Goal: Communication & Community: Answer question/provide support

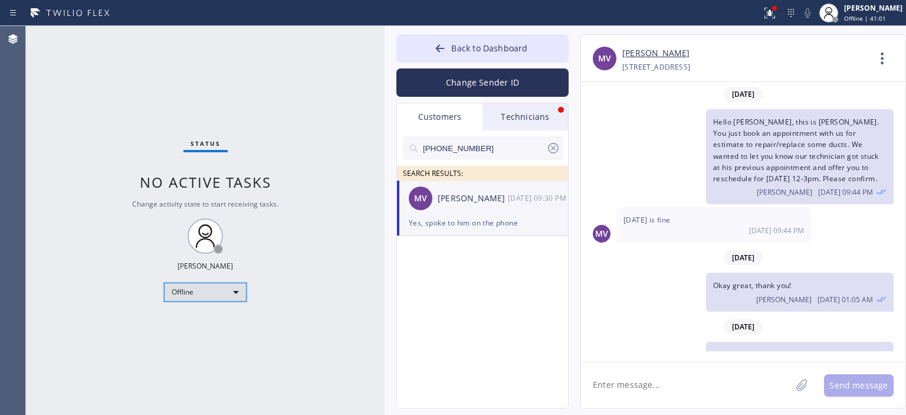
drag, startPoint x: 0, startPoint y: 0, endPoint x: 219, endPoint y: 293, distance: 366.1
click at [219, 293] on div "Offline" at bounding box center [205, 291] width 83 height 19
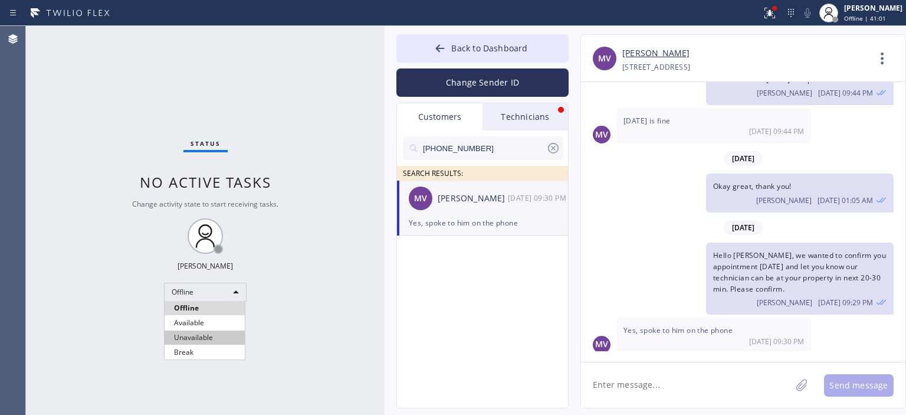
click at [201, 331] on li "Unavailable" at bounding box center [205, 337] width 80 height 14
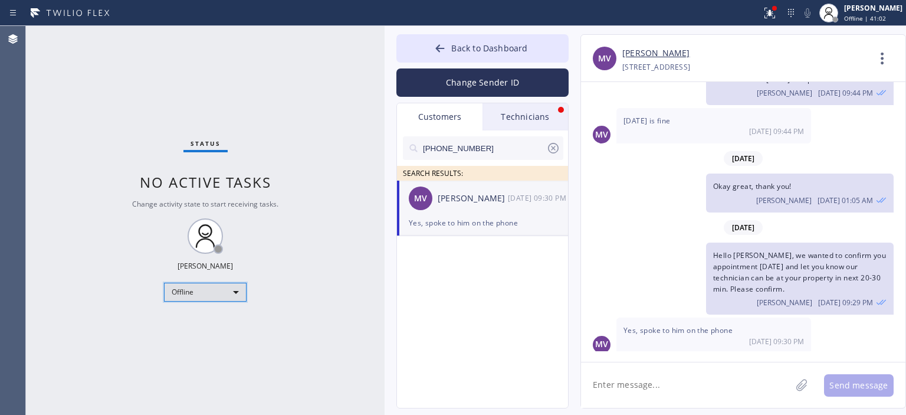
click at [208, 289] on div "Offline" at bounding box center [205, 291] width 83 height 19
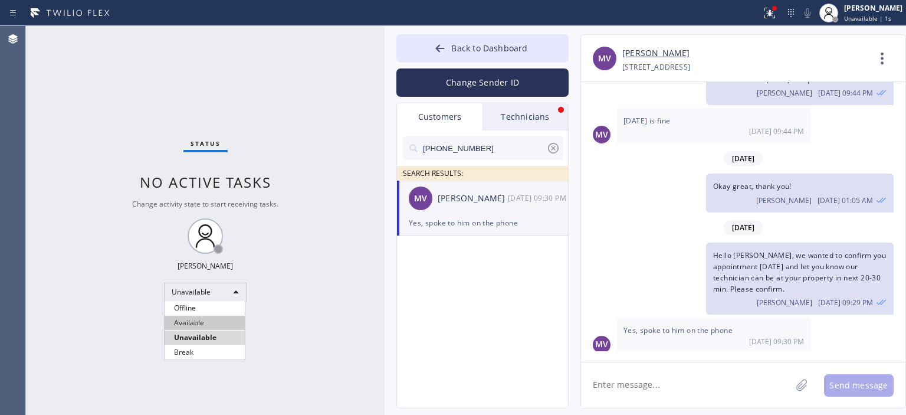
click at [201, 319] on li "Available" at bounding box center [205, 323] width 80 height 14
click at [638, 396] on textarea at bounding box center [686, 384] width 210 height 45
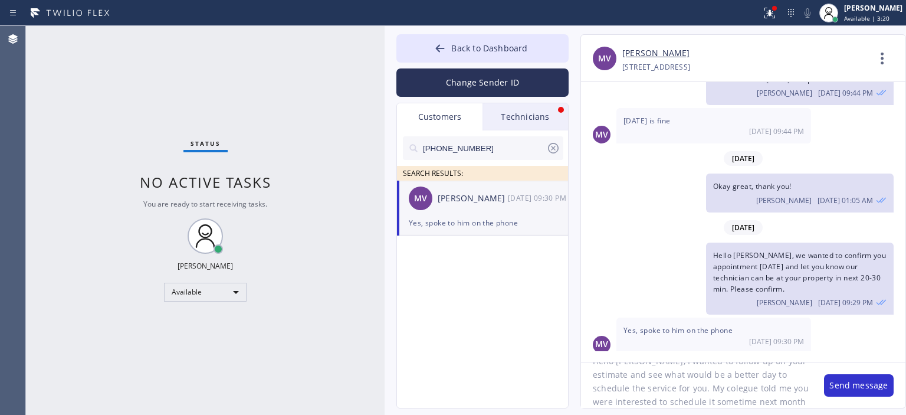
scroll to position [37, 0]
click at [638, 396] on textarea "Hello [PERSON_NAME], I wanted to follow up on your estimate and see what would …" at bounding box center [696, 384] width 231 height 45
type textarea "Hello [PERSON_NAME], I wanted to follow up on your estimate and see what would …"
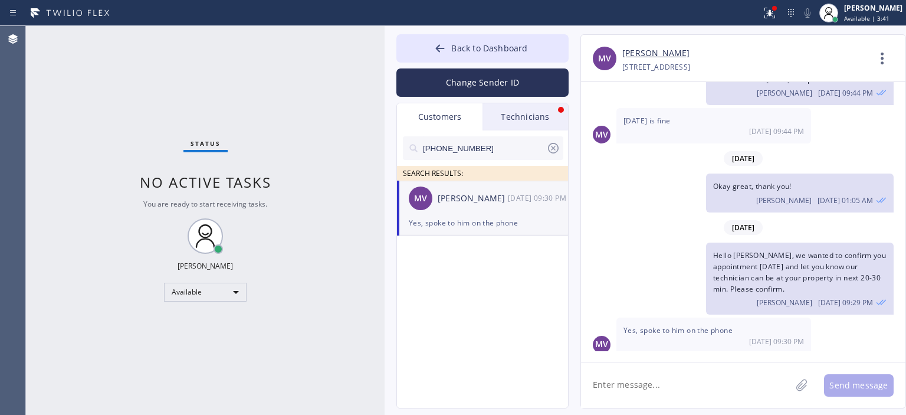
scroll to position [0, 0]
paste textarea "Hello [PERSON_NAME], I wanted to follow up on your estimate and see what would …"
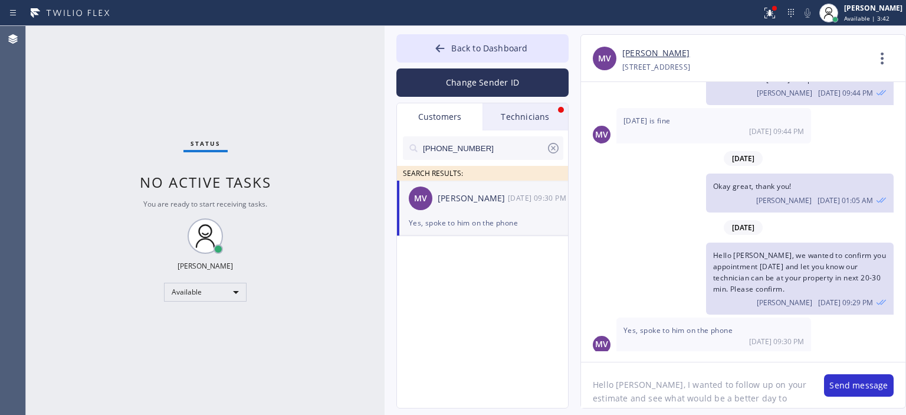
scroll to position [37, 0]
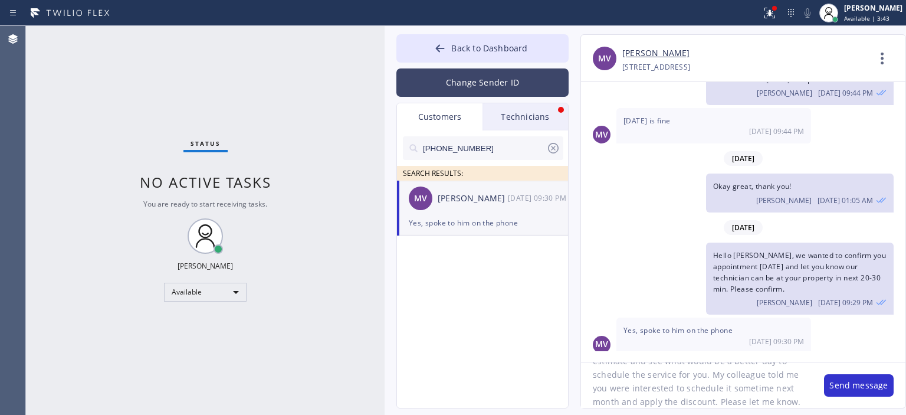
click at [500, 87] on button "Change Sender ID" at bounding box center [482, 82] width 172 height 28
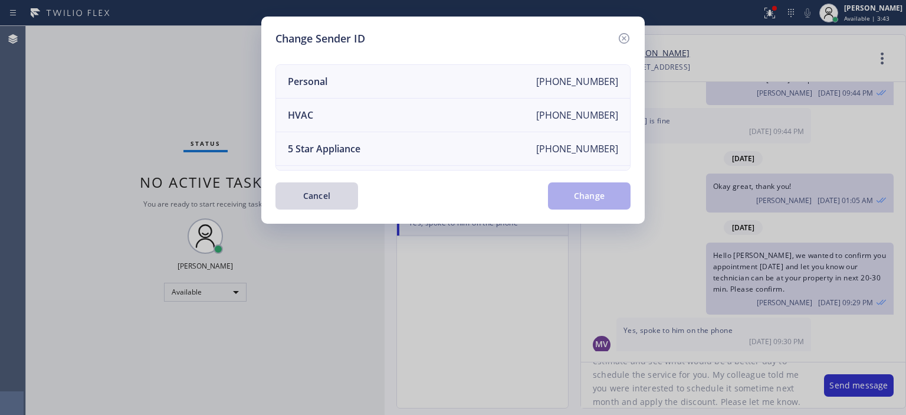
scroll to position [0, 0]
click at [621, 38] on icon at bounding box center [624, 38] width 14 height 14
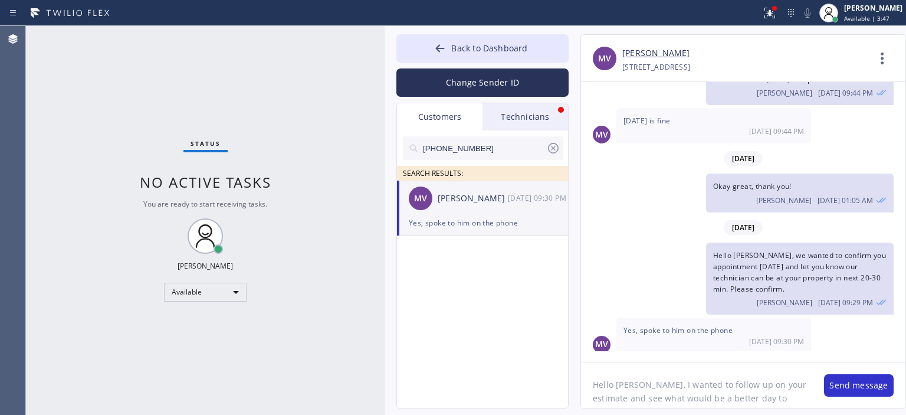
click at [651, 389] on textarea "Hello [PERSON_NAME], I wanted to follow up on your estimate and see what would …" at bounding box center [696, 384] width 231 height 45
click at [639, 382] on textarea "Hello [PERSON_NAME], I wanted to follow up on your estimate and see what would …" at bounding box center [696, 384] width 231 height 45
click at [683, 381] on textarea "Hello [PERSON_NAME], this is [PERSON_NAME] from 5 Star Air. I wanted to follow …" at bounding box center [696, 384] width 231 height 45
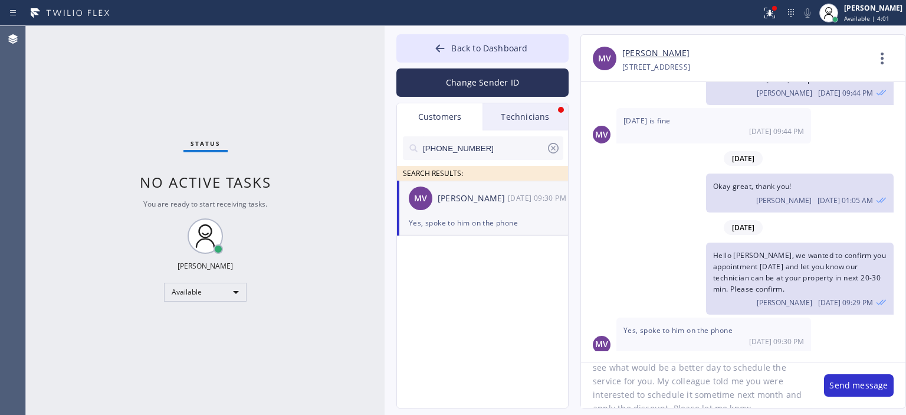
click at [683, 381] on textarea "Hello [PERSON_NAME], this is [PERSON_NAME] from 5 Star Air. I wanted to follow …" at bounding box center [696, 384] width 231 height 45
type textarea "Hello [PERSON_NAME], this is [PERSON_NAME] from 5 Star Air. I wanted to follow …"
click at [495, 85] on button "Change Sender ID" at bounding box center [482, 82] width 172 height 28
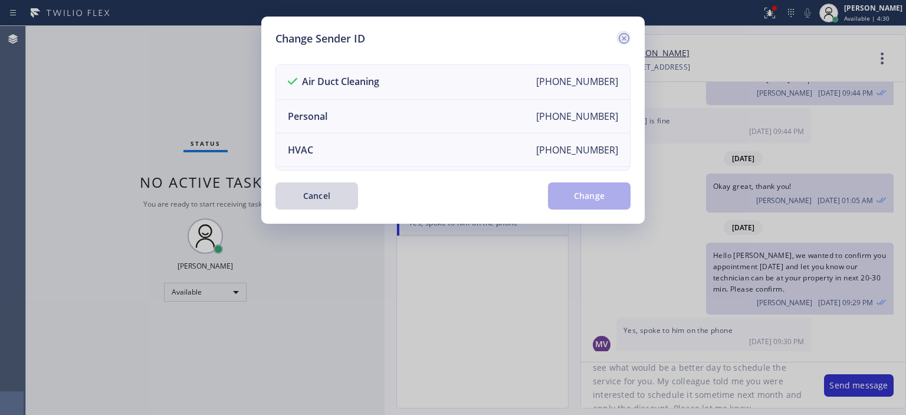
click at [625, 34] on icon at bounding box center [624, 38] width 14 height 14
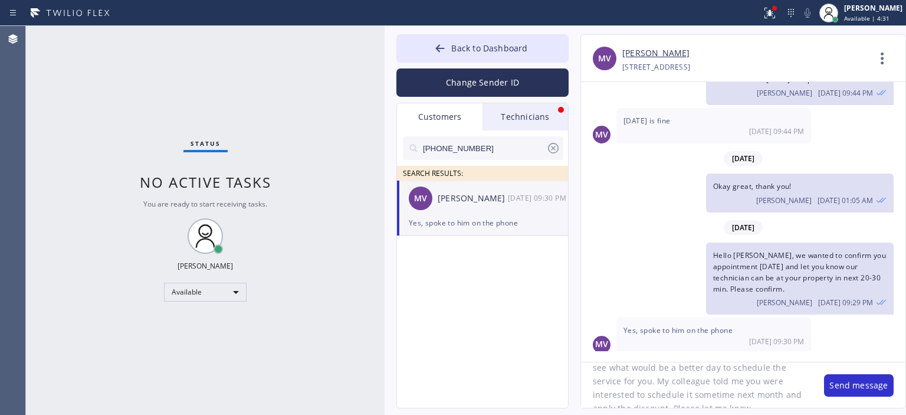
click at [701, 379] on textarea "Hello [PERSON_NAME], this is [PERSON_NAME] from 5 Star Air. I wanted to follow …" at bounding box center [696, 384] width 231 height 45
click at [861, 391] on button "Send message" at bounding box center [859, 385] width 70 height 22
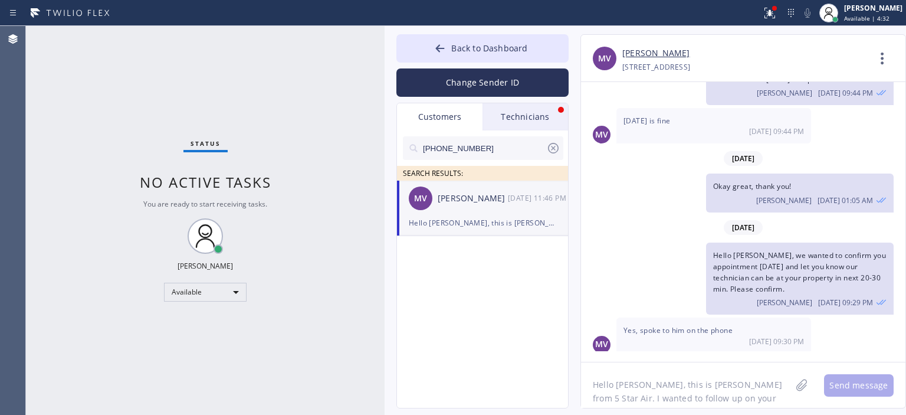
scroll to position [224, 0]
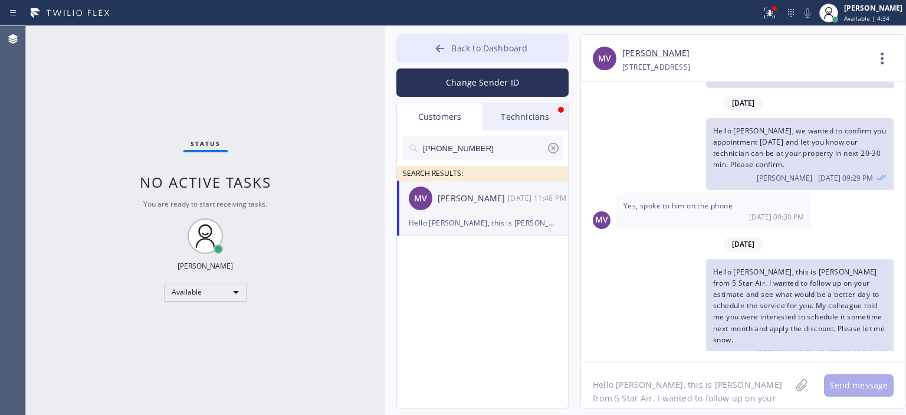
click at [436, 51] on icon at bounding box center [440, 48] width 12 height 12
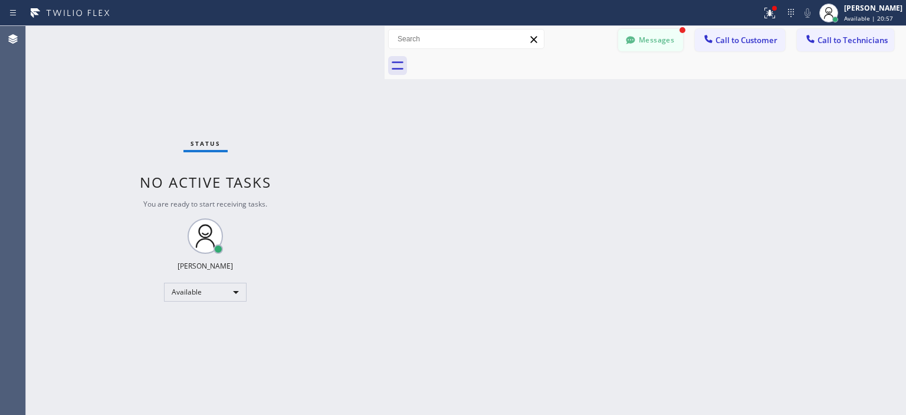
click at [676, 39] on button "Messages" at bounding box center [650, 40] width 65 height 22
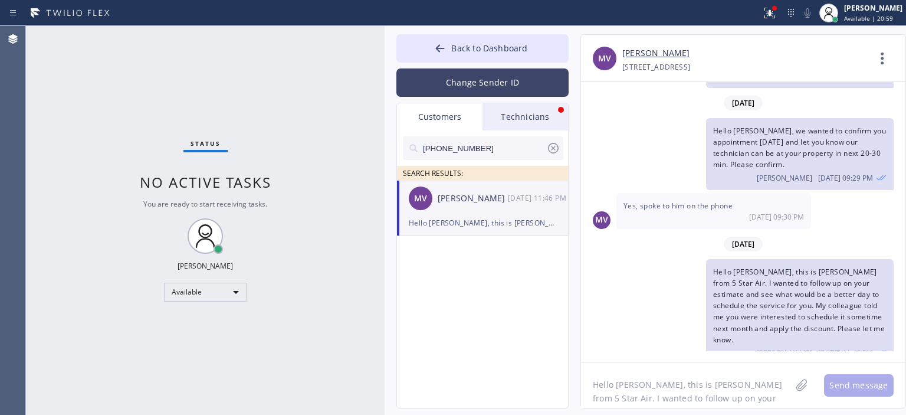
drag, startPoint x: 556, startPoint y: 149, endPoint x: 526, endPoint y: 87, distance: 68.1
click at [556, 149] on icon at bounding box center [553, 148] width 14 height 14
click at [525, 85] on button "Change Sender ID" at bounding box center [482, 82] width 172 height 28
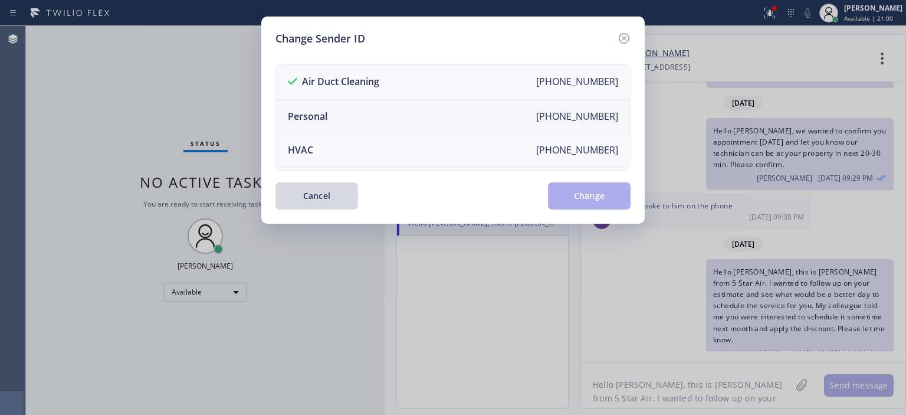
click at [415, 108] on li "Personal [PHONE_NUMBER]" at bounding box center [453, 117] width 354 height 34
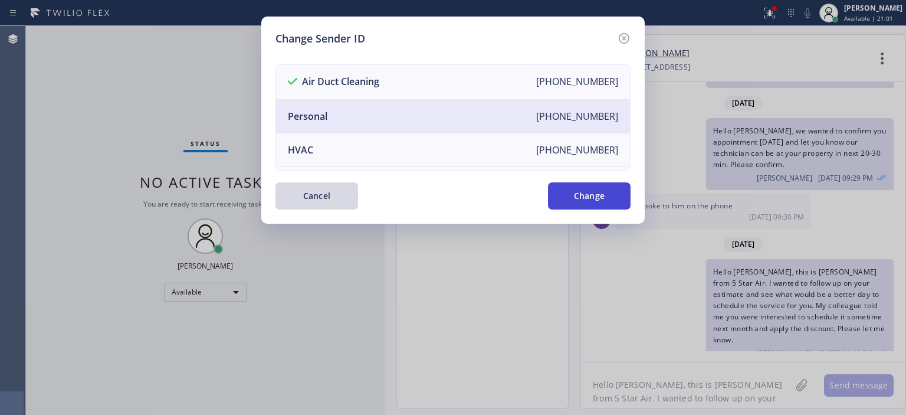
click at [571, 193] on button "Change" at bounding box center [589, 195] width 83 height 27
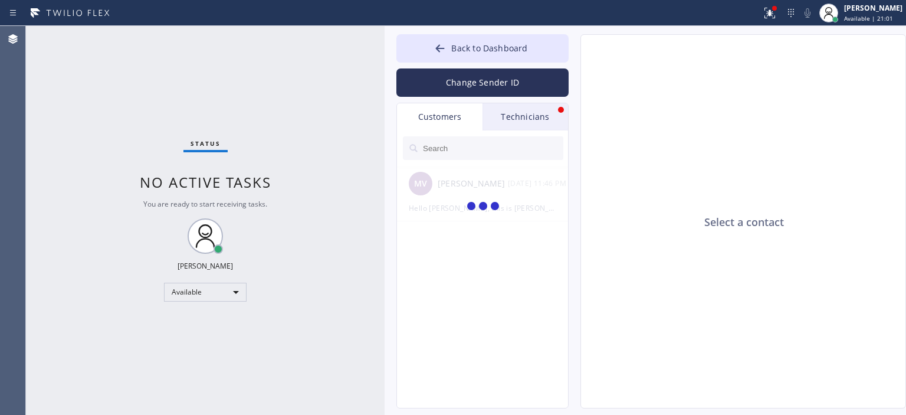
click at [531, 107] on div "Technicians" at bounding box center [525, 116] width 86 height 27
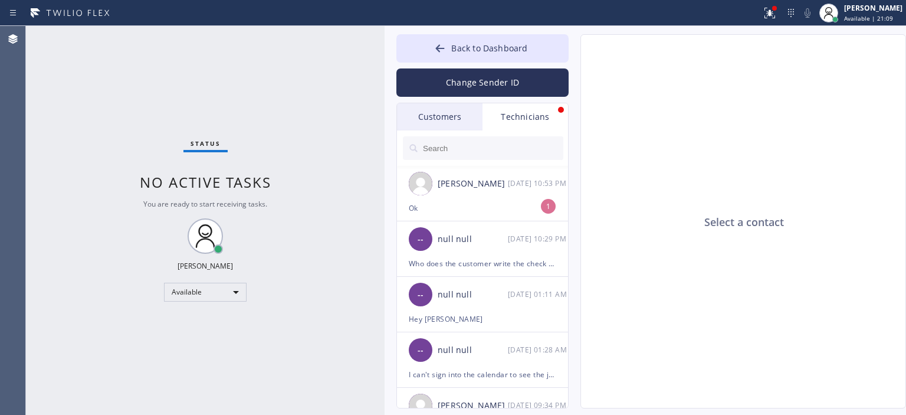
click at [903, 183] on div "Select a contact" at bounding box center [744, 222] width 326 height 374
click at [498, 207] on div "Ok" at bounding box center [482, 208] width 147 height 14
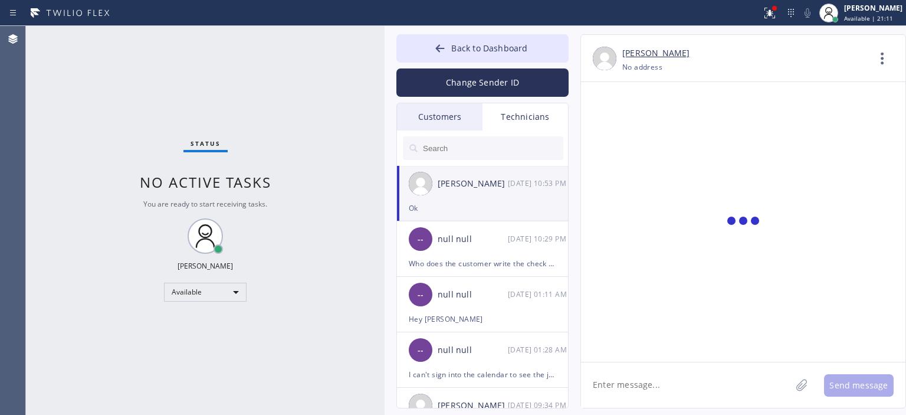
click at [623, 379] on textarea at bounding box center [686, 384] width 210 height 45
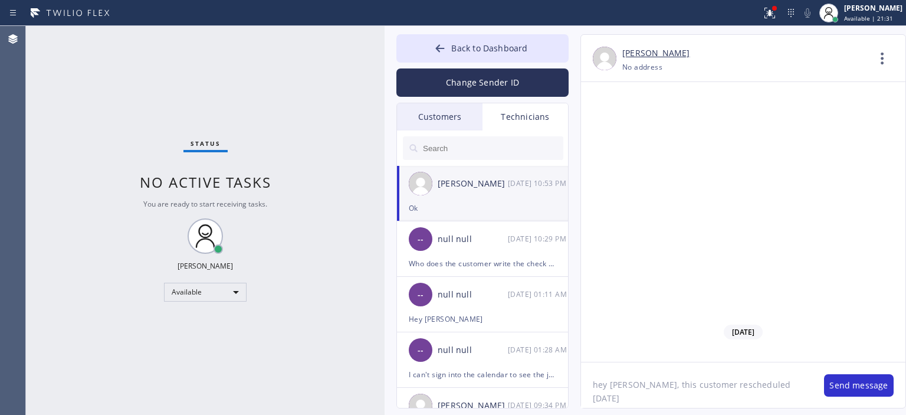
type textarea "hey [PERSON_NAME], this customer rescheduled [DATE]"
click at [863, 387] on button "Send message" at bounding box center [859, 385] width 70 height 22
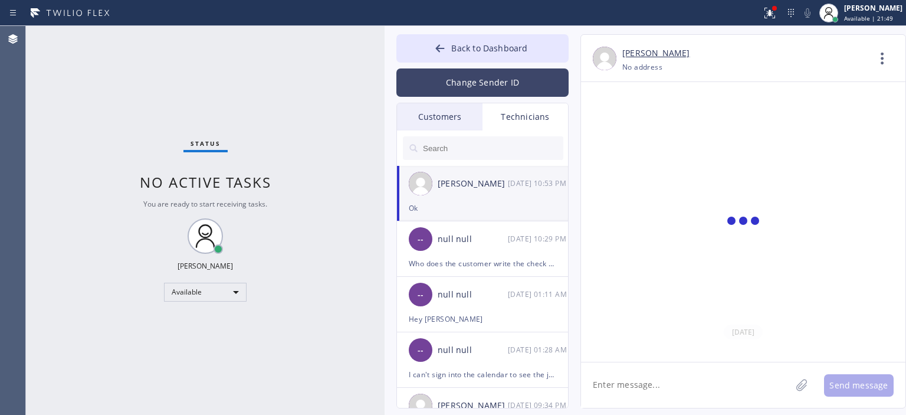
click at [451, 77] on button "Change Sender ID" at bounding box center [482, 82] width 172 height 28
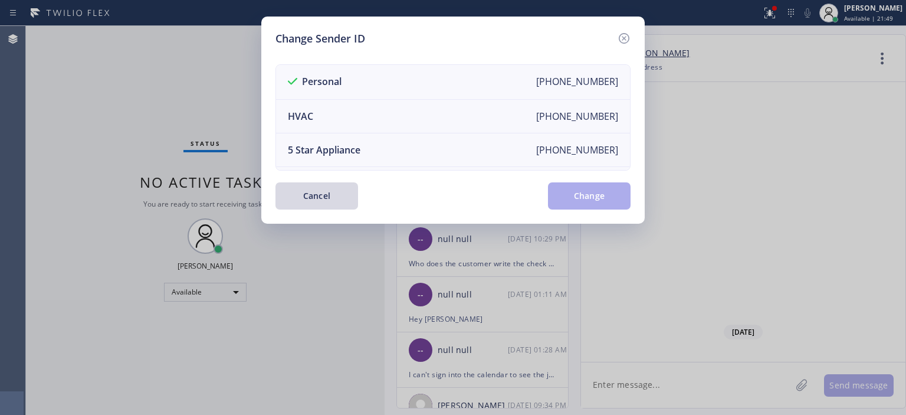
scroll to position [76028, 0]
click at [418, 121] on li "HVAC [PHONE_NUMBER]" at bounding box center [453, 117] width 354 height 34
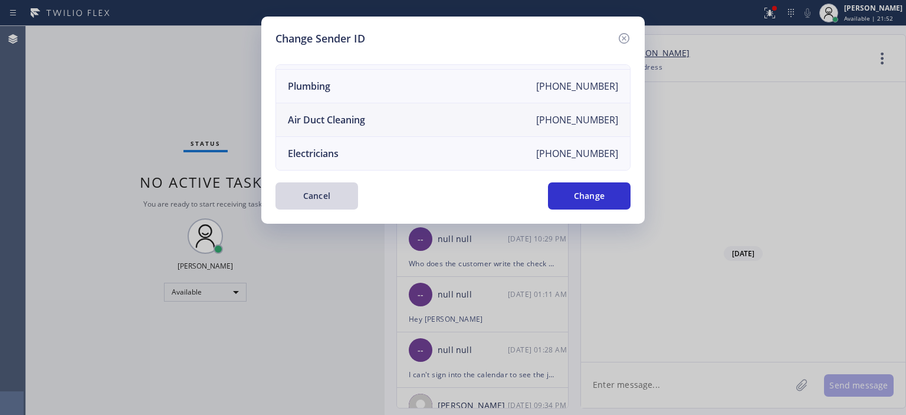
scroll to position [137, 0]
click at [410, 119] on li "Air Duct Cleaning [PHONE_NUMBER]" at bounding box center [453, 120] width 354 height 34
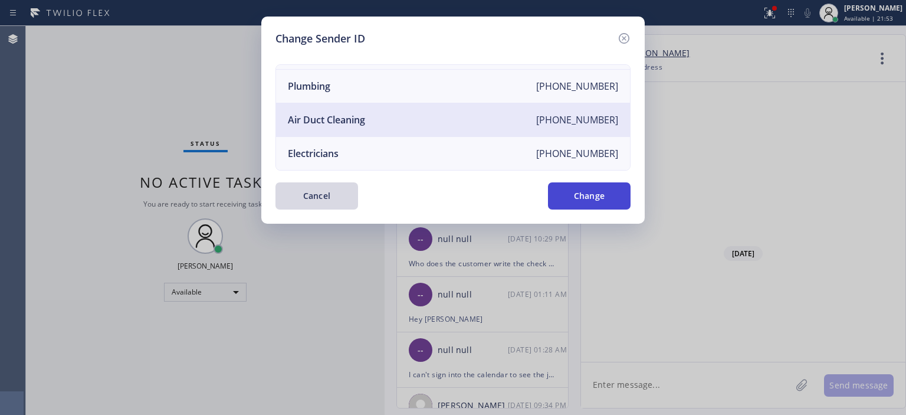
click at [609, 200] on button "Change" at bounding box center [589, 195] width 83 height 27
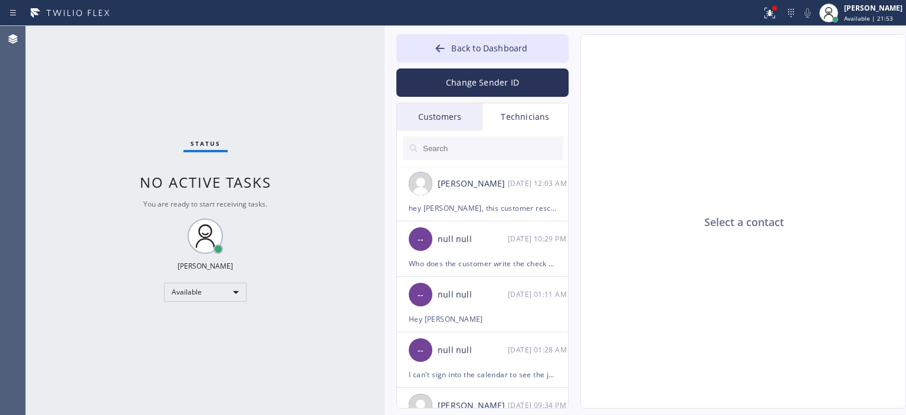
click at [453, 112] on div "Customers" at bounding box center [440, 116] width 86 height 27
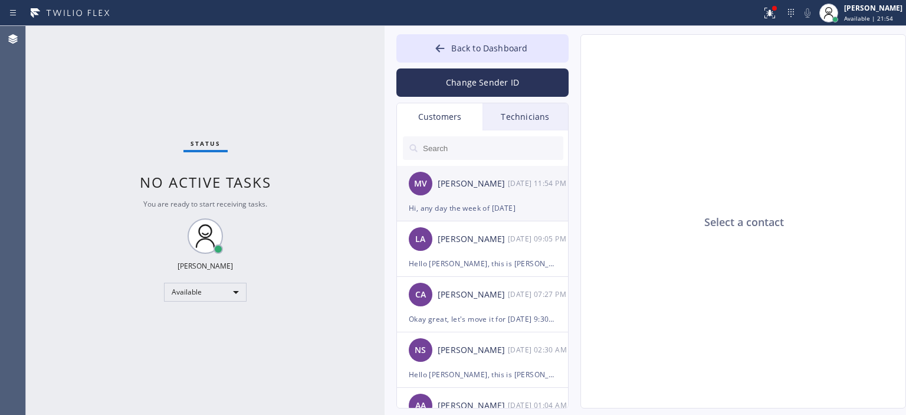
click at [495, 202] on div "Hi, any day the week of [DATE]" at bounding box center [482, 208] width 147 height 14
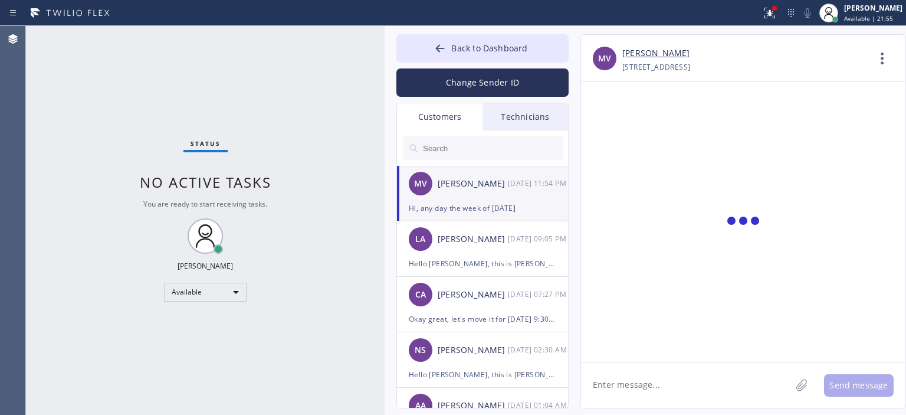
scroll to position [261, 0]
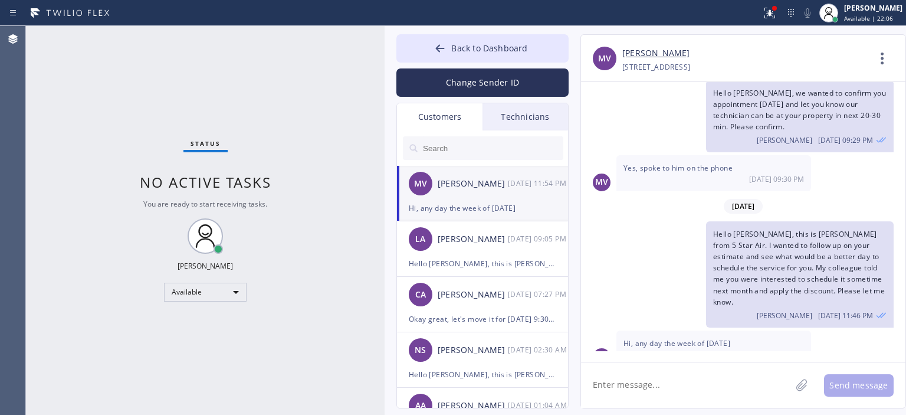
click at [642, 388] on textarea at bounding box center [686, 384] width 210 height 45
type textarea "Okay great, lets schedule it on October"
click at [637, 57] on link "[PERSON_NAME]" at bounding box center [655, 54] width 67 height 14
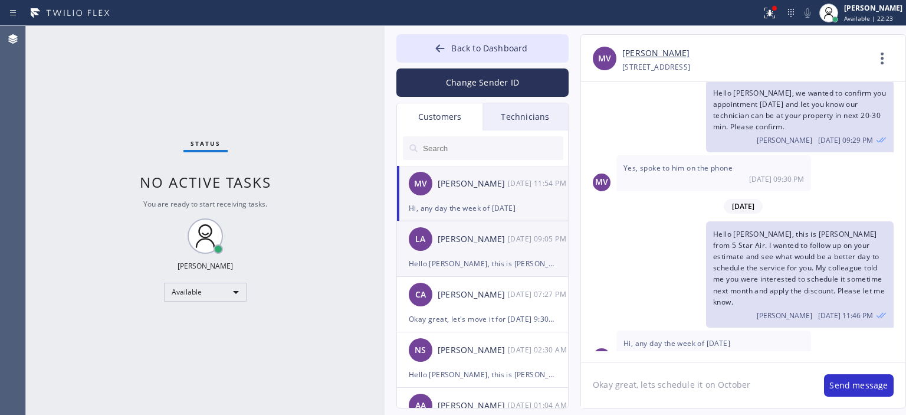
click at [491, 261] on div "Hello [PERSON_NAME], this is [PERSON_NAME] from Air Ducts Cleaning. We have est…" at bounding box center [482, 264] width 147 height 14
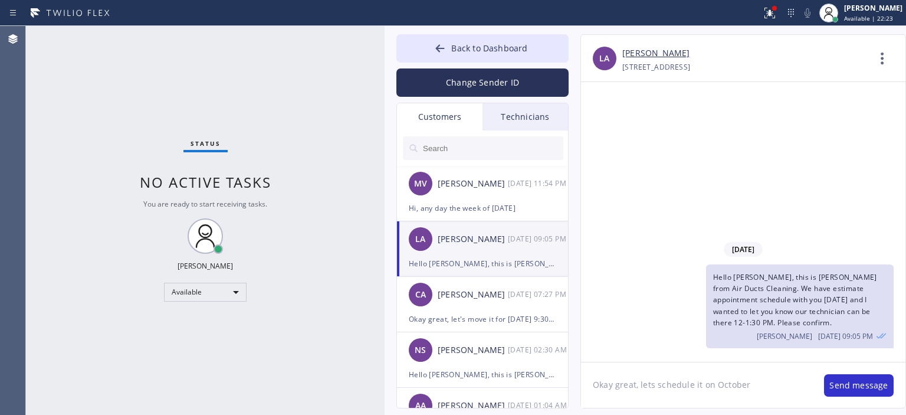
scroll to position [0, 0]
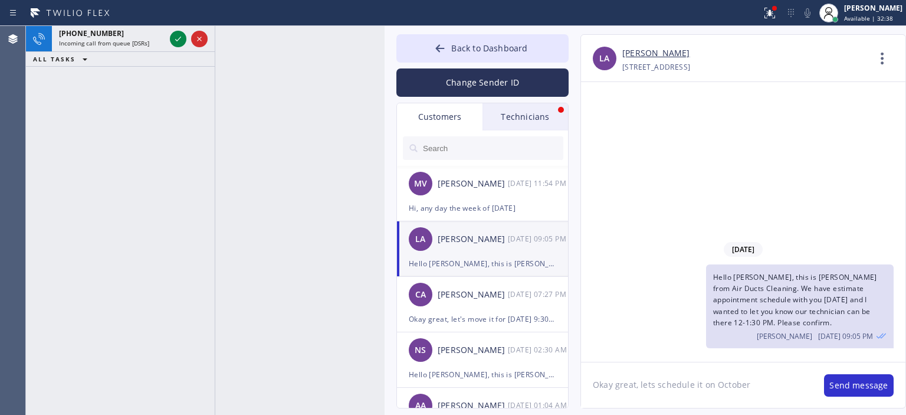
click at [52, 117] on div "[PHONE_NUMBER] Incoming call from queue [DSRs] ALL TASKS ALL TASKS ACTIVE TASKS…" at bounding box center [120, 220] width 189 height 389
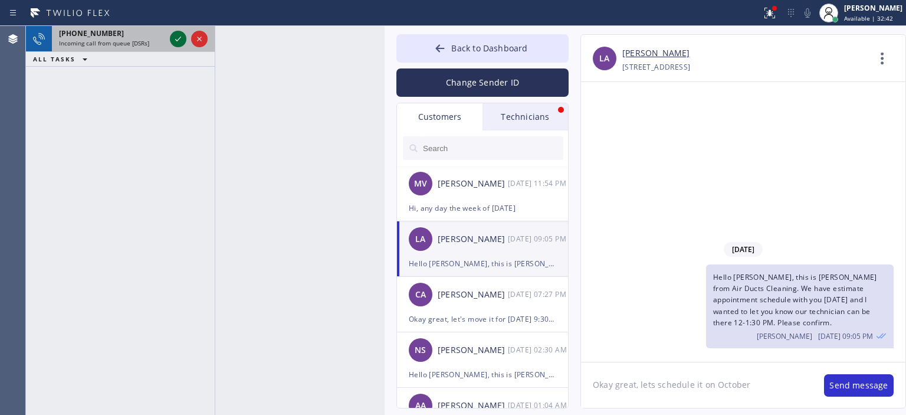
click at [176, 38] on icon at bounding box center [178, 39] width 14 height 14
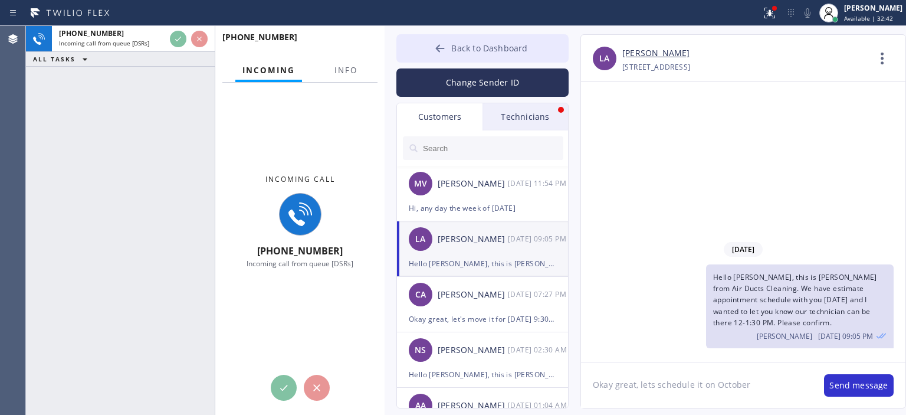
click at [433, 43] on button "Back to Dashboard" at bounding box center [482, 48] width 172 height 28
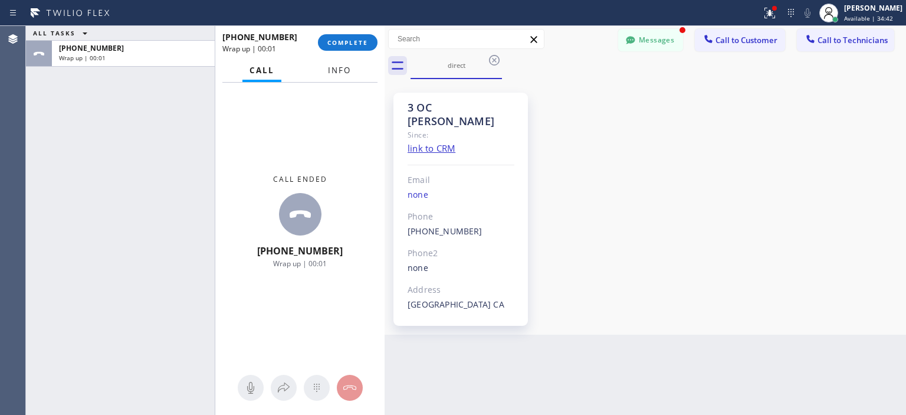
click at [323, 60] on button "Info" at bounding box center [339, 70] width 37 height 23
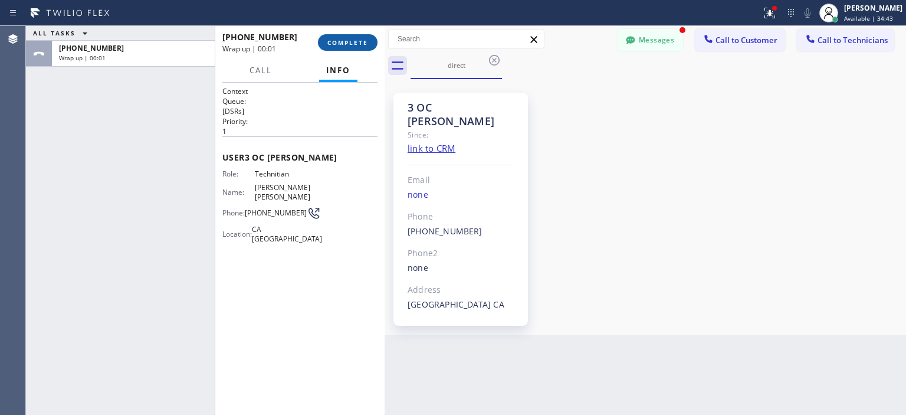
click at [347, 34] on button "COMPLETE" at bounding box center [348, 42] width 60 height 17
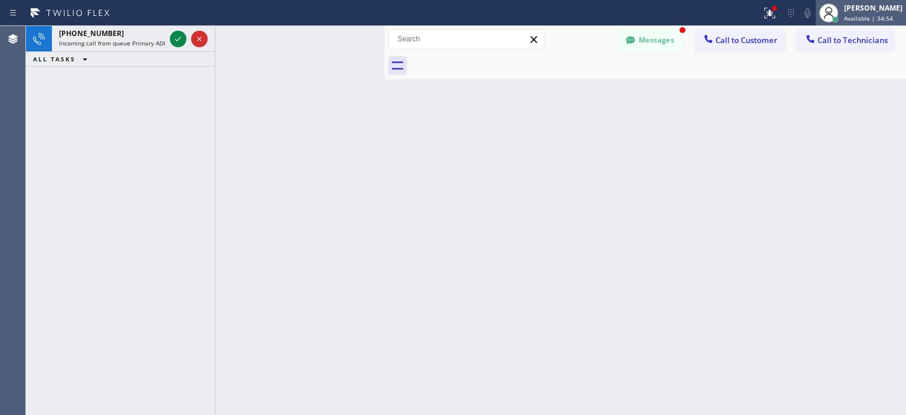
click at [873, 16] on span "Available | 34:54" at bounding box center [868, 18] width 49 height 8
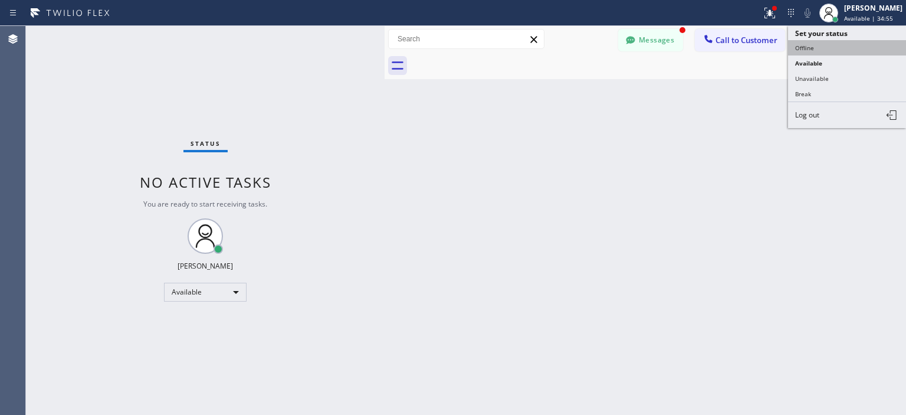
click at [857, 42] on button "Offline" at bounding box center [847, 47] width 118 height 15
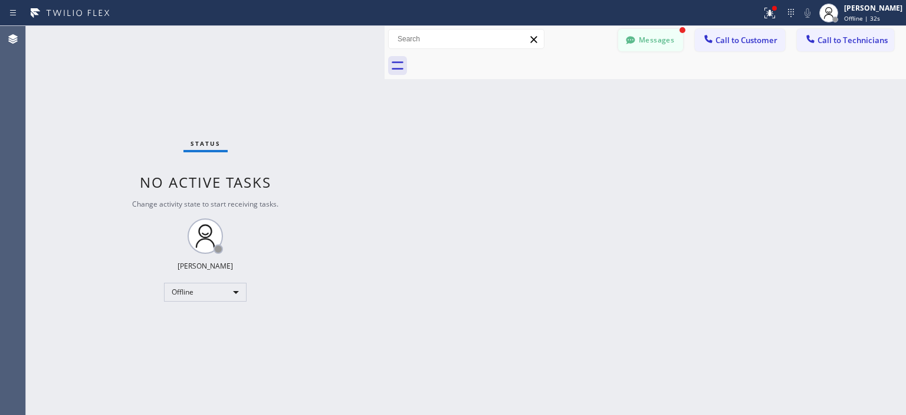
click at [655, 43] on button "Messages" at bounding box center [650, 40] width 65 height 22
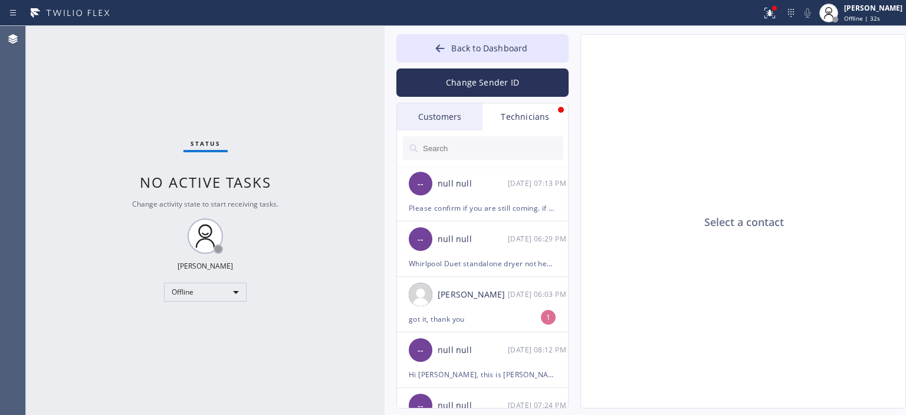
click at [453, 110] on div "Customers" at bounding box center [440, 116] width 86 height 27
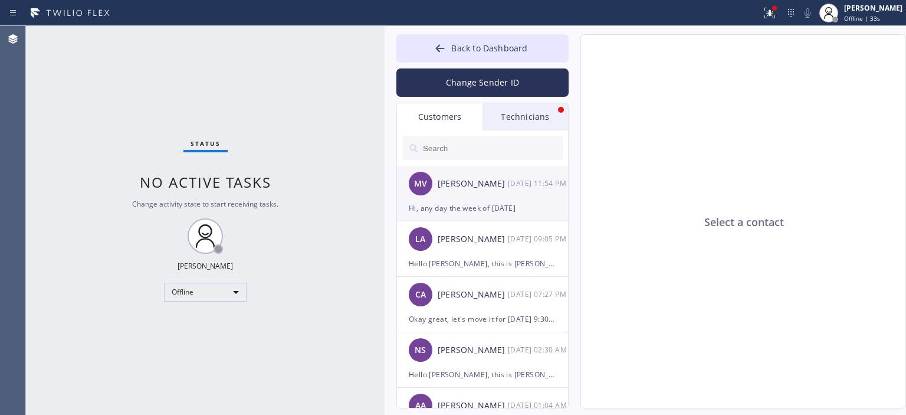
click at [488, 195] on div "MV [PERSON_NAME] [DATE] 11:54 PM" at bounding box center [483, 183] width 172 height 35
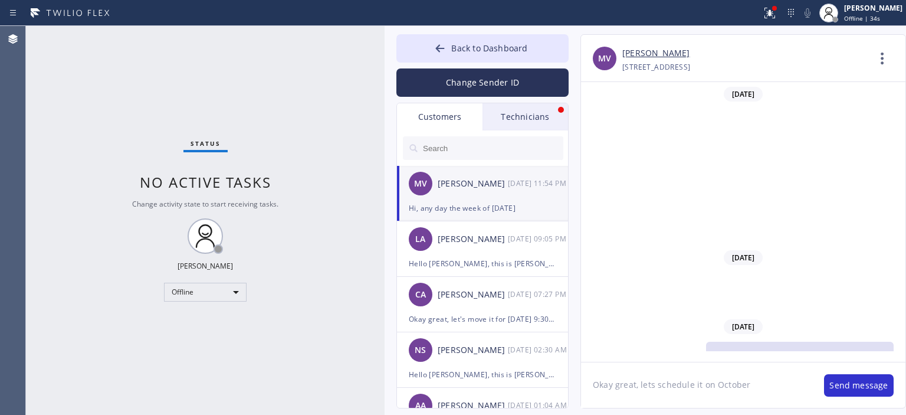
scroll to position [261, 0]
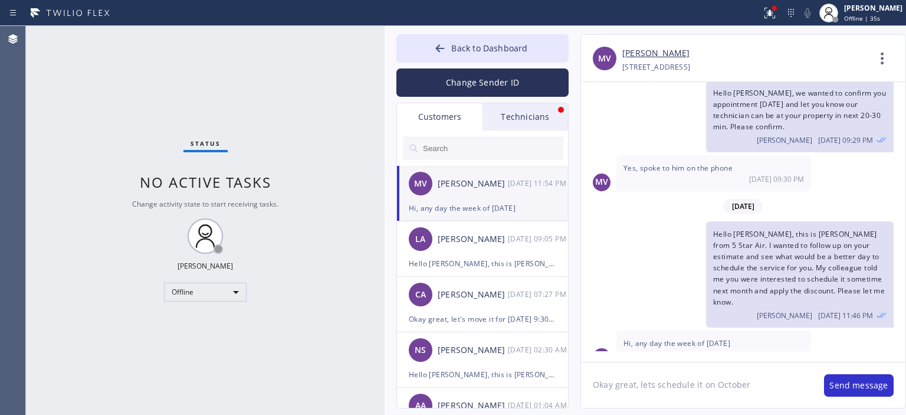
click at [507, 144] on input "text" at bounding box center [493, 148] width 142 height 24
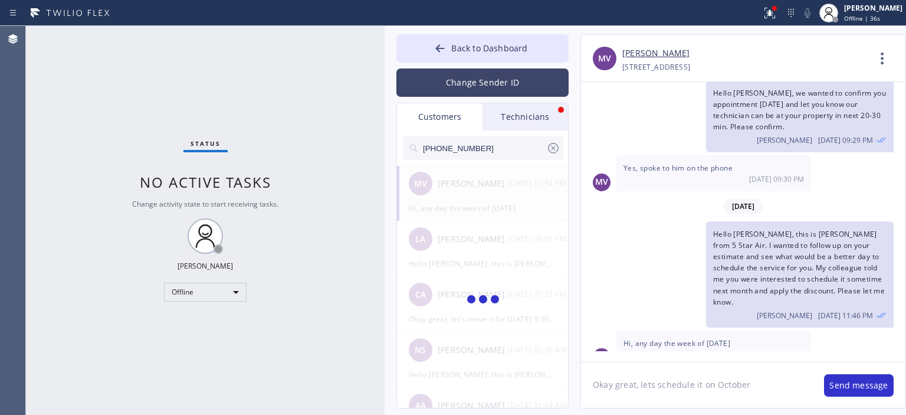
click at [481, 80] on button "Change Sender ID" at bounding box center [482, 82] width 172 height 28
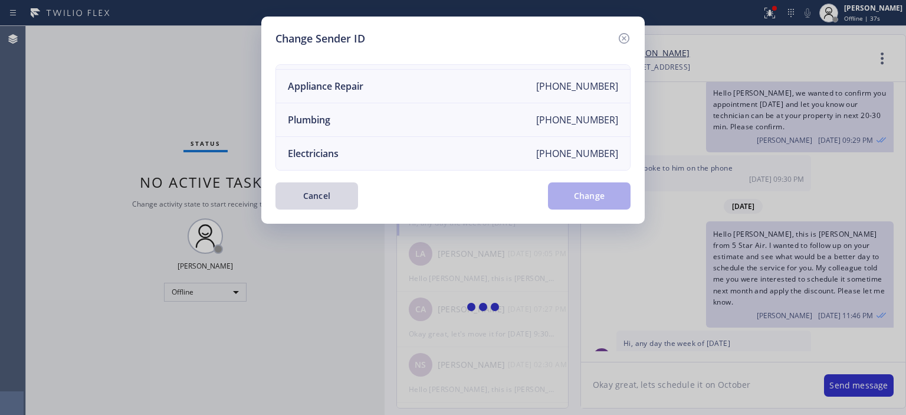
scroll to position [0, 0]
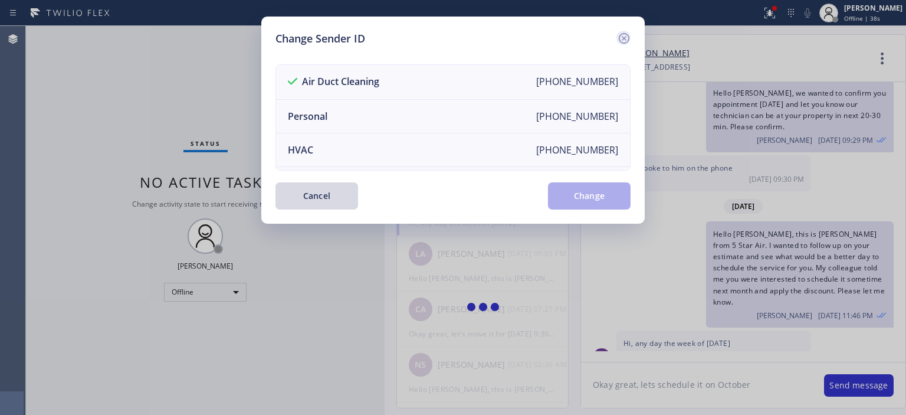
click at [627, 34] on icon at bounding box center [624, 38] width 14 height 14
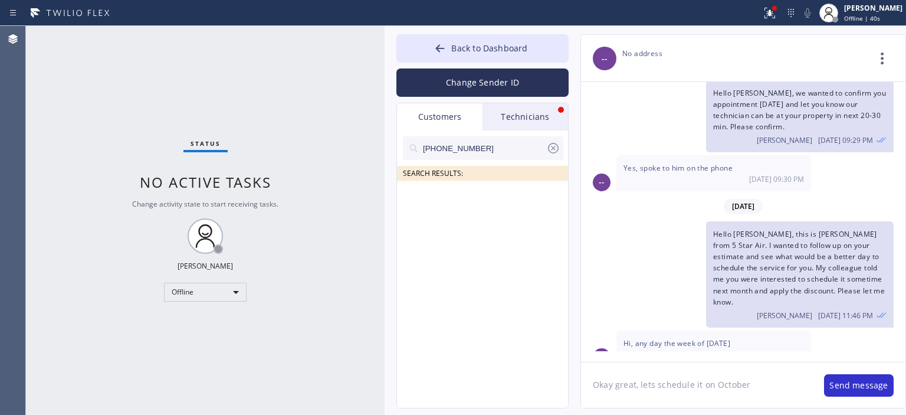
click at [501, 149] on input "[PHONE_NUMBER]" at bounding box center [484, 148] width 124 height 24
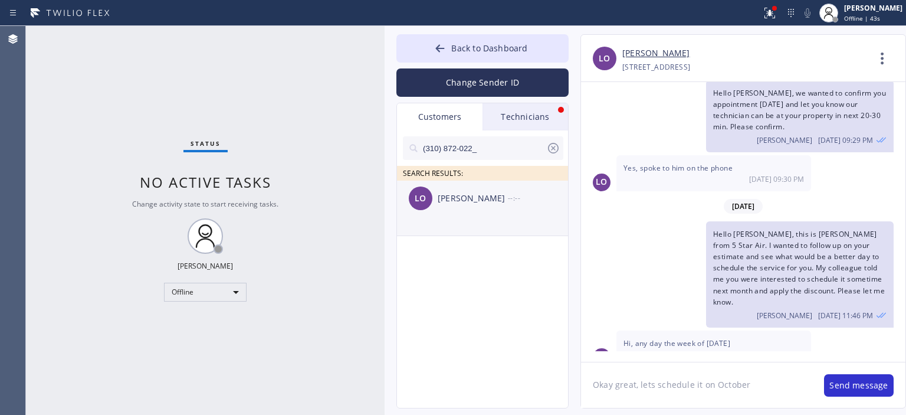
click at [469, 201] on div "[PERSON_NAME]" at bounding box center [473, 199] width 70 height 14
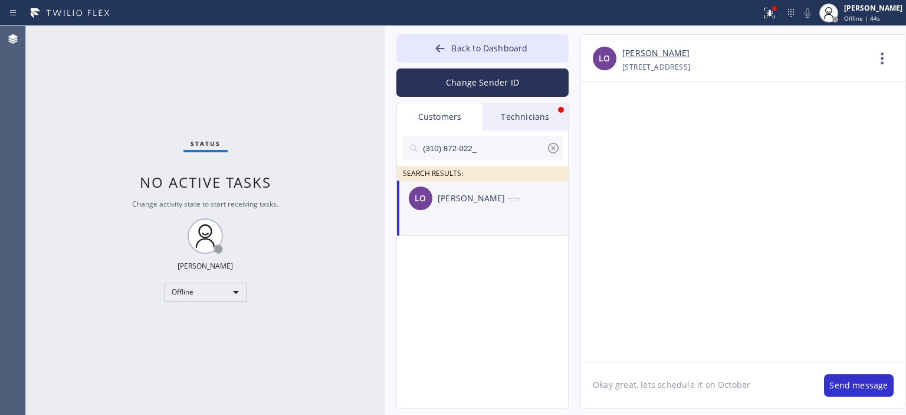
click at [658, 392] on textarea "Okay great, lets schedule it on October" at bounding box center [696, 384] width 231 height 45
click at [717, 386] on textarea "Okay great, lets schedule it on October" at bounding box center [696, 384] width 231 height 45
type textarea "Р"
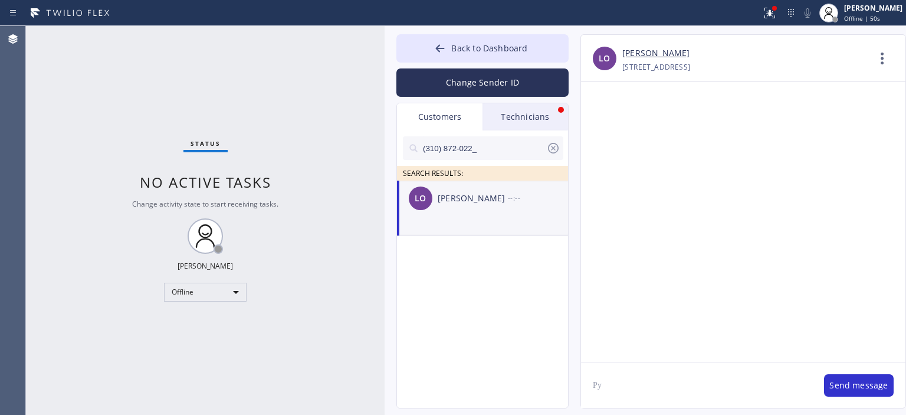
type textarea "Р"
click at [694, 387] on textarea "Hello [PERSON_NAME], this is" at bounding box center [696, 384] width 231 height 45
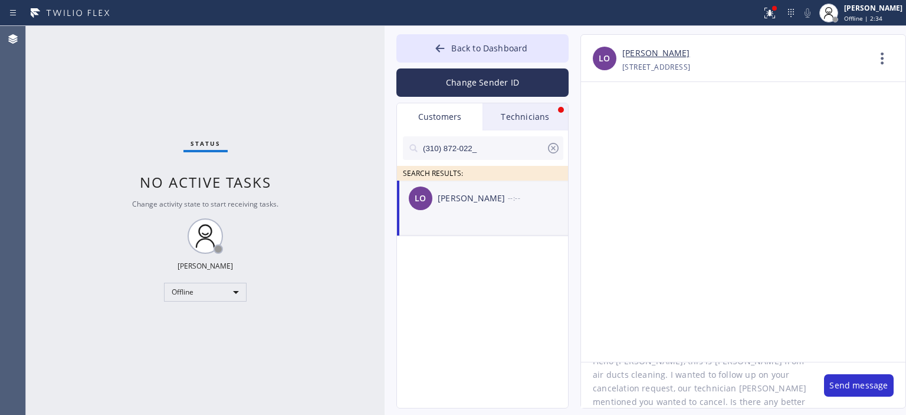
scroll to position [37, 0]
click at [616, 387] on textarea "Hello [PERSON_NAME], this is [PERSON_NAME] from air ducts cleaning. I wanted to…" at bounding box center [696, 384] width 231 height 45
click at [659, 390] on textarea "Hello [PERSON_NAME], this is [PERSON_NAME] from air ducts cleaning. I wanted to…" at bounding box center [696, 384] width 231 height 45
click at [678, 381] on textarea "Hello [PERSON_NAME], this is [PERSON_NAME] from air ducts cleaning. I wanted to…" at bounding box center [696, 384] width 231 height 45
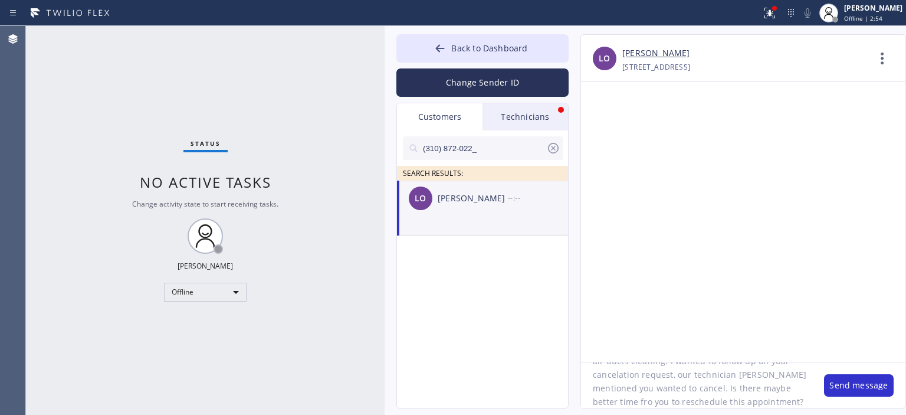
click at [678, 381] on textarea "Hello [PERSON_NAME], this is [PERSON_NAME] from air ducts cleaning. I wanted to…" at bounding box center [696, 384] width 231 height 45
type textarea "Hello [PERSON_NAME], this is [PERSON_NAME] from air ducts cleaning. I wanted to…"
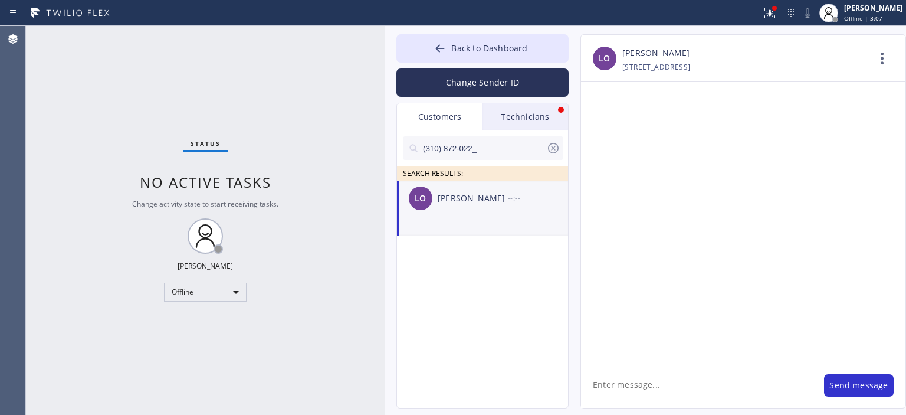
scroll to position [0, 0]
paste textarea "Hello [PERSON_NAME], this is [PERSON_NAME] from air ducts cleaning. I wanted to…"
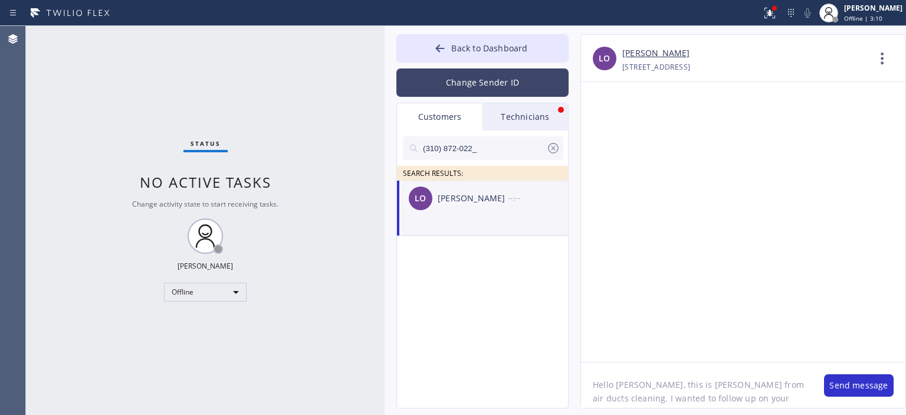
type textarea "Hello [PERSON_NAME], this is [PERSON_NAME] from air ducts cleaning. I wanted to…"
click at [503, 84] on button "Change Sender ID" at bounding box center [482, 82] width 172 height 28
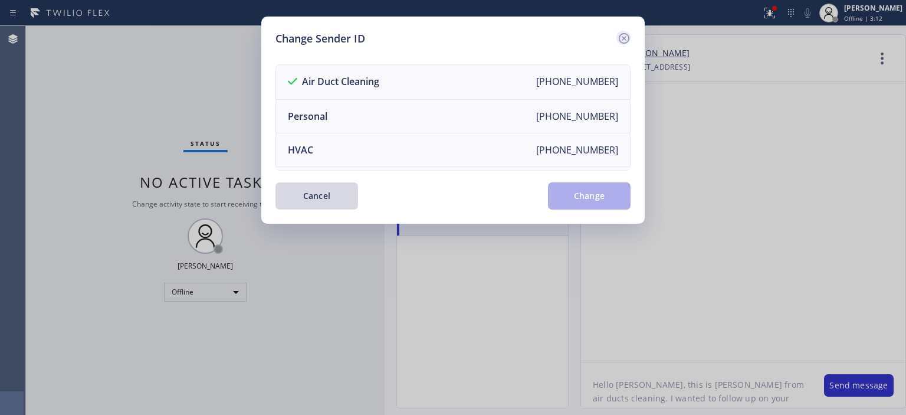
click at [625, 35] on icon at bounding box center [624, 38] width 14 height 14
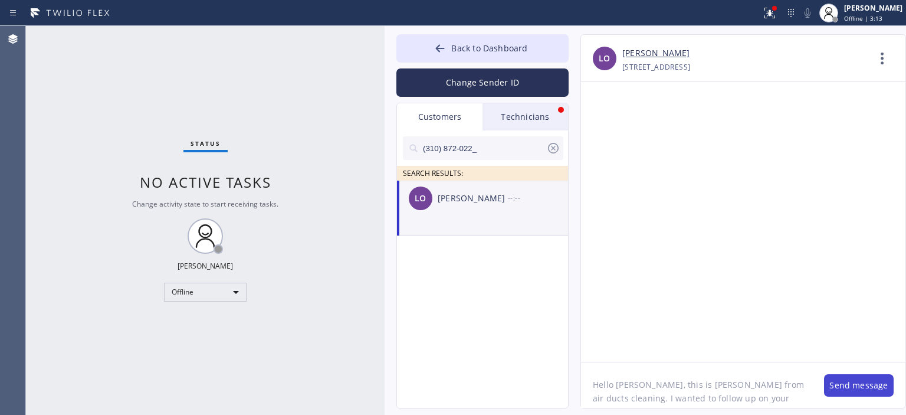
drag, startPoint x: 847, startPoint y: 384, endPoint x: 834, endPoint y: 370, distance: 19.2
click at [847, 385] on button "Send message" at bounding box center [859, 385] width 70 height 22
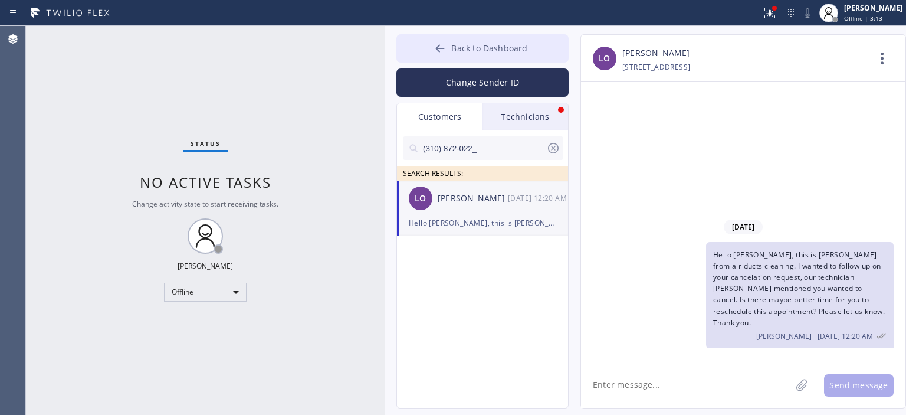
click at [432, 47] on button "Back to Dashboard" at bounding box center [482, 48] width 172 height 28
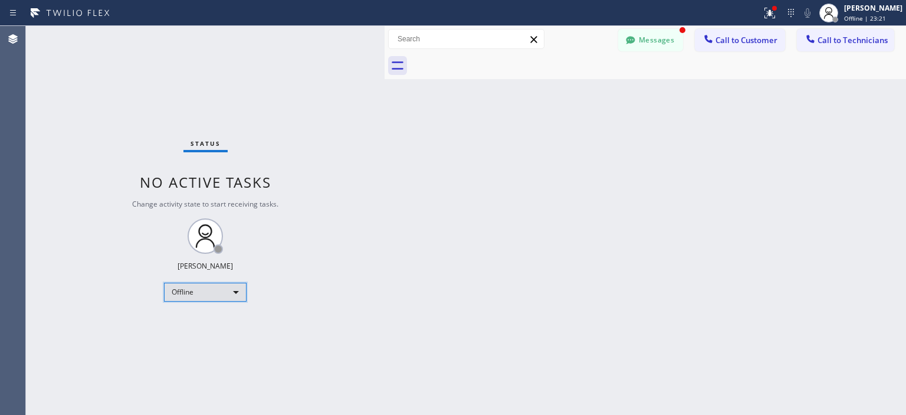
click at [197, 299] on div "Offline" at bounding box center [205, 291] width 83 height 19
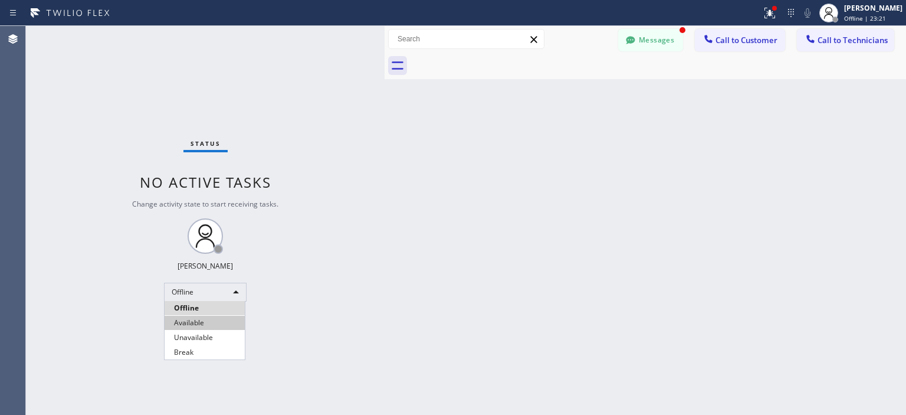
click at [205, 318] on li "Available" at bounding box center [205, 323] width 80 height 14
click at [658, 44] on button "Messages" at bounding box center [650, 40] width 65 height 22
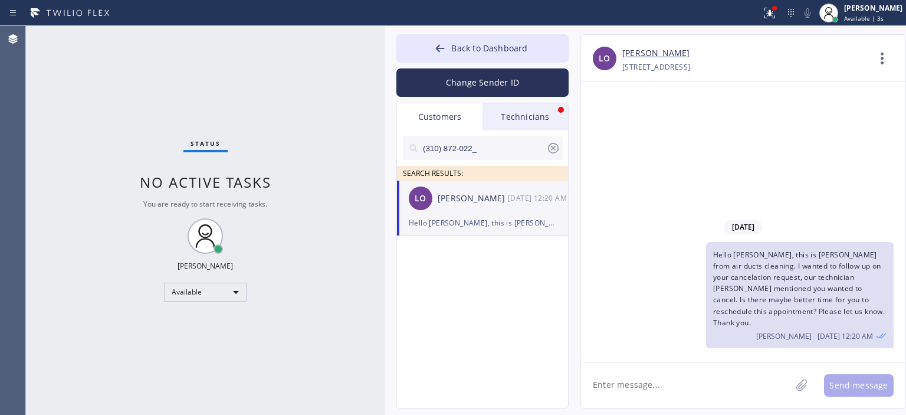
click at [537, 117] on div "Technicians" at bounding box center [525, 116] width 86 height 27
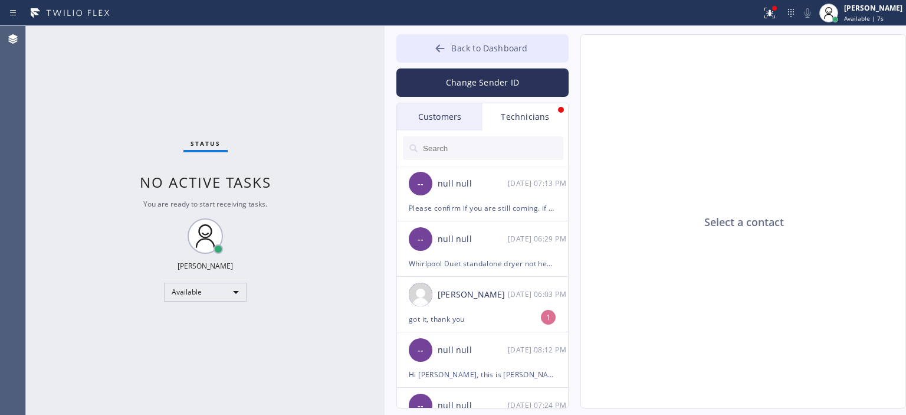
click at [436, 50] on icon at bounding box center [440, 48] width 12 height 12
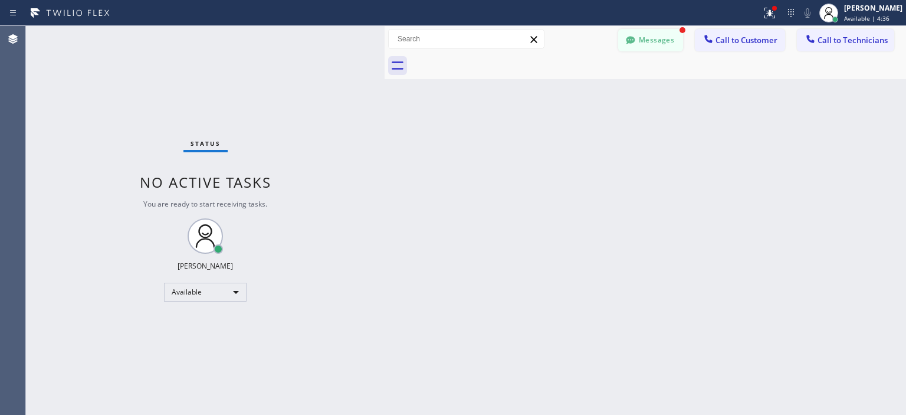
click at [661, 43] on button "Messages" at bounding box center [650, 40] width 65 height 22
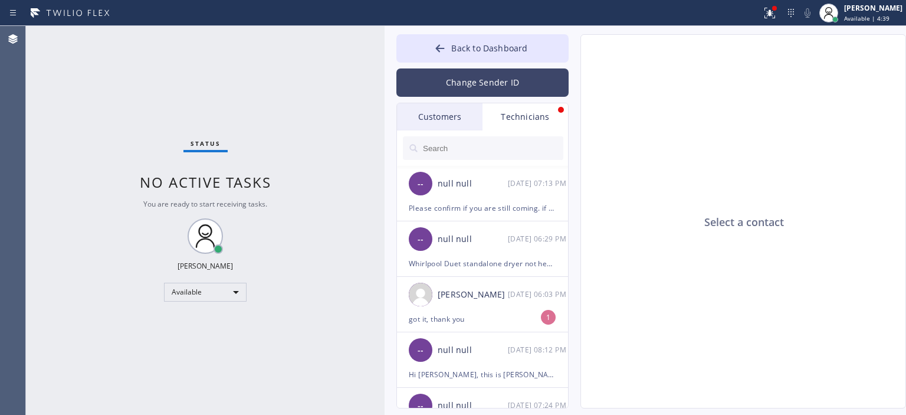
click at [508, 80] on button "Change Sender ID" at bounding box center [482, 82] width 172 height 28
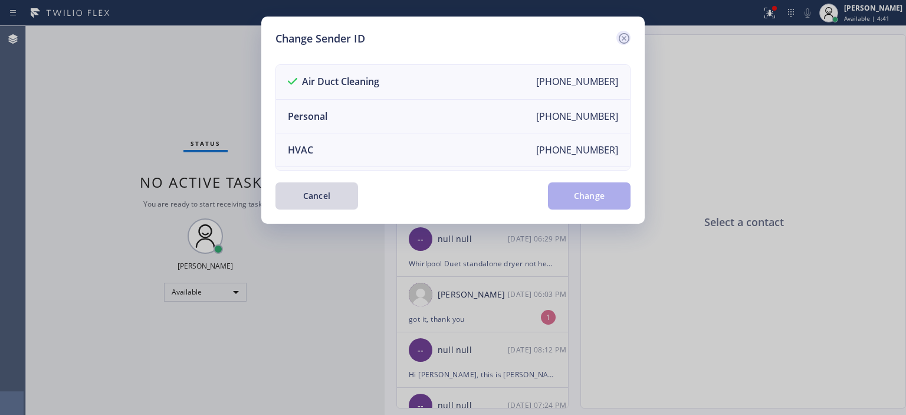
click at [623, 34] on icon at bounding box center [624, 38] width 11 height 11
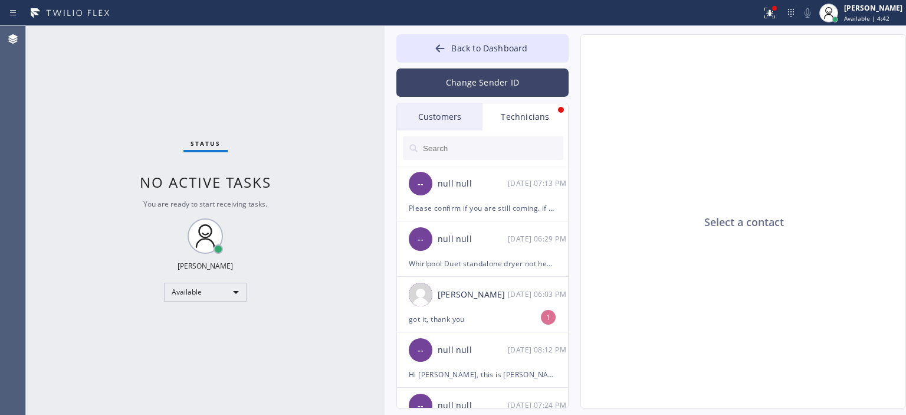
click at [499, 75] on button "Change Sender ID" at bounding box center [482, 82] width 172 height 28
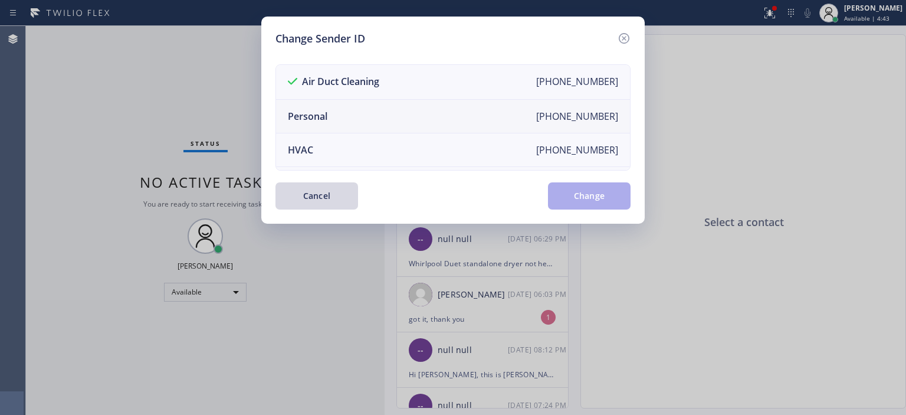
click at [400, 120] on li "Personal [PHONE_NUMBER]" at bounding box center [453, 117] width 354 height 34
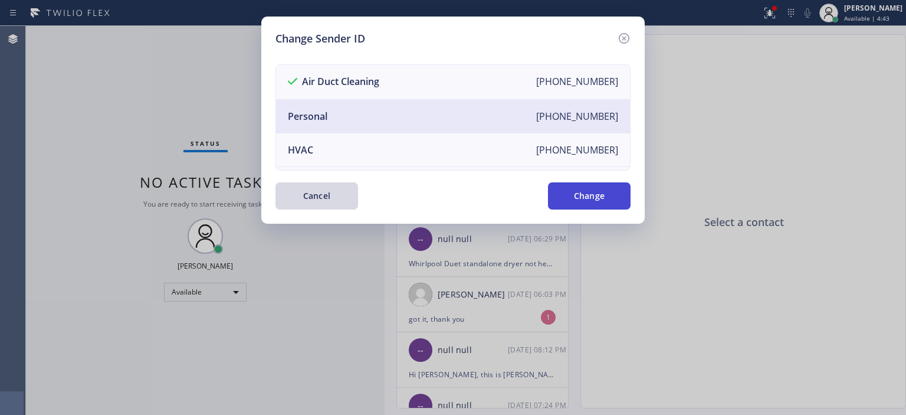
click at [581, 196] on button "Change" at bounding box center [589, 195] width 83 height 27
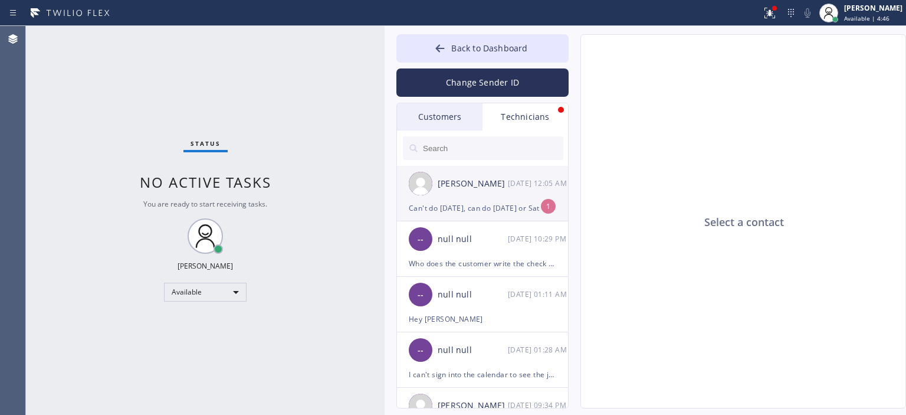
click at [535, 198] on div "[PERSON_NAME] [DATE] 12:05 AM" at bounding box center [483, 183] width 172 height 35
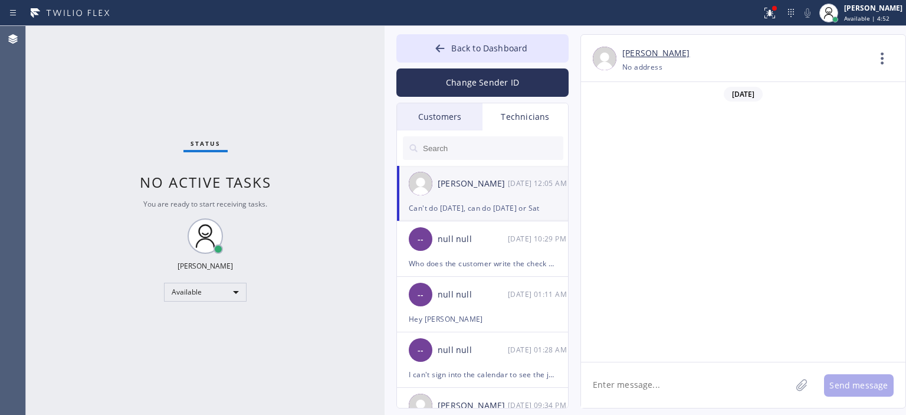
scroll to position [76066, 0]
click at [631, 395] on textarea at bounding box center [686, 384] width 210 height 45
type textarea "oh okay, let me check with customer"
click at [228, 288] on div "Available" at bounding box center [205, 291] width 83 height 19
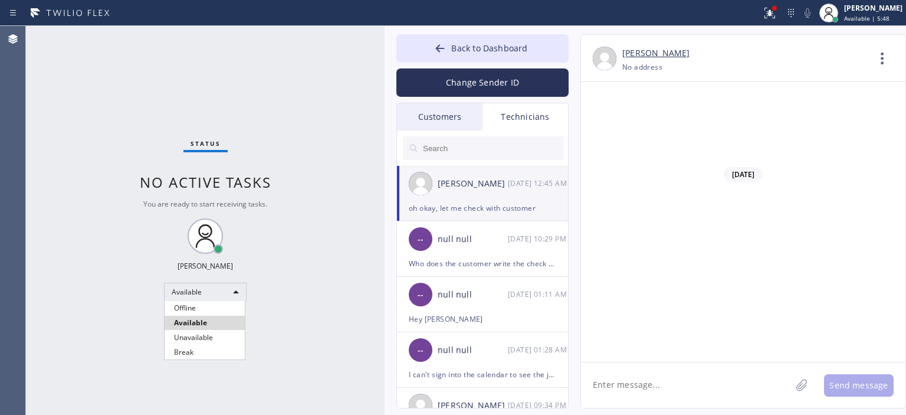
click at [217, 316] on li "Available" at bounding box center [205, 323] width 80 height 14
click at [500, 209] on div "oh okay, let me check with customer" at bounding box center [482, 208] width 147 height 14
click at [459, 115] on div "Customers" at bounding box center [440, 116] width 86 height 27
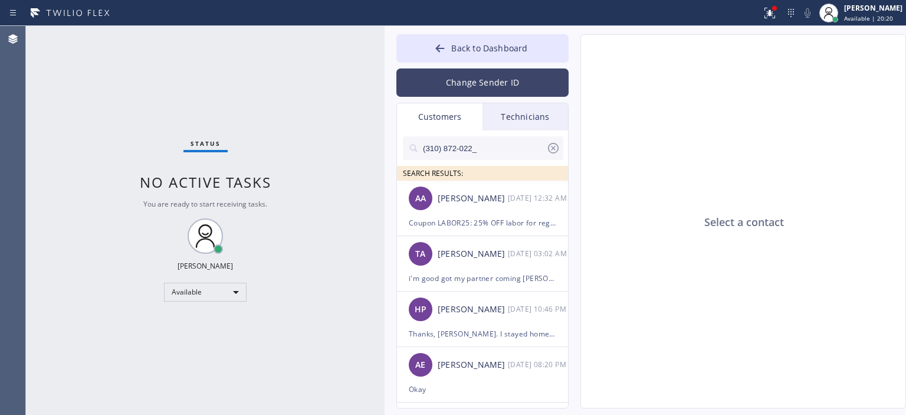
click at [481, 87] on button "Change Sender ID" at bounding box center [482, 82] width 172 height 28
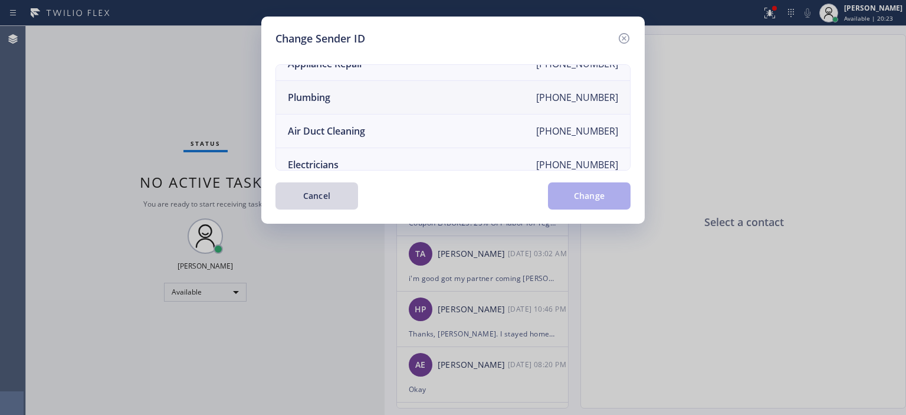
scroll to position [119, 0]
click at [402, 123] on li "Air Duct Cleaning [PHONE_NUMBER]" at bounding box center [453, 132] width 354 height 34
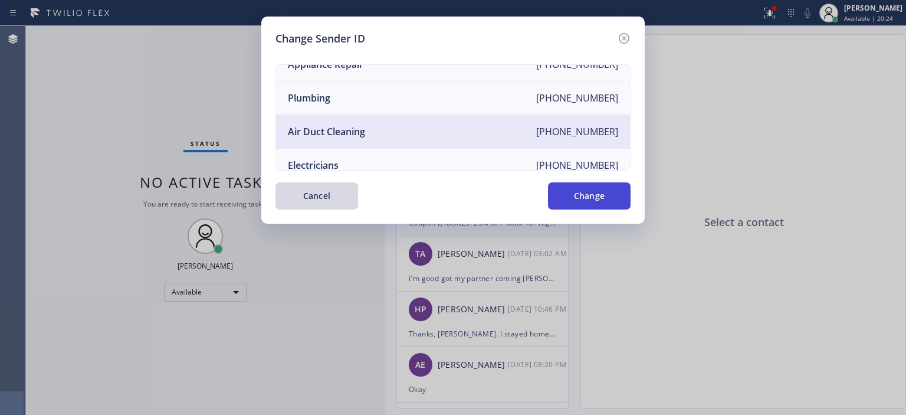
click at [593, 190] on button "Change" at bounding box center [589, 195] width 83 height 27
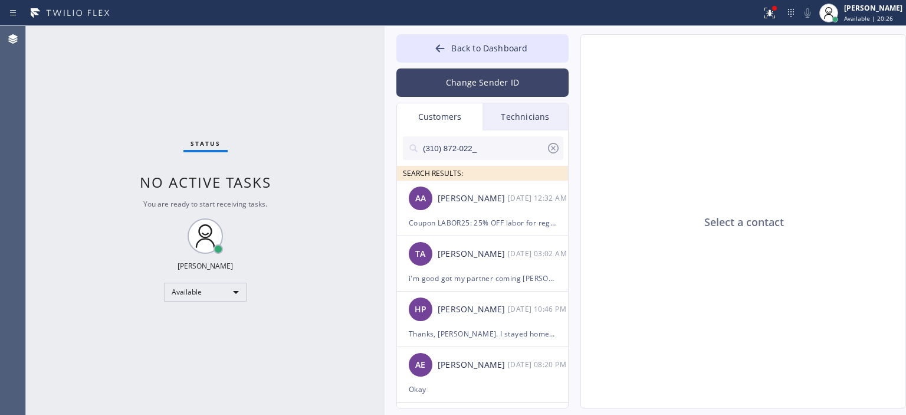
click at [511, 94] on button "Change Sender ID" at bounding box center [482, 82] width 172 height 28
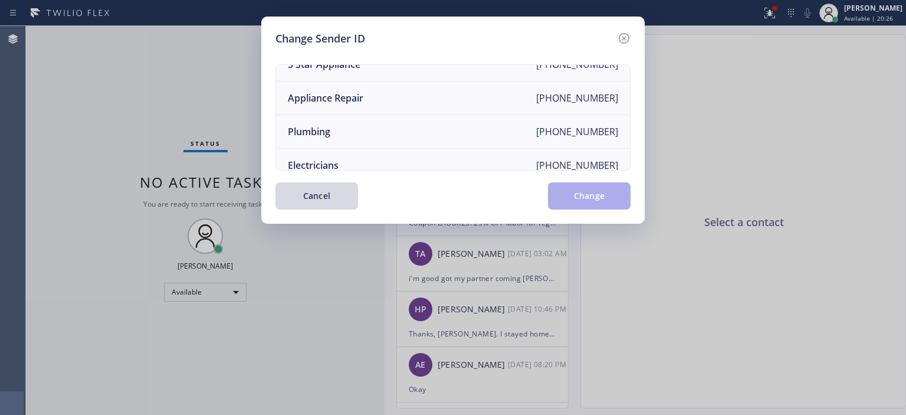
scroll to position [0, 0]
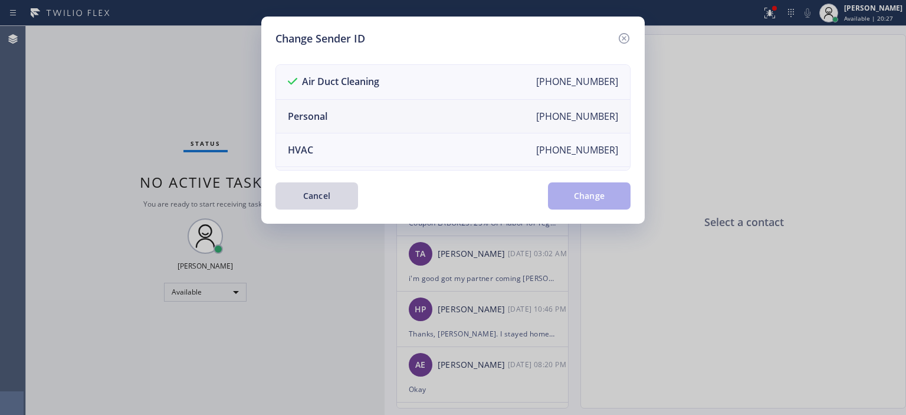
click at [368, 115] on li "Personal [PHONE_NUMBER]" at bounding box center [453, 117] width 354 height 34
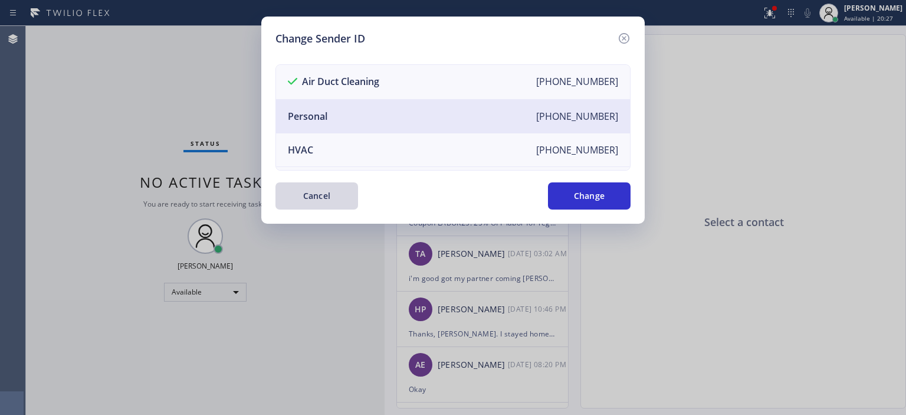
drag, startPoint x: 594, startPoint y: 197, endPoint x: 550, endPoint y: 134, distance: 77.1
click at [594, 198] on button "Change" at bounding box center [589, 195] width 83 height 27
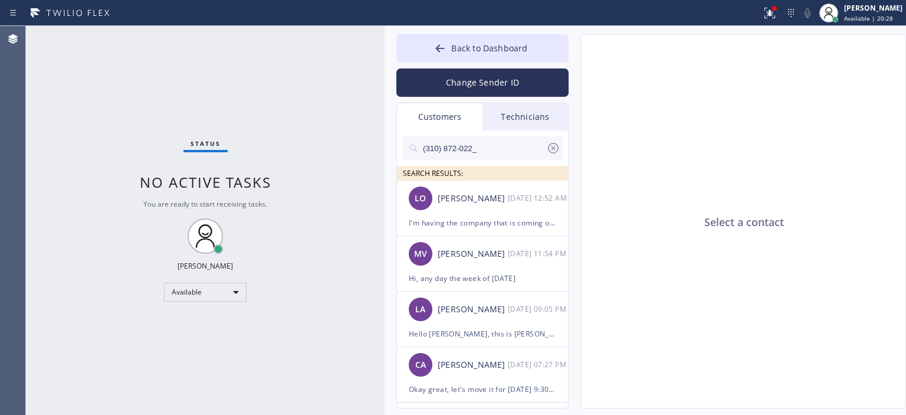
click at [536, 114] on div "Technicians" at bounding box center [525, 116] width 86 height 27
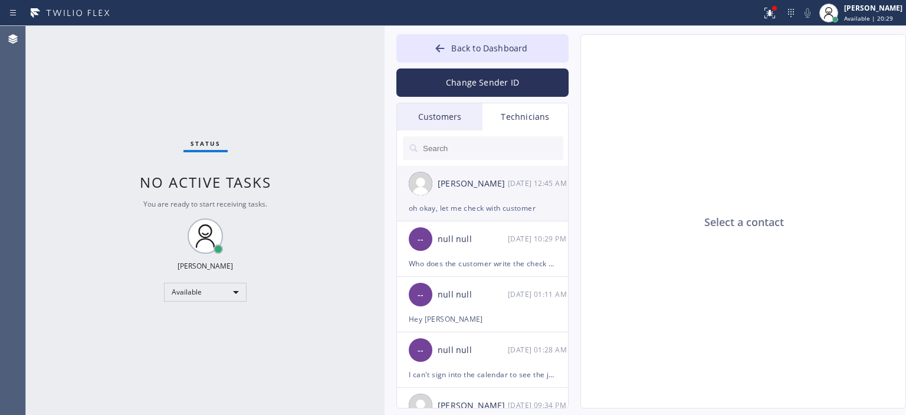
click at [493, 186] on div "[PERSON_NAME]" at bounding box center [473, 184] width 70 height 14
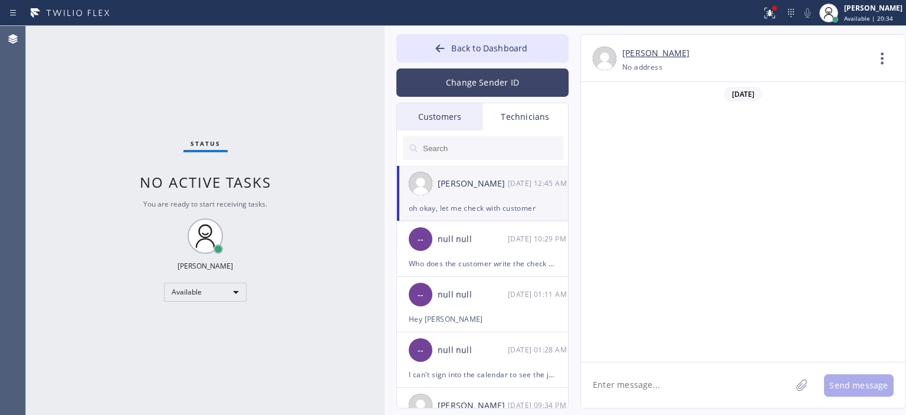
scroll to position [76107, 0]
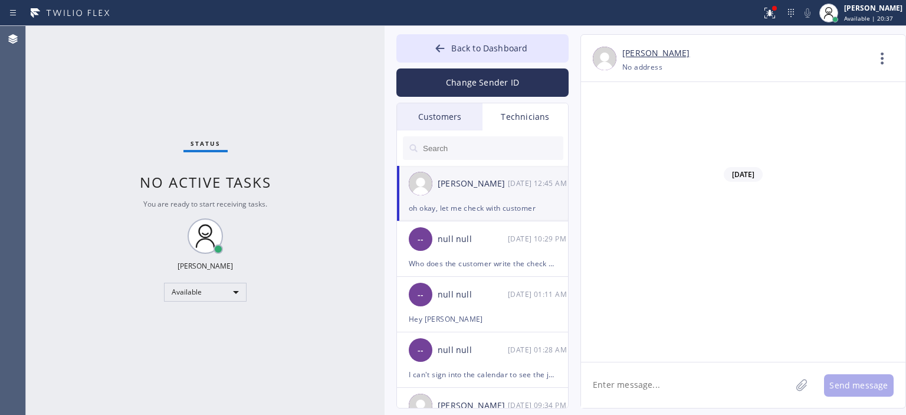
click at [448, 117] on div "Customers" at bounding box center [440, 116] width 86 height 27
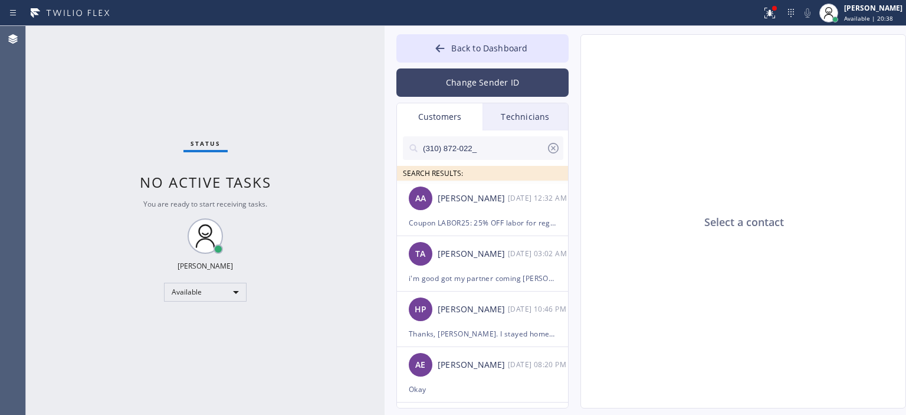
click at [472, 83] on button "Change Sender ID" at bounding box center [482, 82] width 172 height 28
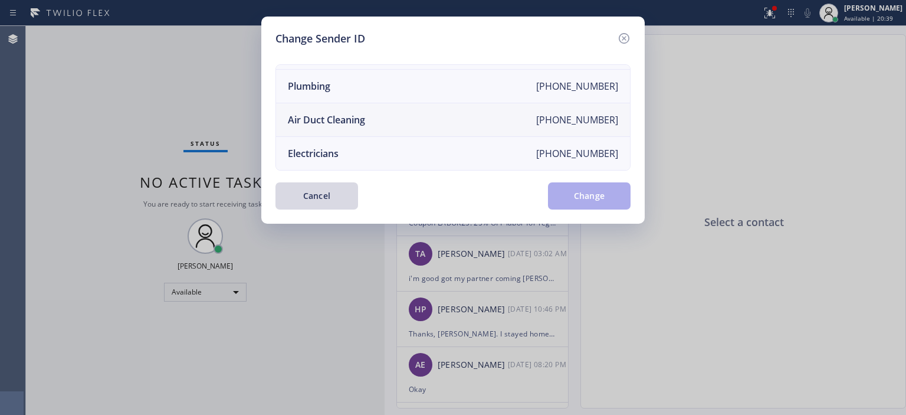
scroll to position [137, 0]
click at [393, 109] on li "Air Duct Cleaning [PHONE_NUMBER]" at bounding box center [453, 120] width 354 height 34
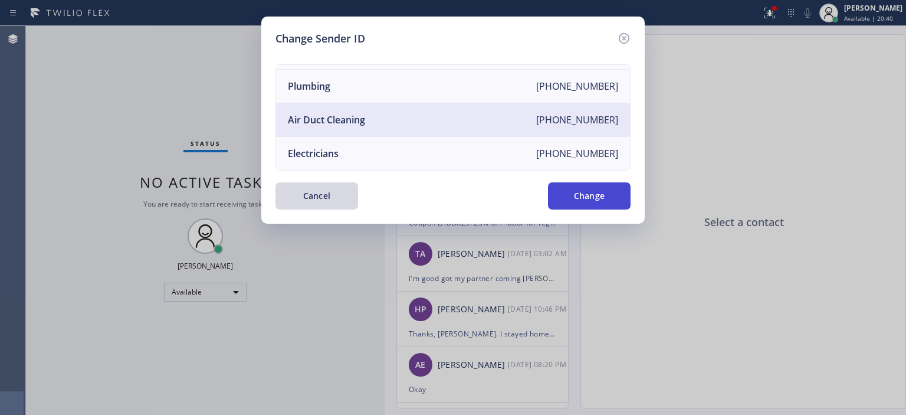
click at [602, 192] on button "Change" at bounding box center [589, 195] width 83 height 27
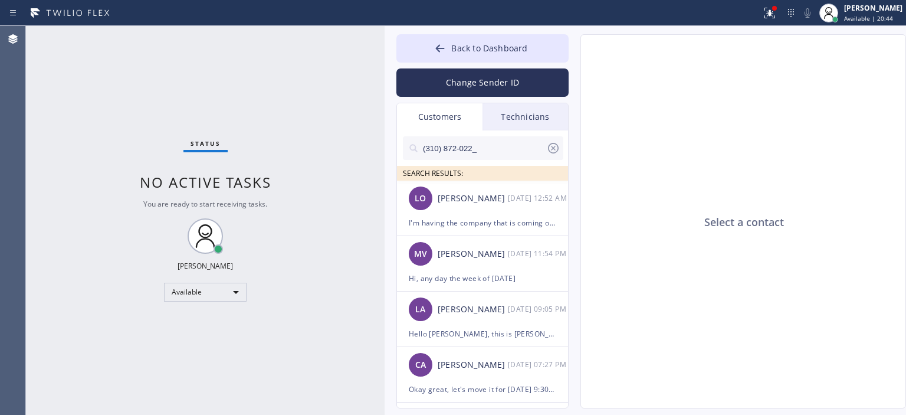
click at [556, 146] on icon at bounding box center [553, 148] width 14 height 14
click at [526, 229] on li "LO [PERSON_NAME] [DATE] 12:52 AM I'm having the company that is coming out to s…" at bounding box center [483, 207] width 172 height 55
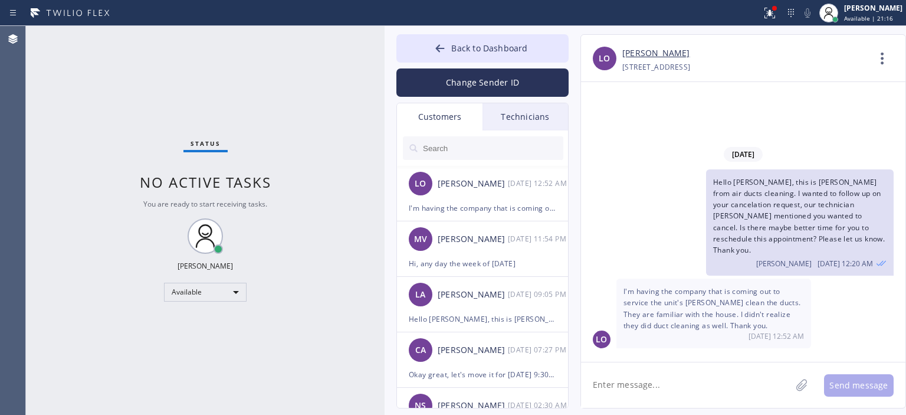
click at [625, 384] on textarea at bounding box center [686, 384] width 210 height 45
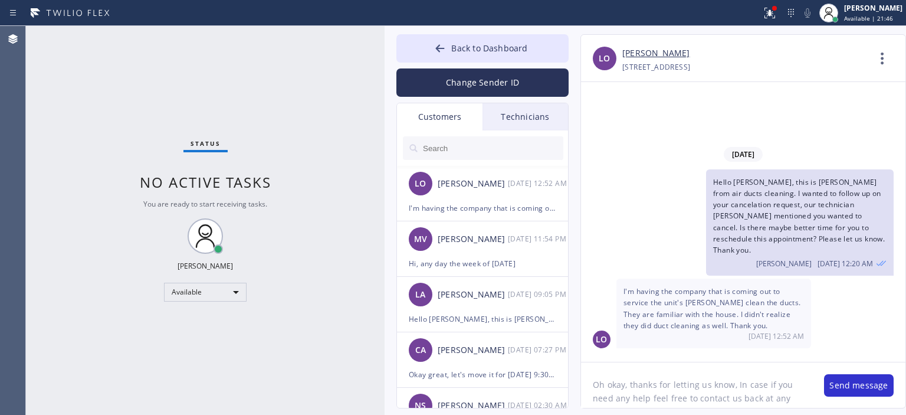
click at [659, 395] on textarea "Oh okay, thanks for letting us know, In case if you need any help feel free to …" at bounding box center [696, 384] width 231 height 45
type textarea "Oh okay, thanks for letting us know, In case if you need any help feel free to …"
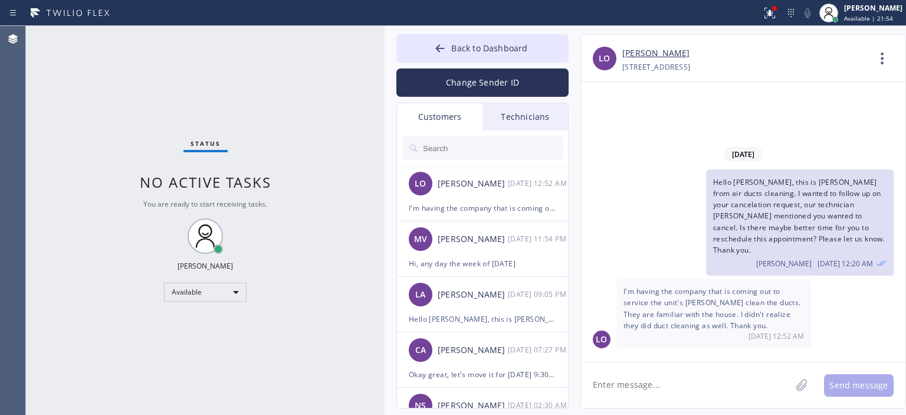
paste textarea "Oh okay, thanks for letting us know, In case if you need any help feel free to …"
type textarea "Oh okay, thanks for letting us know, In case if you need any help feel free to …"
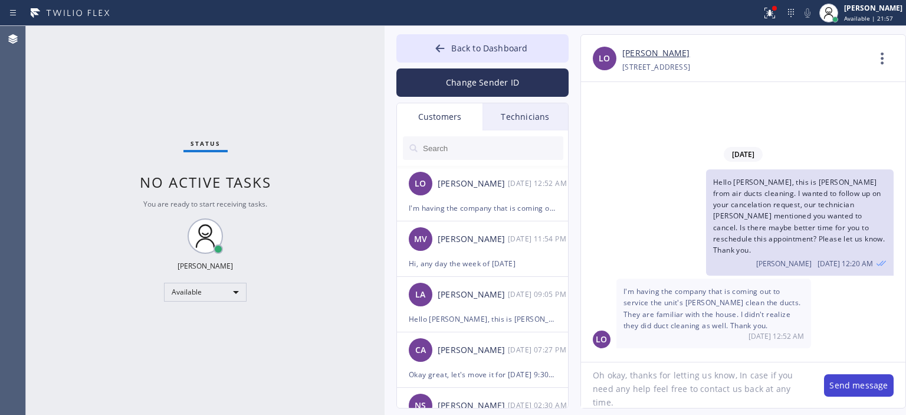
click at [851, 384] on button "Send message" at bounding box center [859, 385] width 70 height 22
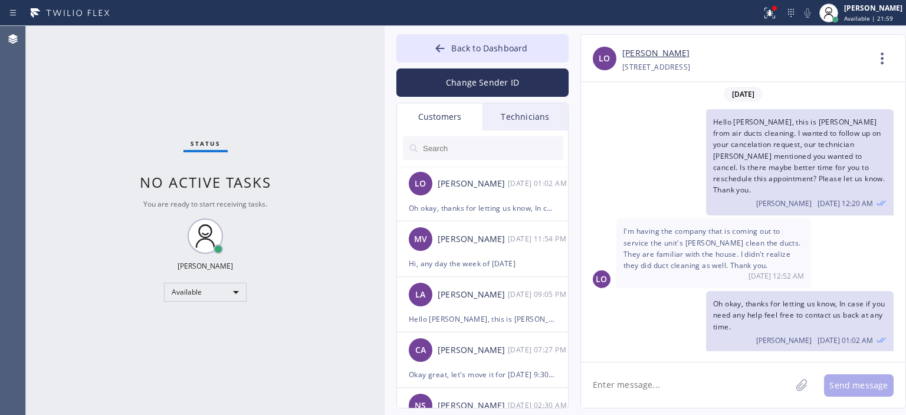
click at [633, 55] on link "[PERSON_NAME]" at bounding box center [655, 54] width 67 height 14
drag, startPoint x: 57, startPoint y: 91, endPoint x: 376, endPoint y: 9, distance: 328.8
click at [58, 91] on div "Status No active tasks You are ready to start receiving tasks. [PERSON_NAME] Av…" at bounding box center [205, 220] width 359 height 389
click at [500, 242] on div "[PERSON_NAME]" at bounding box center [473, 239] width 70 height 14
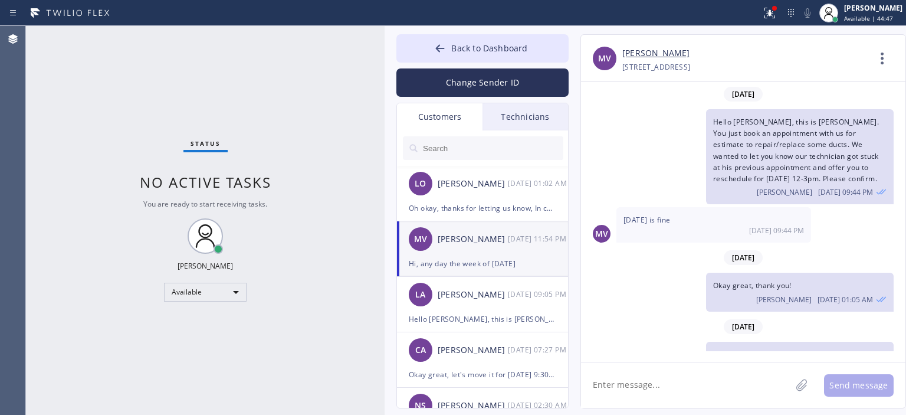
scroll to position [261, 0]
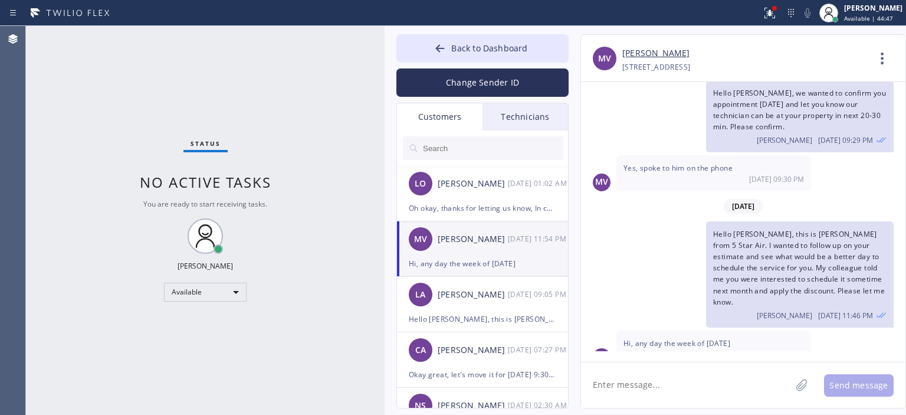
click at [681, 382] on textarea at bounding box center [686, 384] width 210 height 45
click at [681, 382] on textarea "Let's schedule it [DATE][DATE] 10-1PM. Please let us know if that works for you," at bounding box center [696, 384] width 231 height 45
click at [594, 384] on textarea "Let's schedule it [DATE][DATE] 10-1PM. Please let us know if that works for you," at bounding box center [696, 384] width 231 height 45
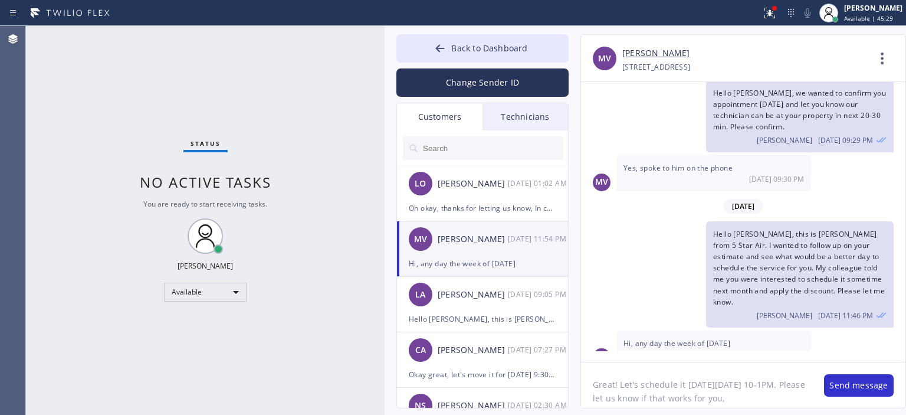
type textarea "Great! Let's schedule it [DATE][DATE] 10-1PM. Please let us know if that works …"
click at [644, 400] on textarea "Great! Let's schedule it [DATE][DATE] 10-1PM. Please let us know if that works …" at bounding box center [696, 384] width 231 height 45
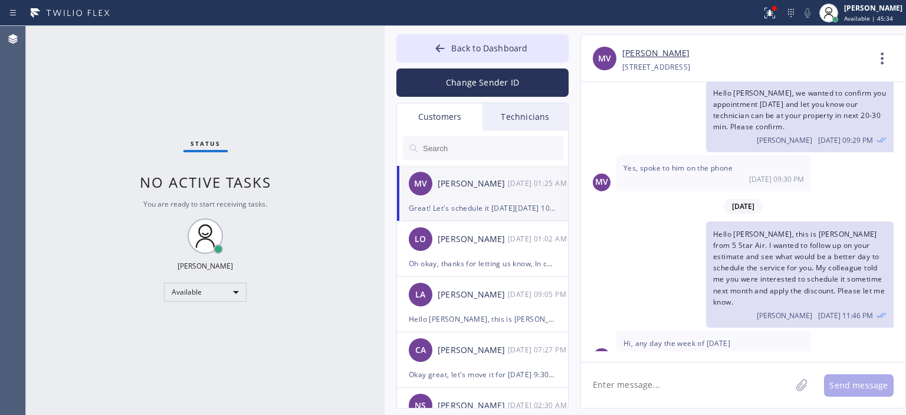
scroll to position [340, 0]
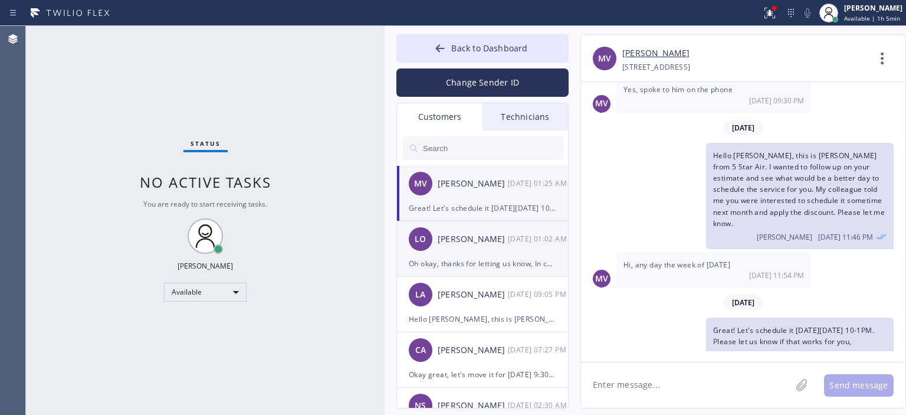
click at [502, 261] on div "Oh okay, thanks for letting us know, In case if you need any help feel free to …" at bounding box center [482, 264] width 147 height 14
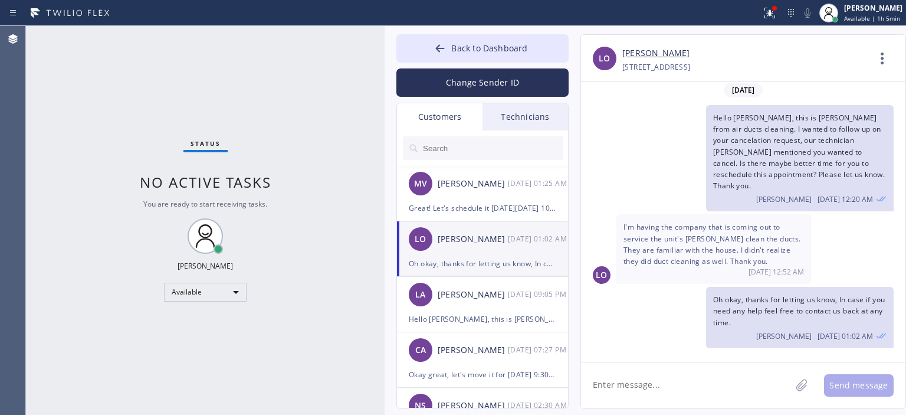
scroll to position [0, 0]
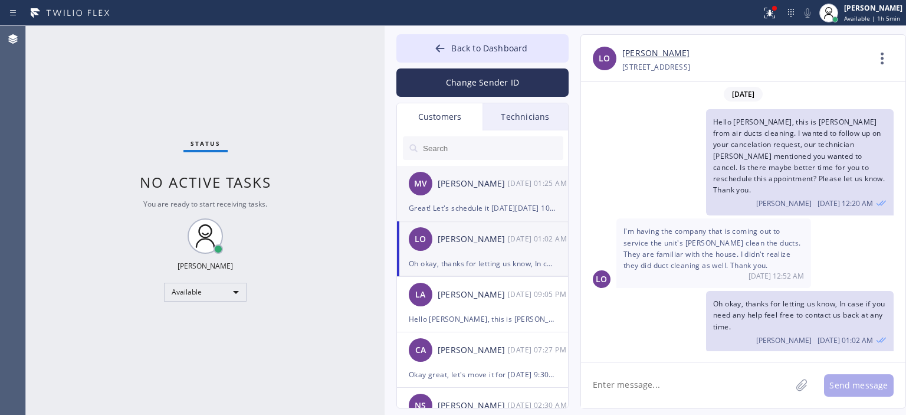
click at [508, 183] on div "[DATE] 01:25 AM" at bounding box center [538, 183] width 61 height 14
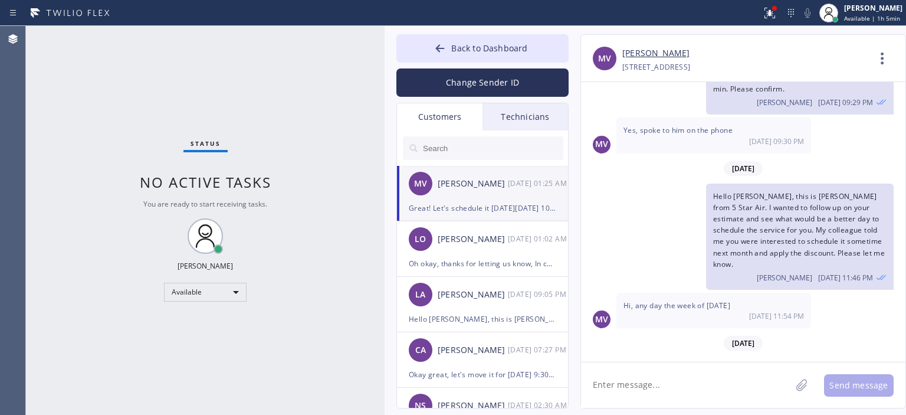
scroll to position [340, 0]
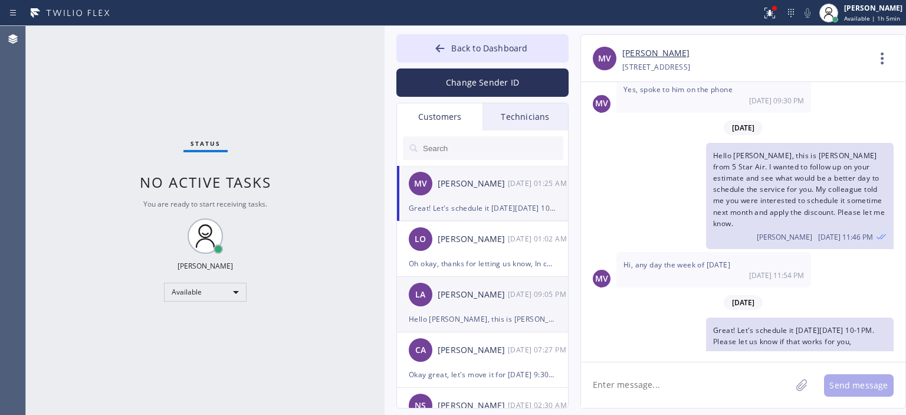
click at [501, 310] on div "LA [PERSON_NAME] [DATE] 09:05 PM" at bounding box center [483, 294] width 172 height 35
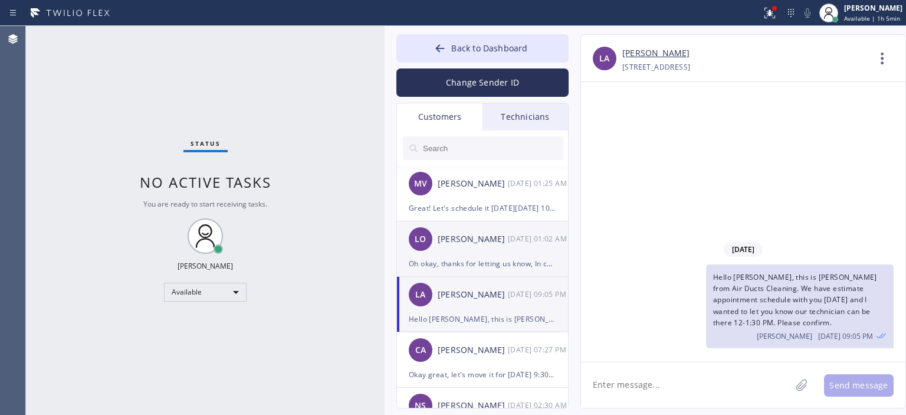
scroll to position [0, 0]
click at [498, 240] on div "[PERSON_NAME]" at bounding box center [473, 239] width 70 height 14
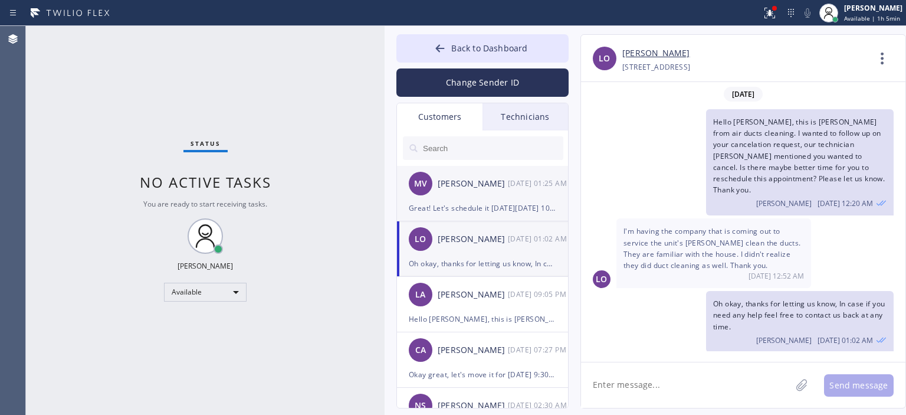
click at [489, 191] on div "MV [PERSON_NAME] [DATE] 01:25 AM" at bounding box center [483, 183] width 172 height 35
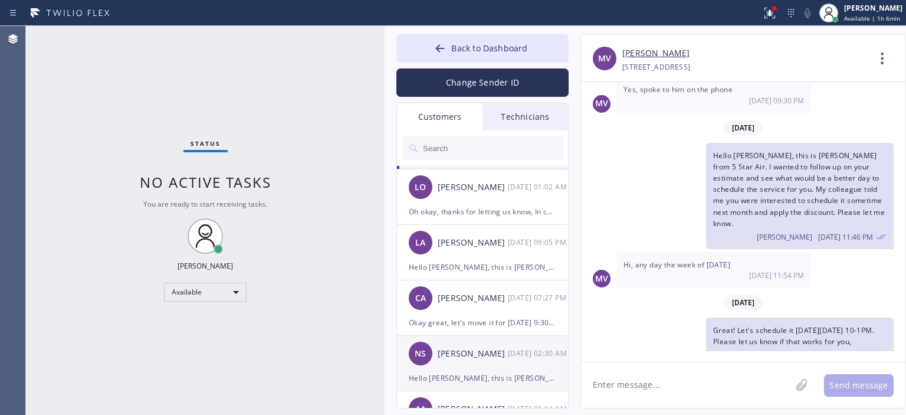
scroll to position [52, 0]
click at [512, 363] on div "NS [PERSON_NAME] [DATE] 02:30 AM" at bounding box center [483, 353] width 172 height 35
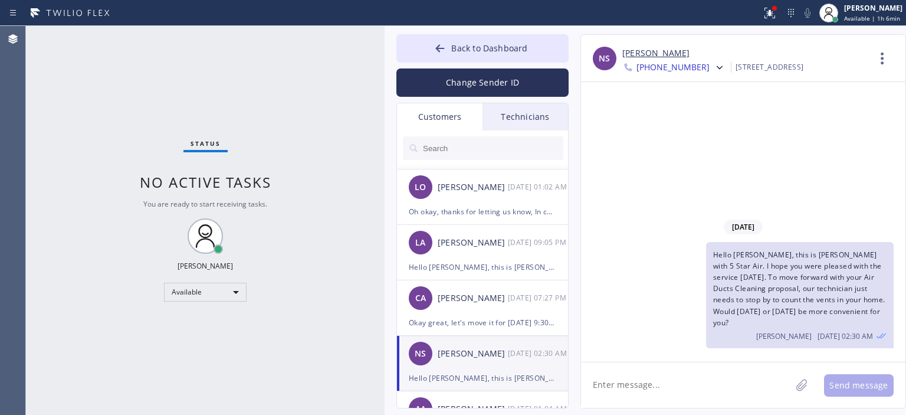
scroll to position [0, 0]
click at [650, 57] on link "[PERSON_NAME]" at bounding box center [655, 54] width 67 height 14
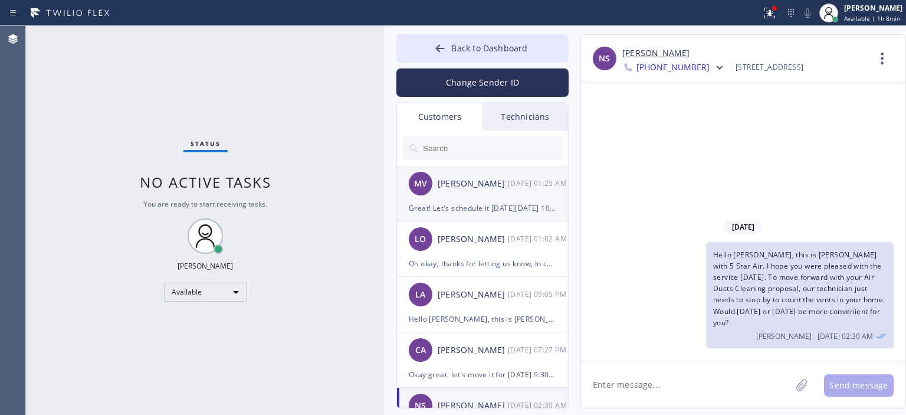
click at [478, 195] on div "MV [PERSON_NAME] [DATE] 01:25 AM" at bounding box center [483, 183] width 172 height 35
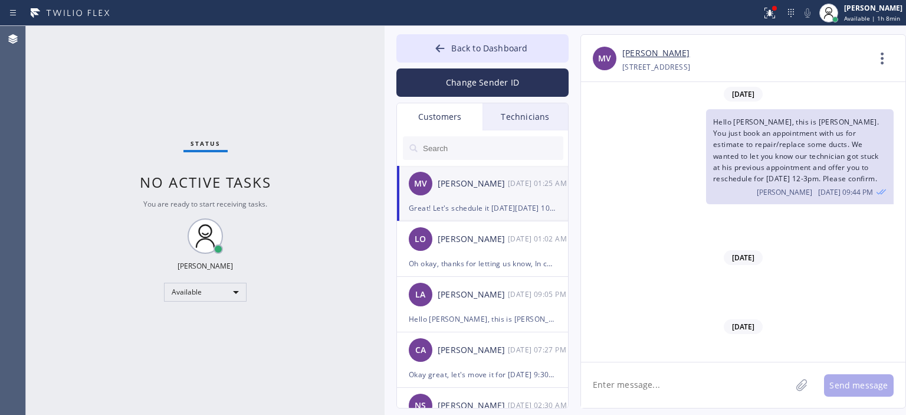
scroll to position [340, 0]
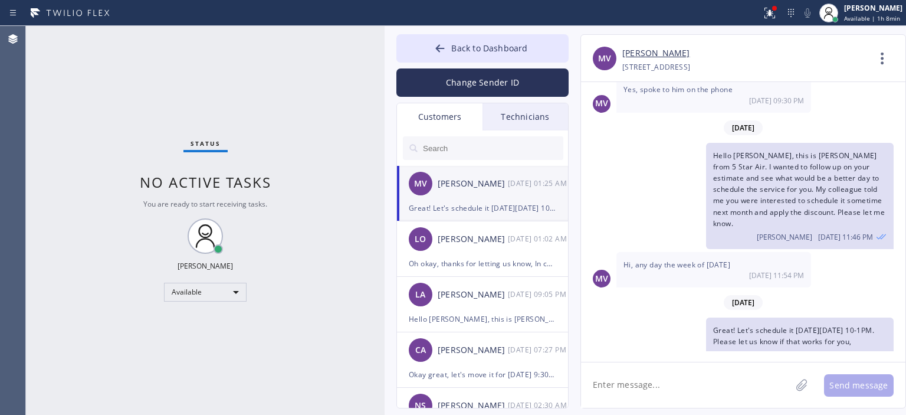
click at [477, 148] on input "text" at bounding box center [493, 148] width 142 height 24
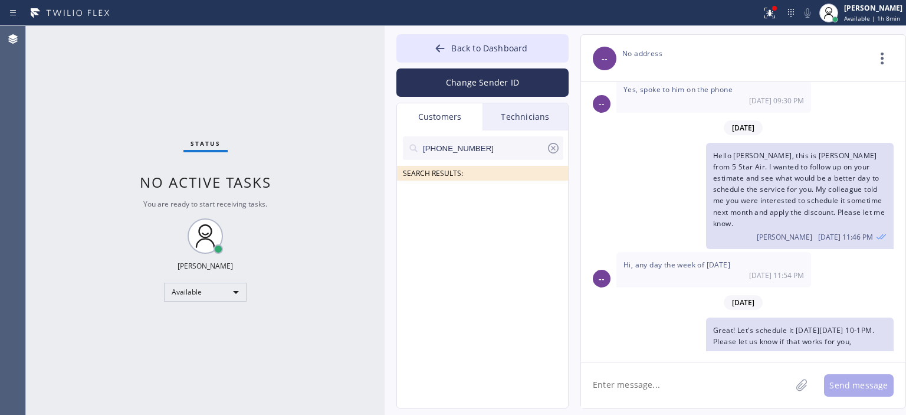
click at [498, 155] on input "[PHONE_NUMBER]" at bounding box center [484, 148] width 124 height 24
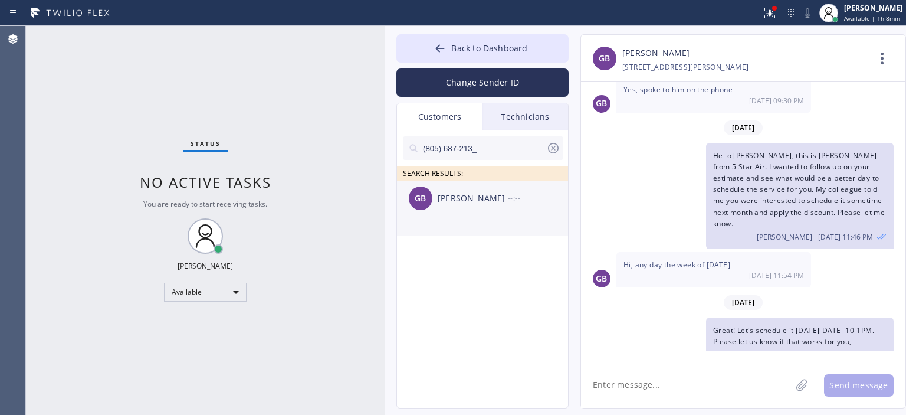
click at [501, 194] on div "[PERSON_NAME]" at bounding box center [473, 199] width 70 height 14
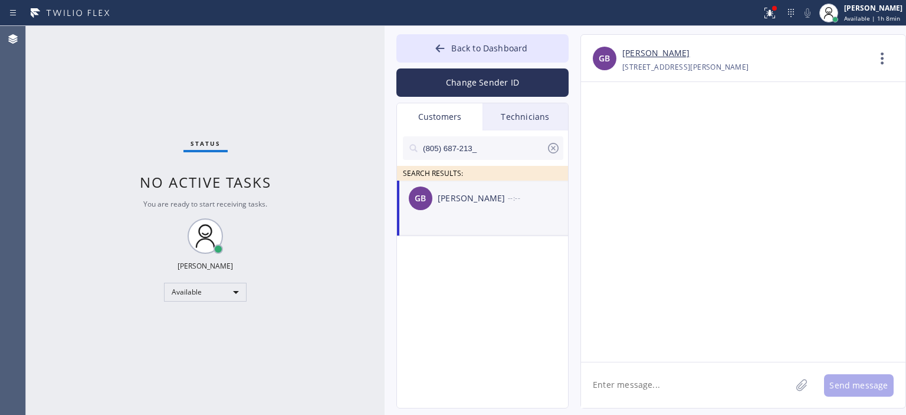
scroll to position [0, 0]
click at [656, 383] on textarea at bounding box center [686, 384] width 210 height 45
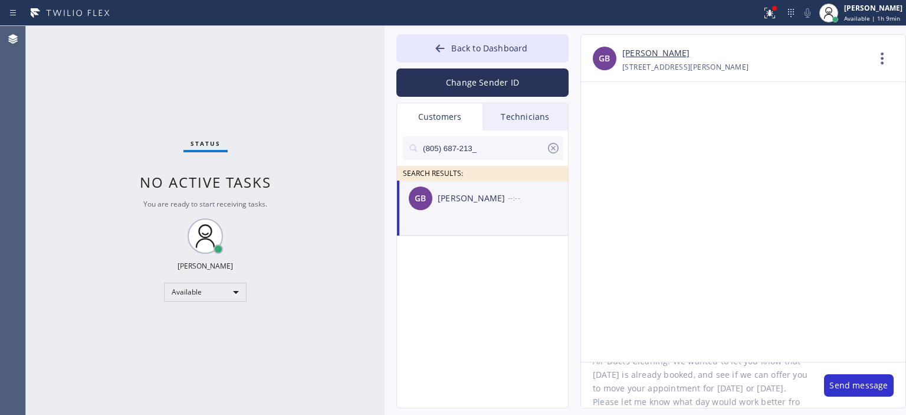
scroll to position [50, 0]
click at [661, 383] on textarea "Hello [PERSON_NAME], this is [PERSON_NAME] from Air Ducts Cleaning. We wanted t…" at bounding box center [696, 384] width 231 height 45
type textarea "Hello [PERSON_NAME], this is [PERSON_NAME] from Air Ducts Cleaning. We wanted t…"
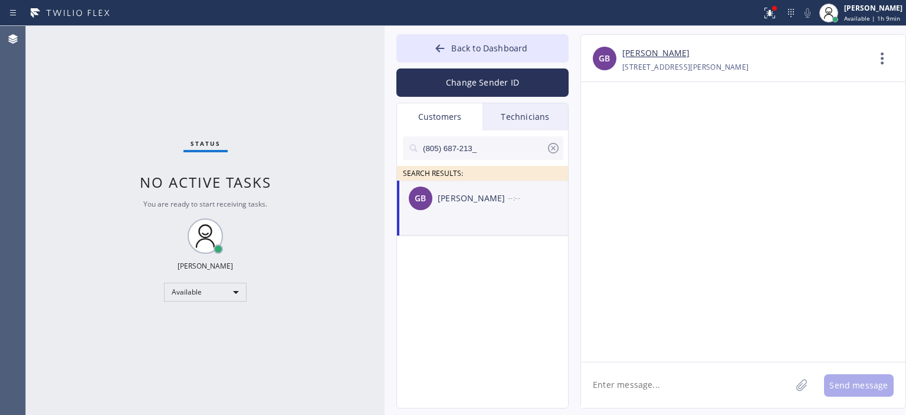
scroll to position [0, 0]
paste textarea "Hello [PERSON_NAME], this is [PERSON_NAME] from Air Ducts Cleaning. We wanted t…"
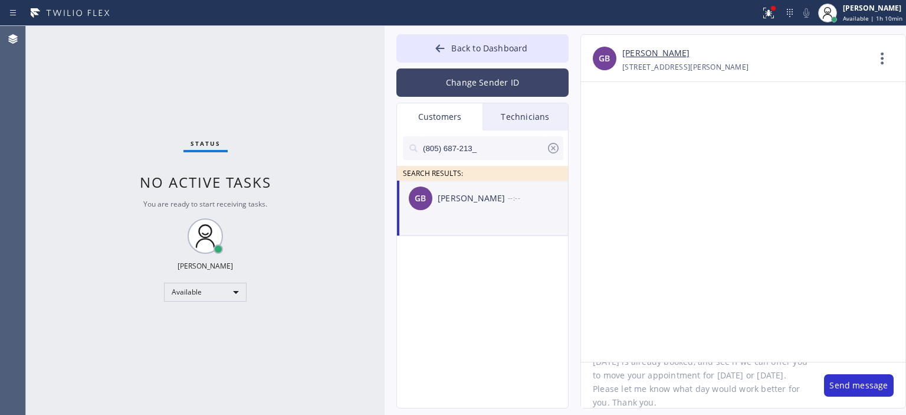
type textarea "Hello [PERSON_NAME], this is [PERSON_NAME] from Air Ducts Cleaning. We wanted t…"
click at [495, 84] on button "Change Sender ID" at bounding box center [482, 82] width 172 height 28
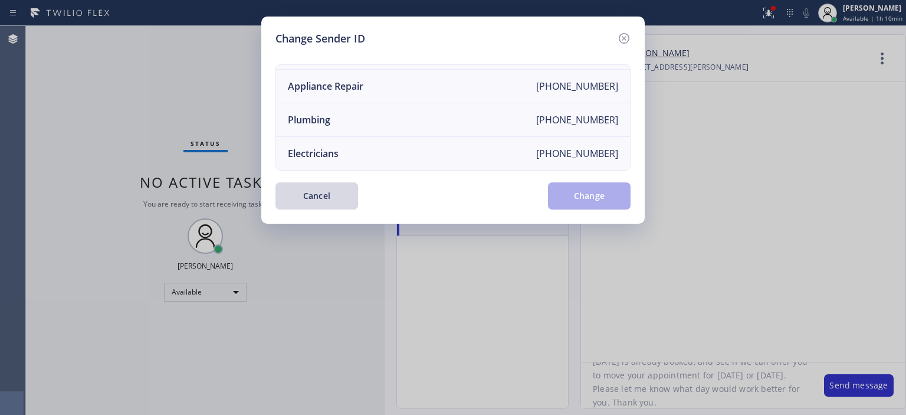
scroll to position [0, 0]
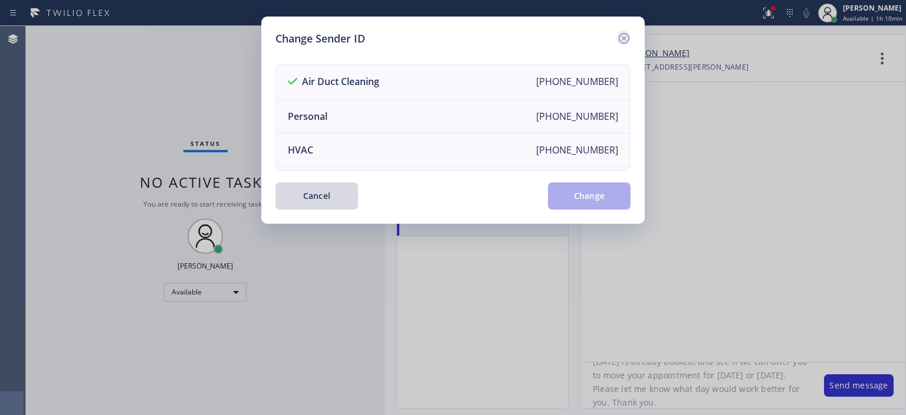
click at [624, 40] on icon at bounding box center [624, 38] width 14 height 14
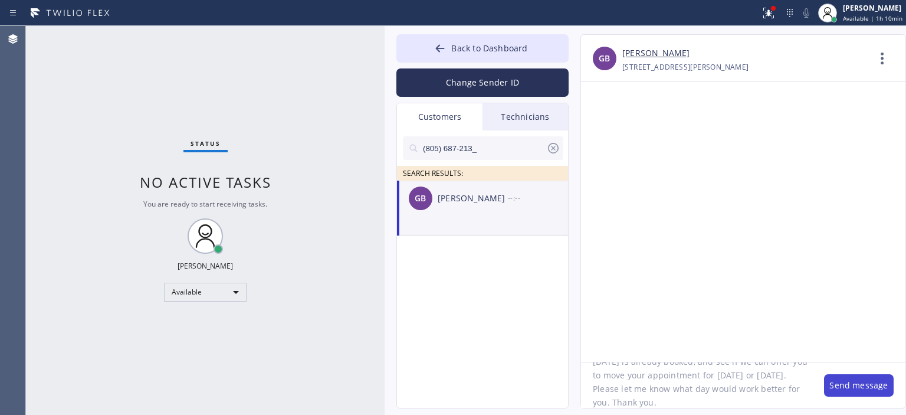
click at [841, 379] on button "Send message" at bounding box center [859, 385] width 70 height 22
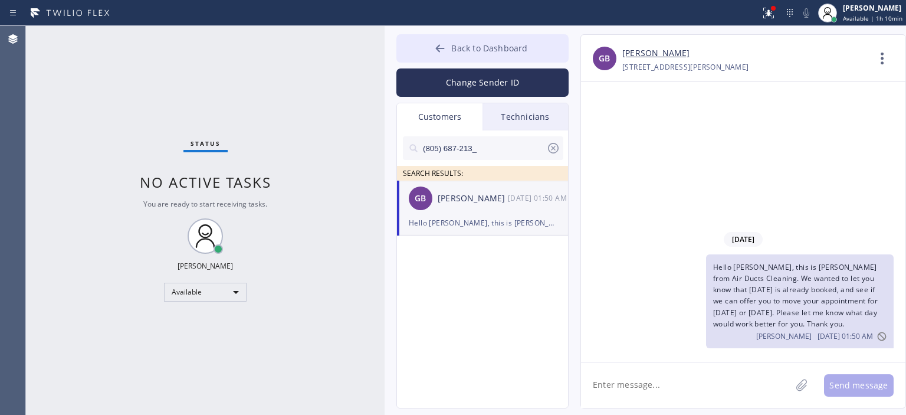
click at [435, 51] on icon at bounding box center [440, 48] width 12 height 12
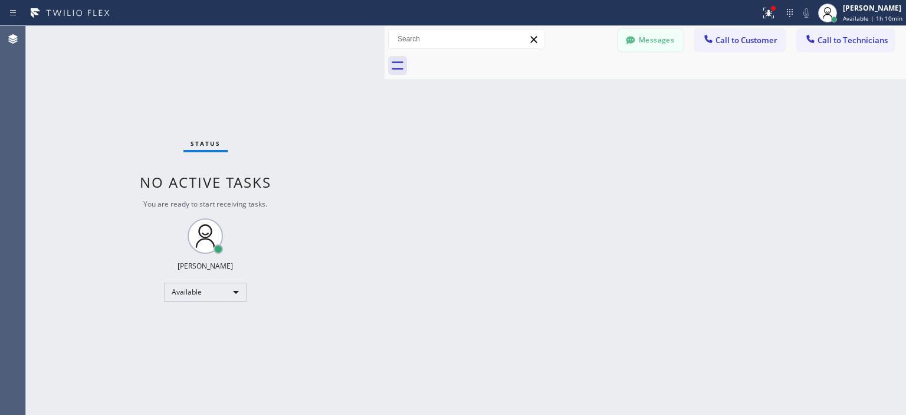
click at [653, 47] on button "Messages" at bounding box center [650, 40] width 65 height 22
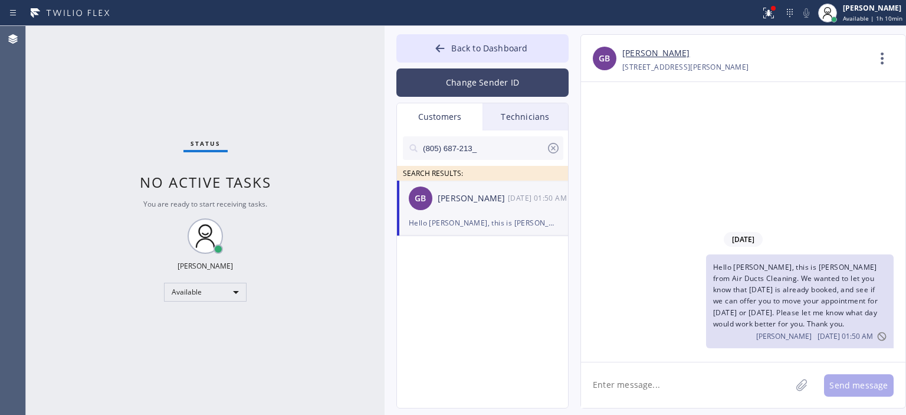
click at [526, 69] on button "Change Sender ID" at bounding box center [482, 82] width 172 height 28
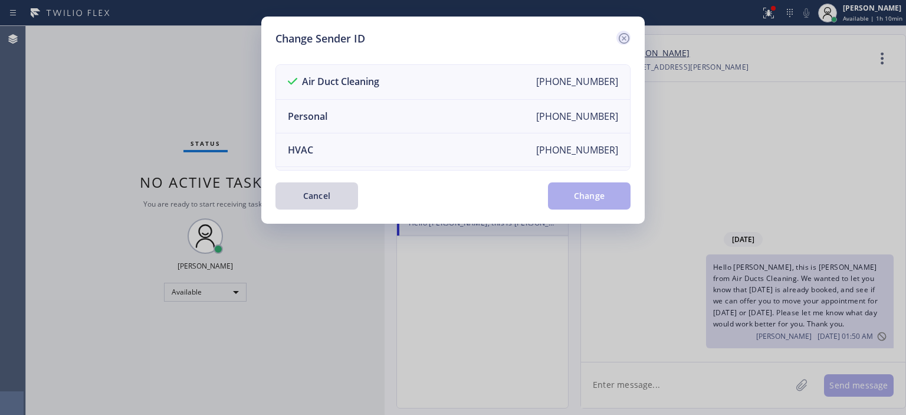
click at [627, 34] on icon at bounding box center [624, 38] width 11 height 11
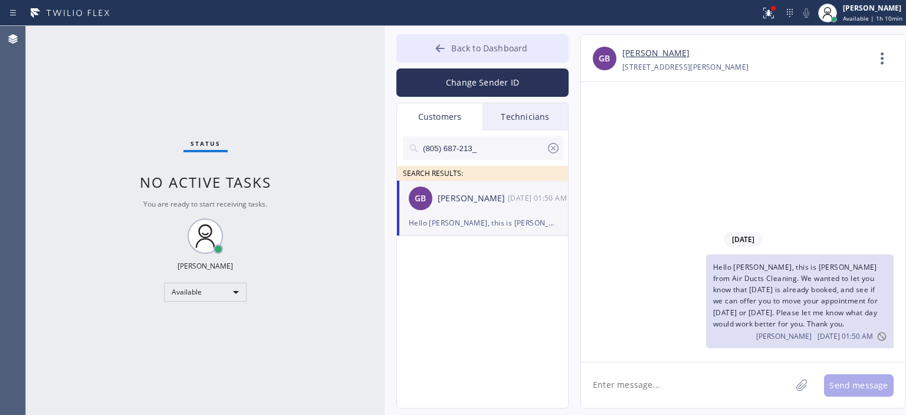
click at [443, 35] on button "Back to Dashboard" at bounding box center [482, 48] width 172 height 28
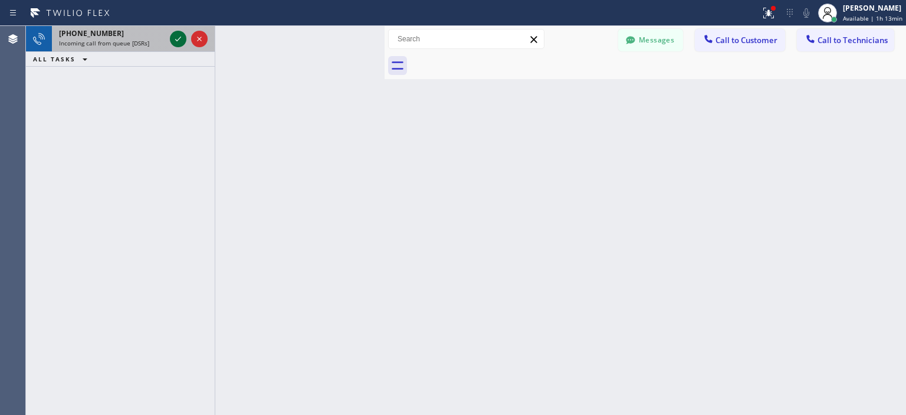
click at [172, 41] on icon at bounding box center [178, 39] width 14 height 14
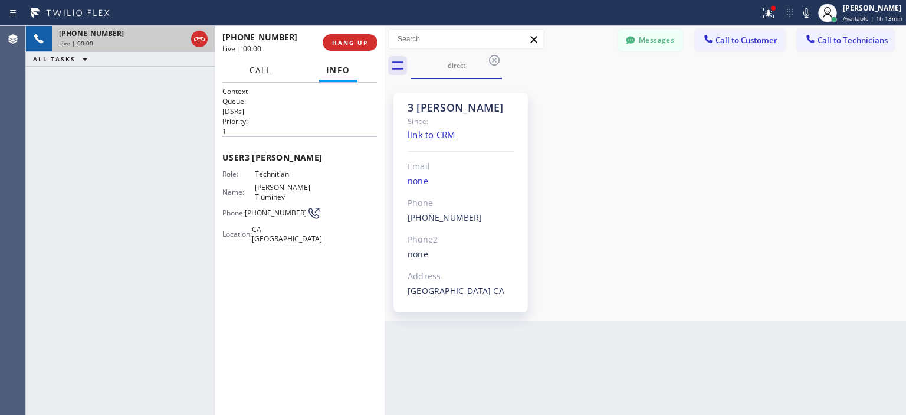
click at [278, 65] on button "Call" at bounding box center [260, 70] width 37 height 23
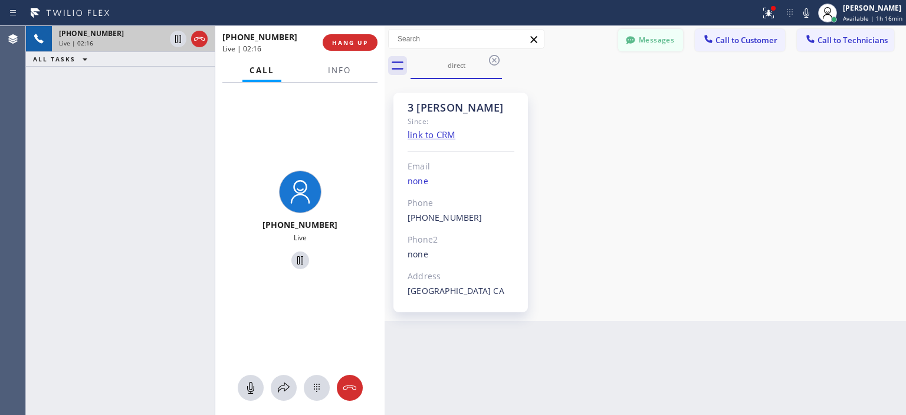
click at [643, 38] on button "Messages" at bounding box center [650, 40] width 65 height 22
click at [643, 38] on div "Select a contact" at bounding box center [744, 222] width 326 height 374
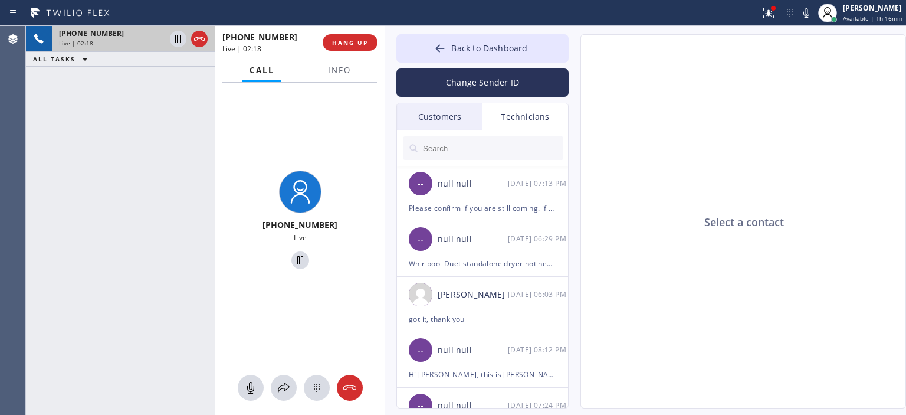
click at [467, 123] on div "Customers" at bounding box center [440, 116] width 86 height 27
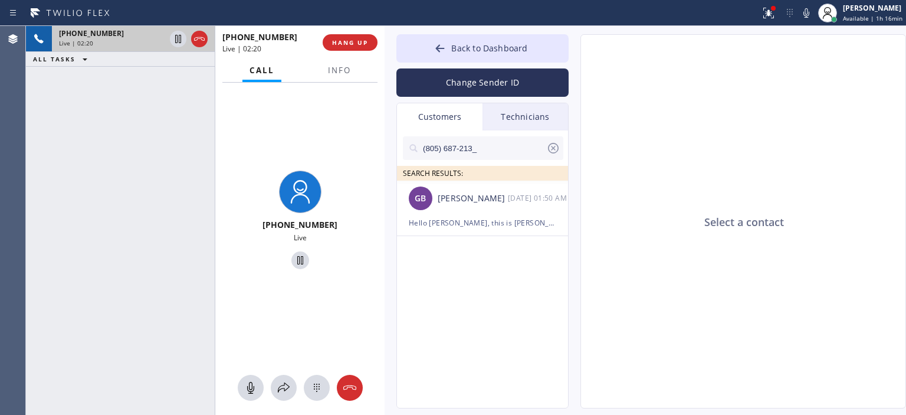
click at [552, 148] on icon at bounding box center [553, 148] width 11 height 11
click at [546, 148] on input "text" at bounding box center [484, 148] width 124 height 24
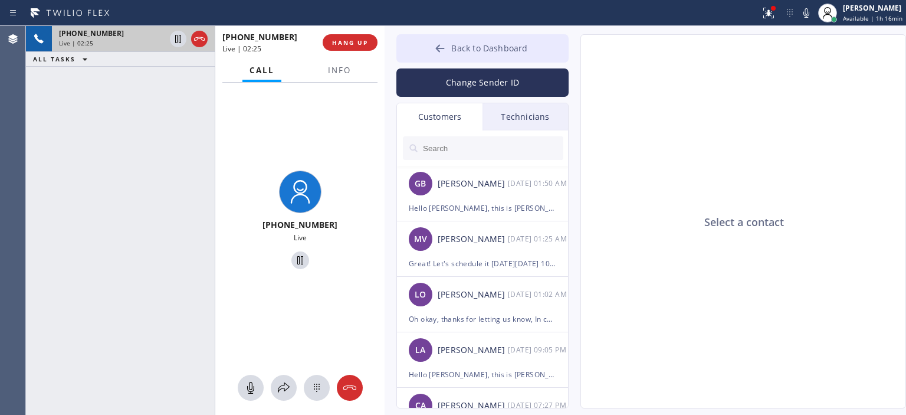
click at [439, 53] on icon at bounding box center [440, 48] width 12 height 12
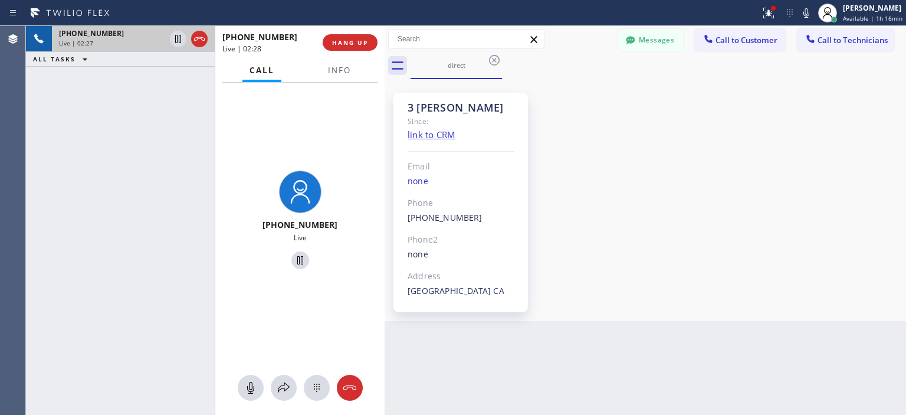
drag, startPoint x: 386, startPoint y: 41, endPoint x: 412, endPoint y: 44, distance: 26.2
click at [385, 40] on div at bounding box center [385, 220] width 0 height 389
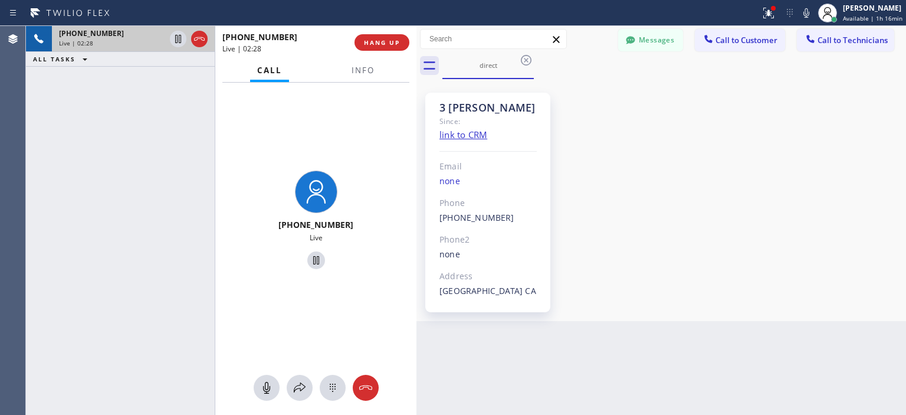
drag, startPoint x: 412, startPoint y: 44, endPoint x: 418, endPoint y: 46, distance: 6.2
click at [416, 46] on div at bounding box center [416, 220] width 0 height 389
click at [649, 38] on button "Messages" at bounding box center [650, 40] width 65 height 22
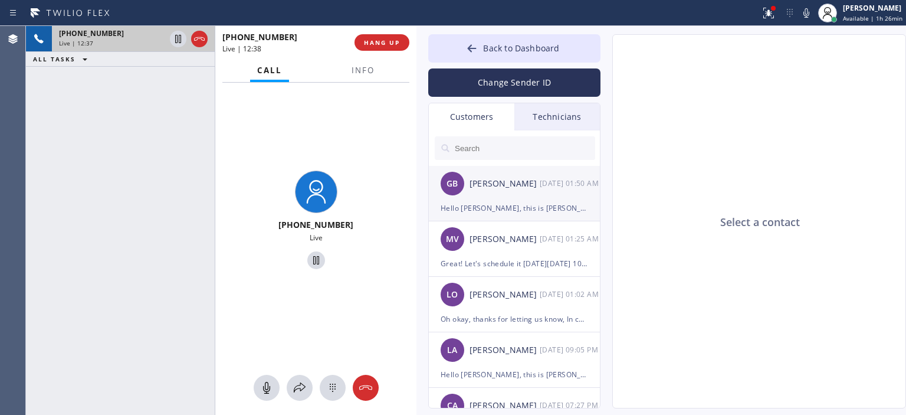
click at [528, 190] on div "GB [PERSON_NAME] [DATE] 01:50 AM" at bounding box center [515, 183] width 172 height 35
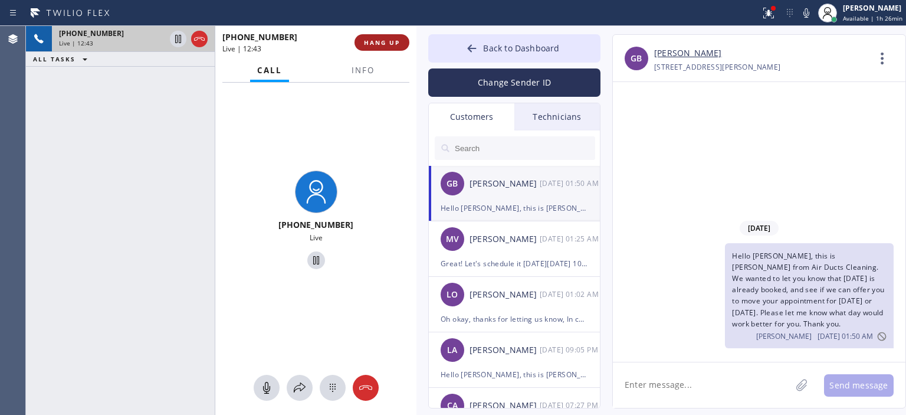
click at [398, 45] on span "HANG UP" at bounding box center [382, 42] width 36 height 8
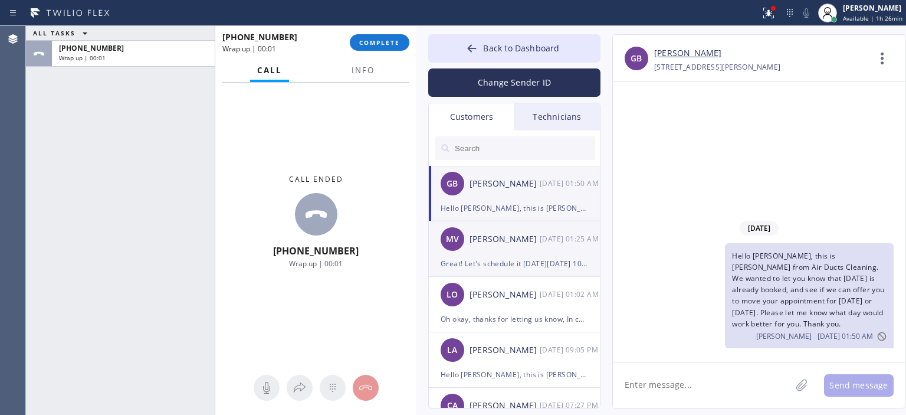
click at [559, 238] on div "[DATE] 01:25 AM" at bounding box center [570, 239] width 61 height 14
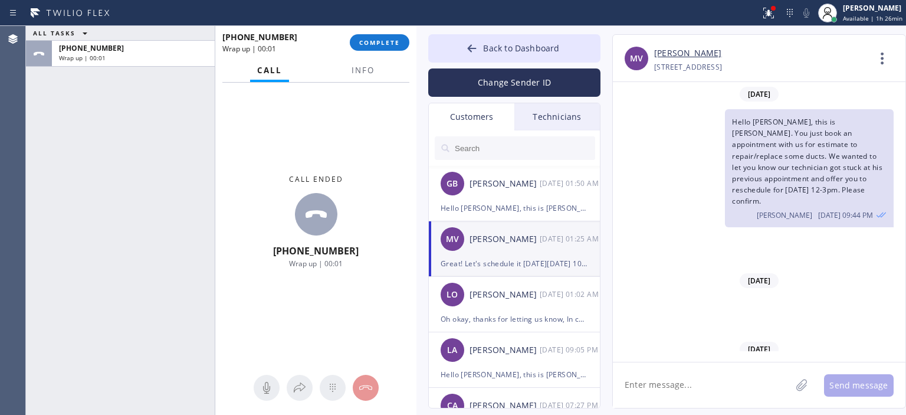
scroll to position [374, 0]
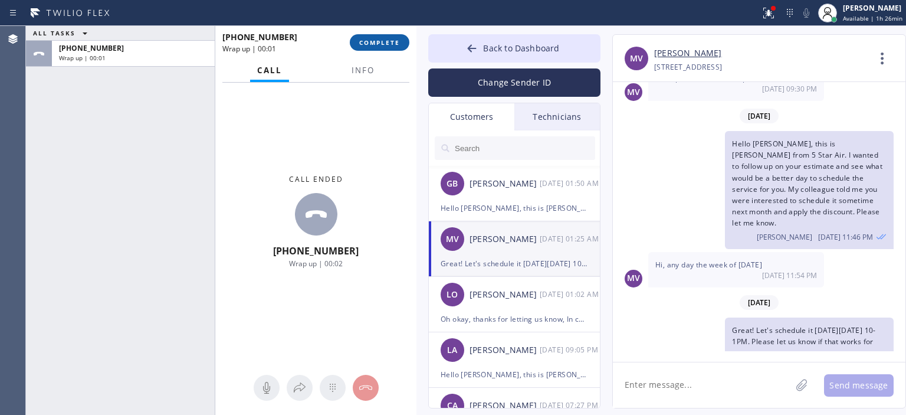
click at [392, 42] on span "COMPLETE" at bounding box center [379, 42] width 41 height 8
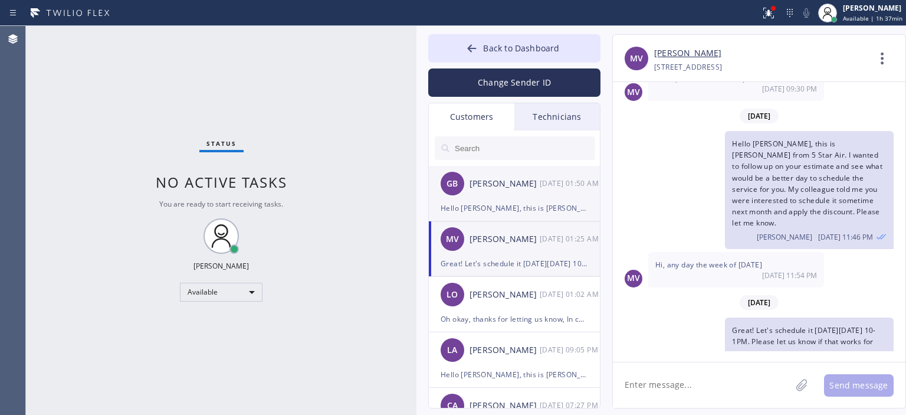
click at [534, 188] on div "[PERSON_NAME]" at bounding box center [504, 184] width 70 height 14
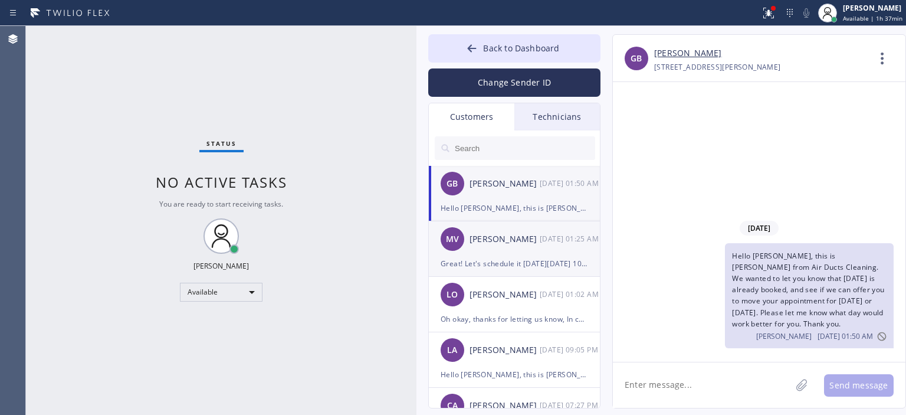
click at [531, 236] on div "[PERSON_NAME]" at bounding box center [504, 239] width 70 height 14
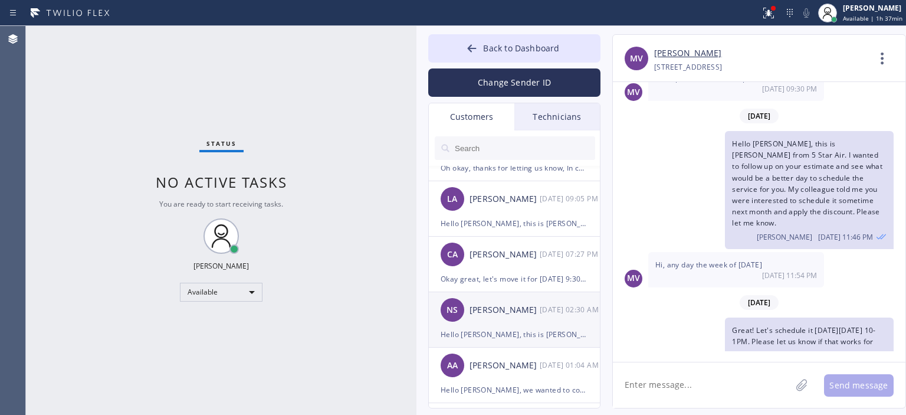
scroll to position [150, 0]
click at [543, 321] on div "NS [PERSON_NAME] [DATE] 02:30 AM" at bounding box center [515, 310] width 172 height 35
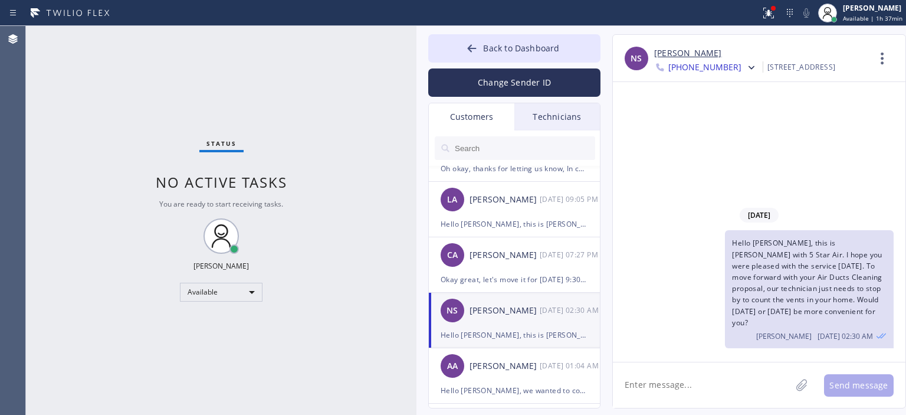
scroll to position [0, 0]
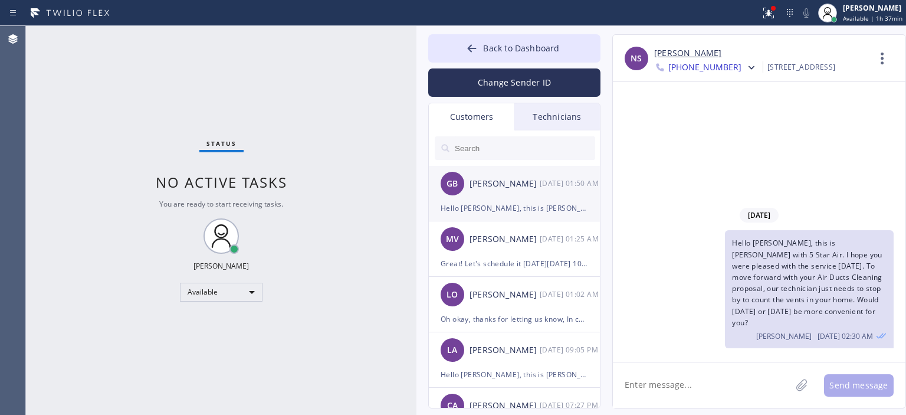
click at [529, 193] on div "GB [PERSON_NAME] [DATE] 01:50 AM" at bounding box center [515, 183] width 172 height 35
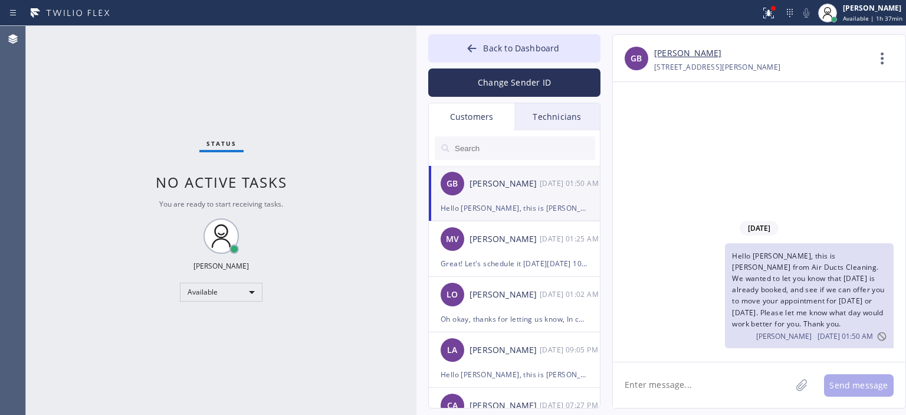
click at [681, 57] on link "[PERSON_NAME]" at bounding box center [687, 54] width 67 height 14
click at [531, 81] on button "Change Sender ID" at bounding box center [514, 82] width 172 height 28
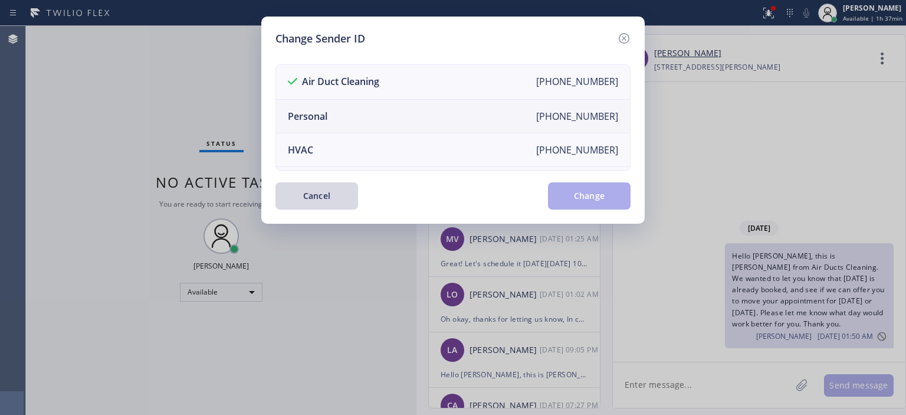
click at [382, 120] on li "Personal [PHONE_NUMBER]" at bounding box center [453, 117] width 354 height 34
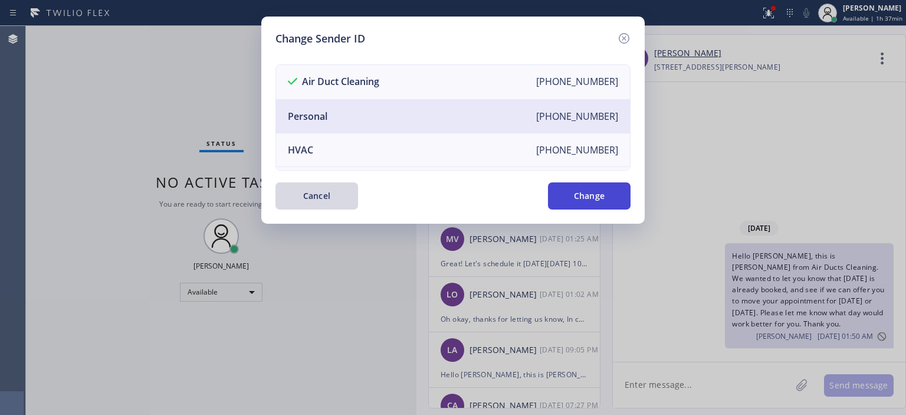
click at [588, 190] on button "Change" at bounding box center [589, 195] width 83 height 27
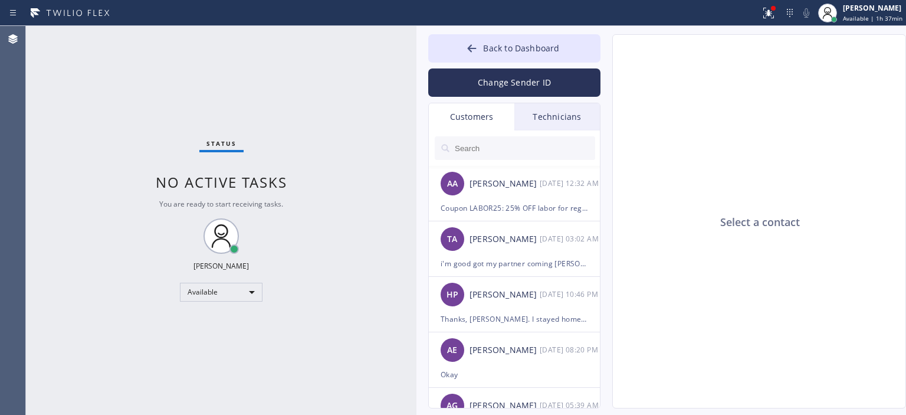
click at [559, 125] on div "Technicians" at bounding box center [557, 116] width 86 height 27
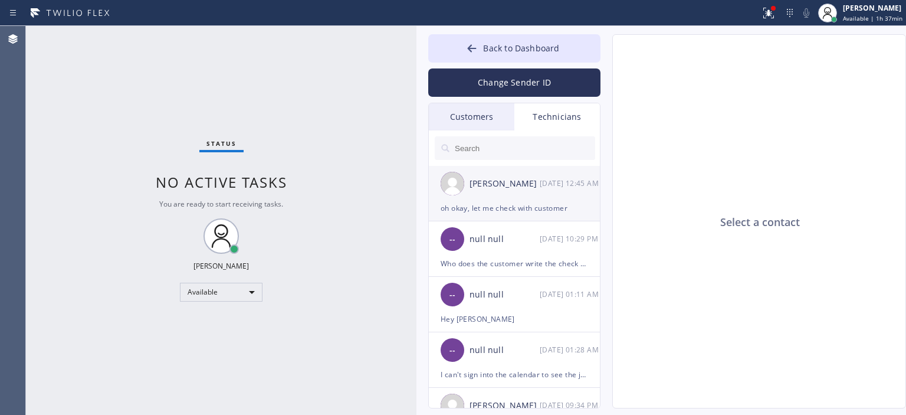
click at [545, 190] on div "[PERSON_NAME] [DATE] 12:45 AM" at bounding box center [515, 183] width 172 height 35
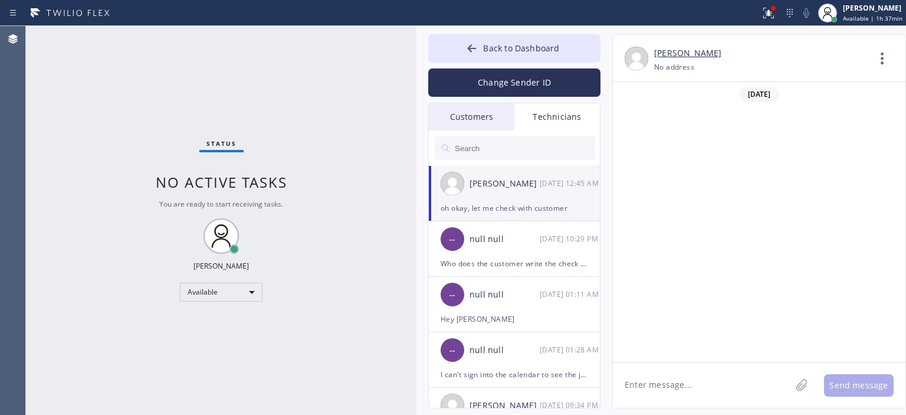
scroll to position [78463, 0]
click at [669, 382] on textarea at bounding box center [702, 384] width 178 height 45
click at [694, 387] on textarea at bounding box center [702, 384] width 178 height 45
click at [713, 377] on textarea "do you have any" at bounding box center [712, 384] width 199 height 45
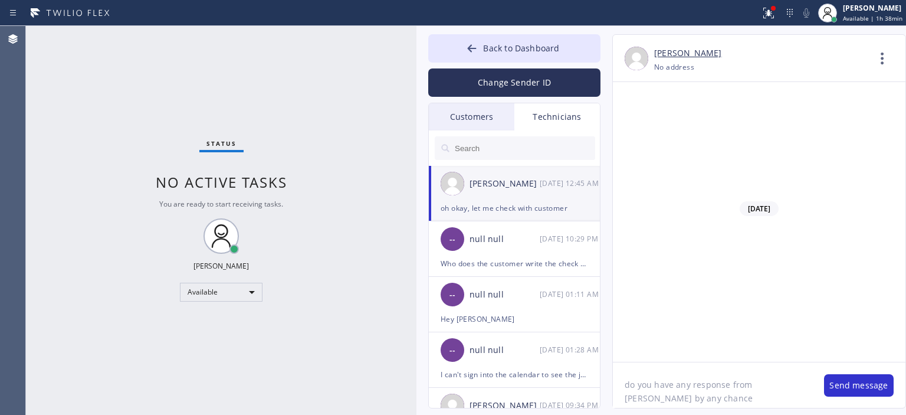
type textarea "do you have any response from [PERSON_NAME] by any chance?"
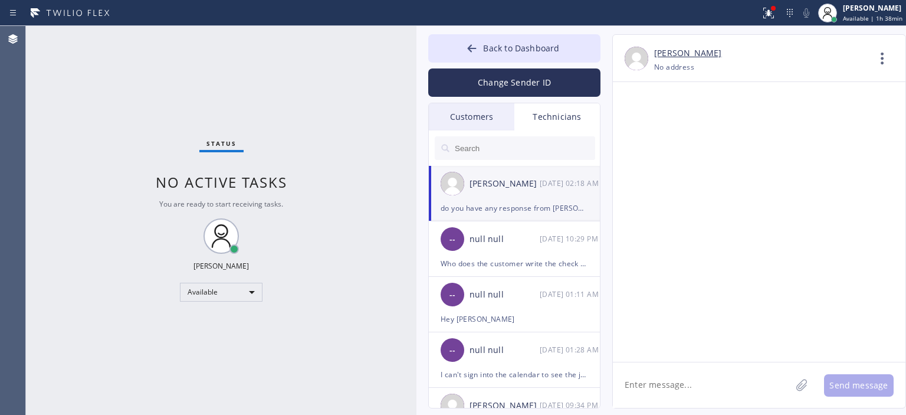
scroll to position [78302, 0]
drag, startPoint x: 734, startPoint y: 212, endPoint x: 833, endPoint y: 214, distance: 98.5
copy span "[PERSON_NAME] [PHONE_NUMBER]"
click at [463, 46] on button "Back to Dashboard" at bounding box center [514, 48] width 172 height 28
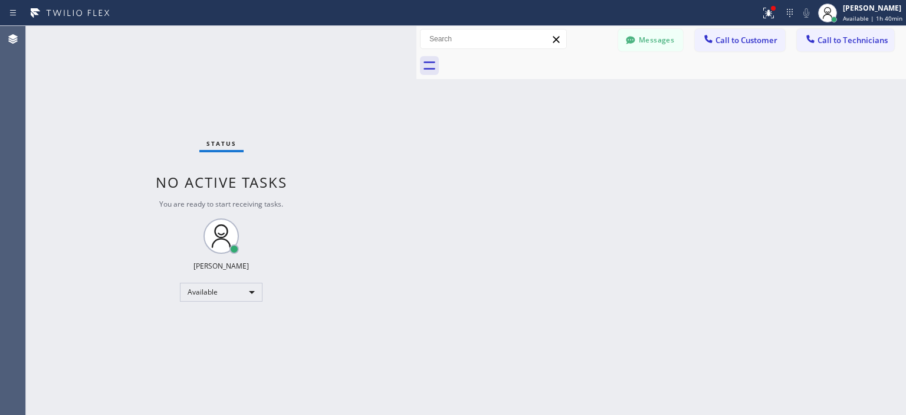
click at [73, 106] on div "Status No active tasks You are ready to start receiving tasks. [PERSON_NAME] Av…" at bounding box center [221, 220] width 390 height 389
click at [49, 103] on div "Status No active tasks You are ready to start receiving tasks. [PERSON_NAME] Av…" at bounding box center [221, 220] width 390 height 389
click at [653, 36] on button "Messages" at bounding box center [650, 40] width 65 height 22
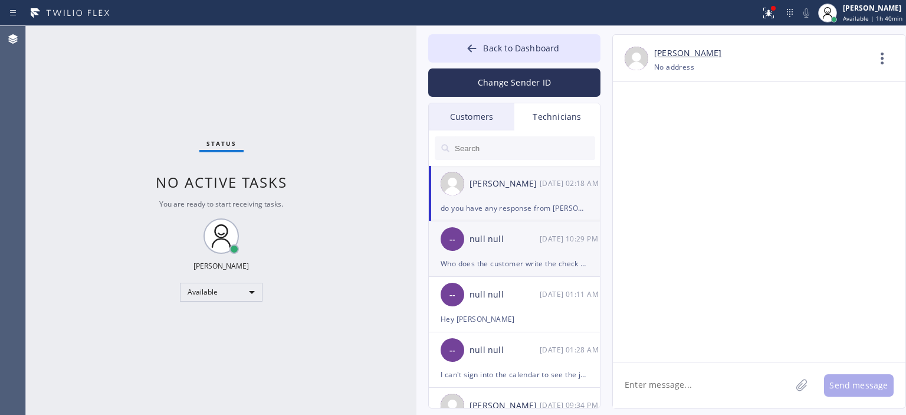
click at [533, 238] on div "null null" at bounding box center [504, 239] width 70 height 14
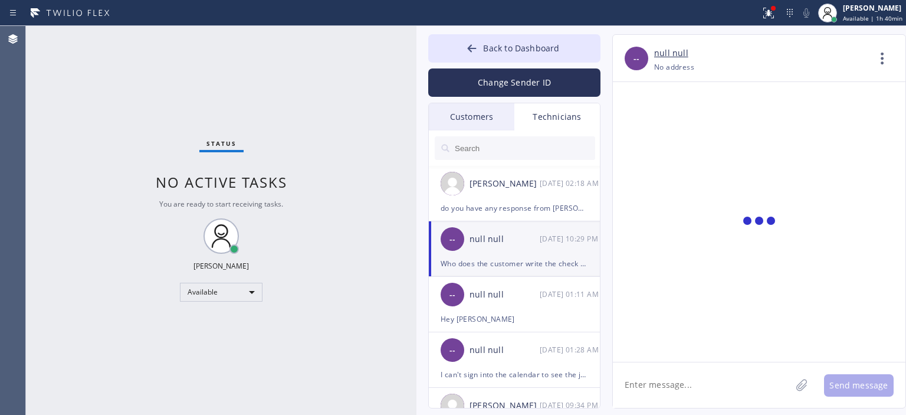
scroll to position [0, 0]
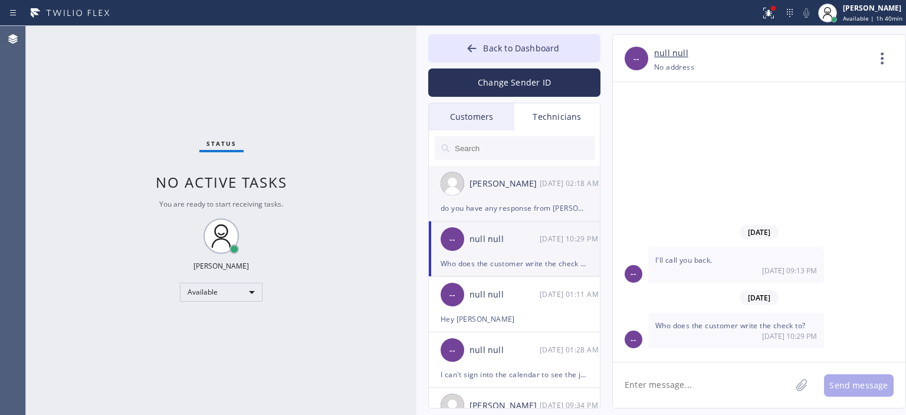
click at [561, 202] on div "do you have any response from [PERSON_NAME] by any chance?" at bounding box center [514, 208] width 147 height 14
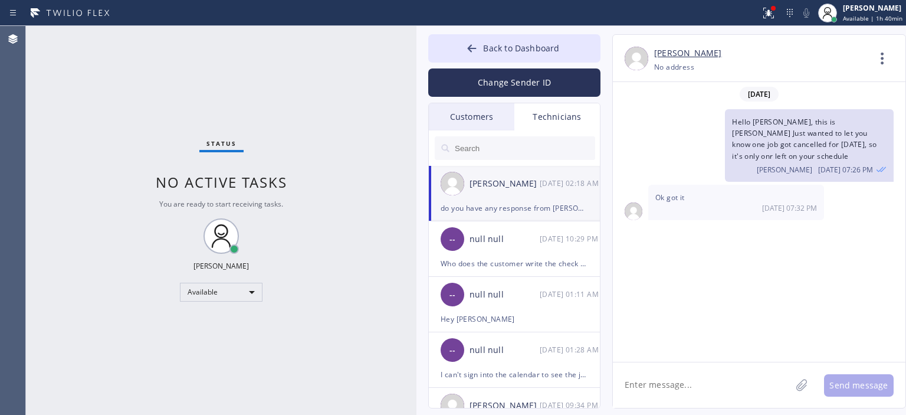
scroll to position [78515, 0]
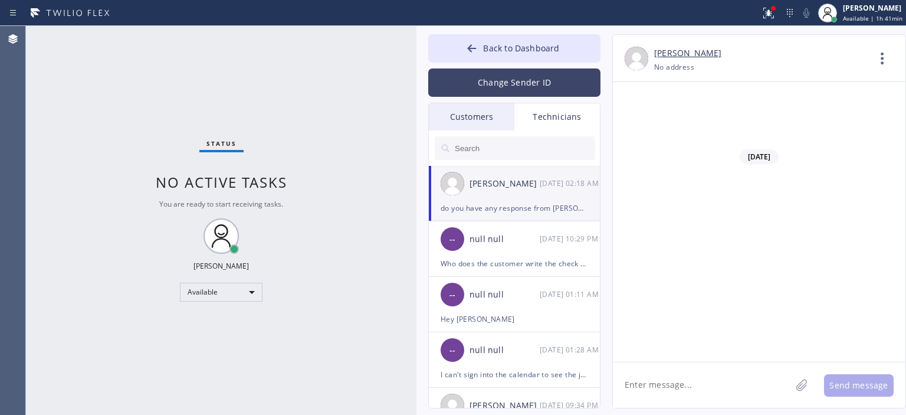
click at [518, 86] on button "Change Sender ID" at bounding box center [514, 82] width 172 height 28
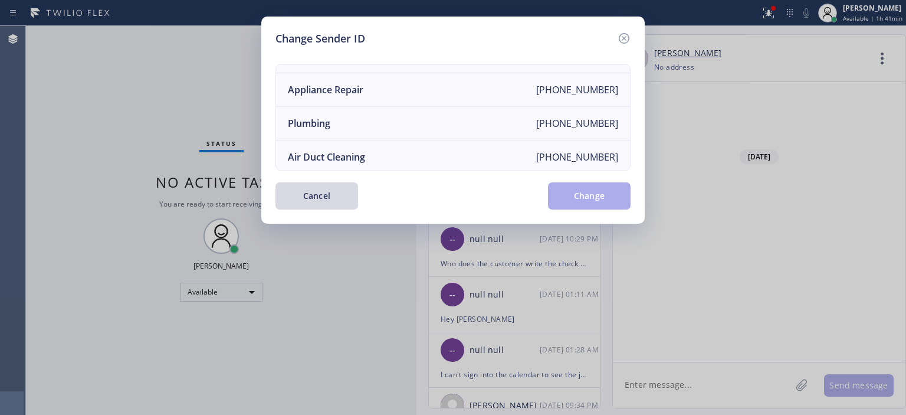
scroll to position [94, 0]
click at [628, 37] on icon at bounding box center [624, 38] width 11 height 11
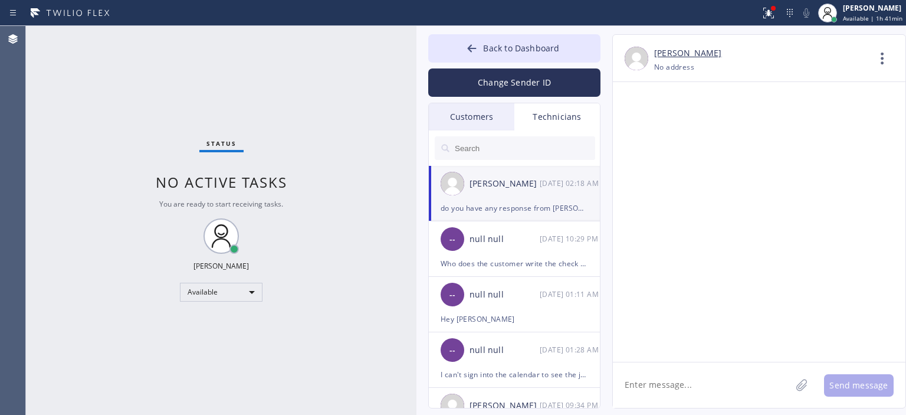
scroll to position [78285, 0]
click at [488, 51] on span "Back to Dashboard" at bounding box center [521, 47] width 76 height 11
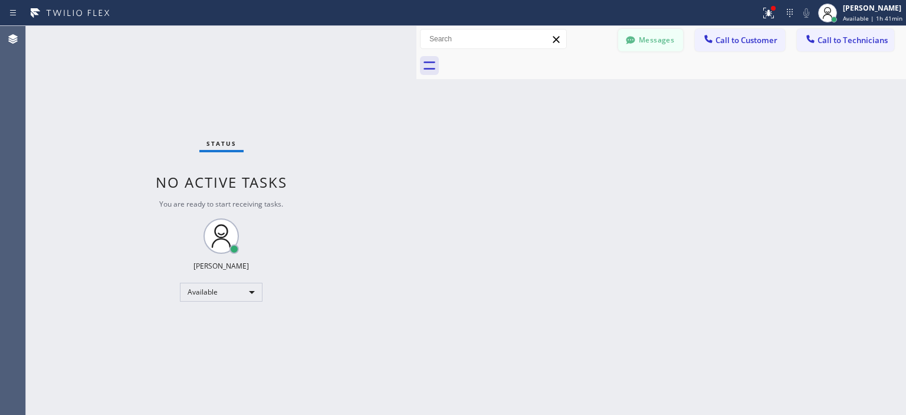
click at [664, 37] on button "Messages" at bounding box center [650, 40] width 65 height 22
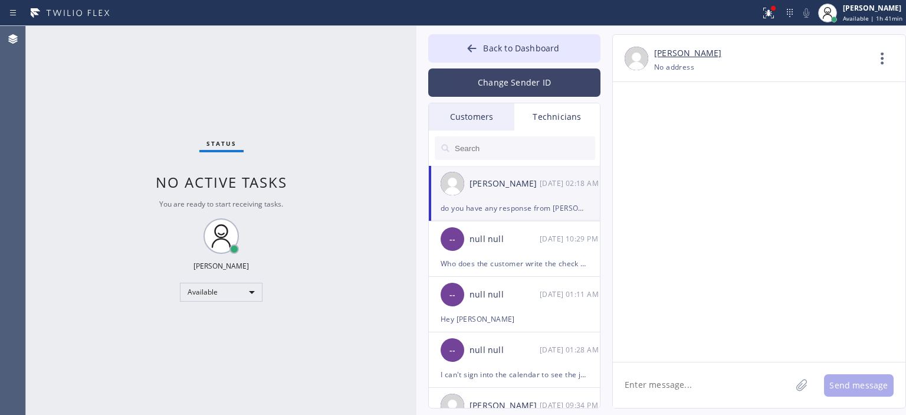
click at [502, 87] on button "Change Sender ID" at bounding box center [514, 82] width 172 height 28
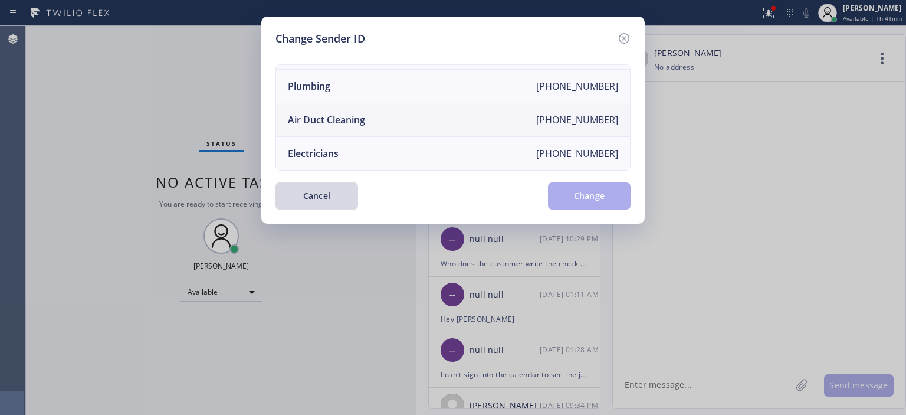
scroll to position [137, 0]
click at [441, 113] on li "Air Duct Cleaning [PHONE_NUMBER]" at bounding box center [453, 120] width 354 height 34
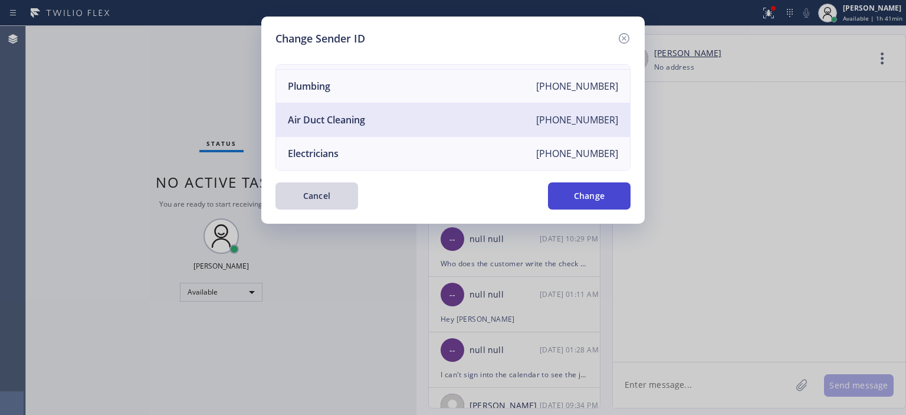
click at [602, 199] on button "Change" at bounding box center [589, 195] width 83 height 27
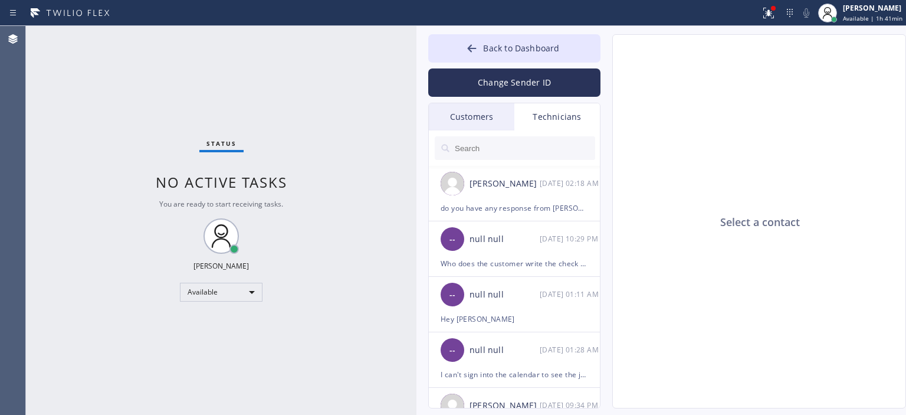
click at [485, 120] on div "Customers" at bounding box center [472, 116] width 86 height 27
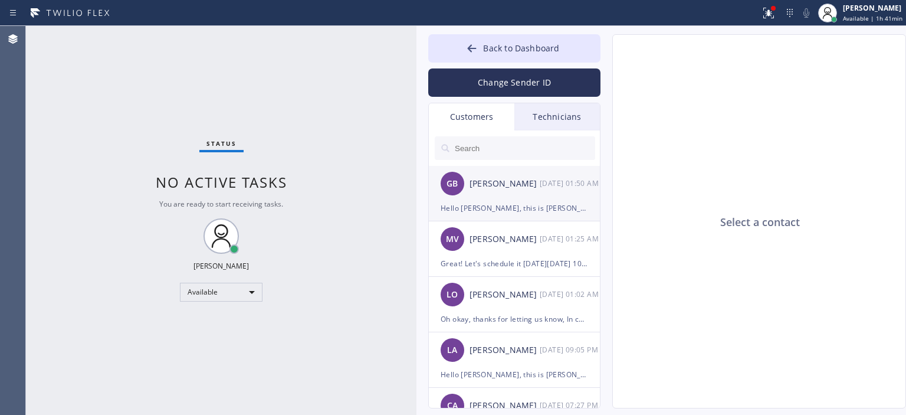
click at [523, 196] on div "GB [PERSON_NAME] [DATE] 01:50 AM" at bounding box center [515, 183] width 172 height 35
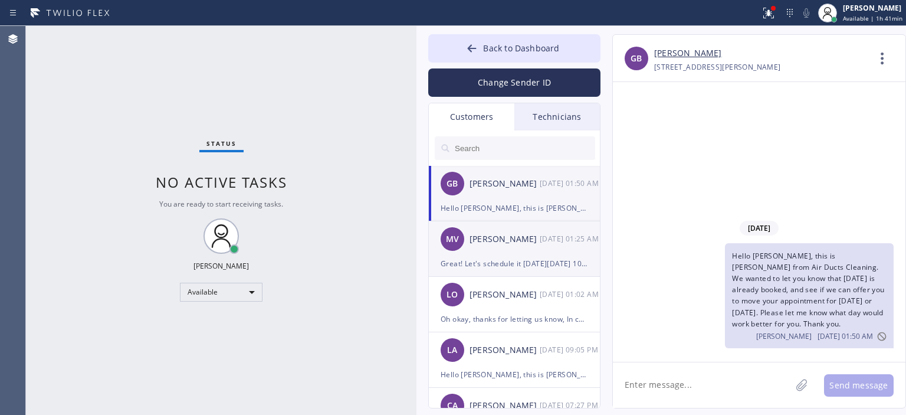
click at [526, 271] on li "MV [PERSON_NAME] [DATE] 01:25 AM Great! Let's schedule it [DATE][DATE] 10-1PM. …" at bounding box center [515, 248] width 172 height 55
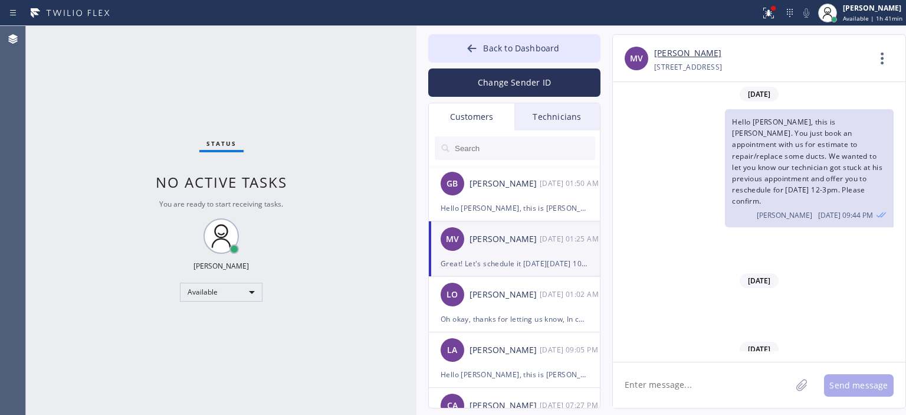
scroll to position [374, 0]
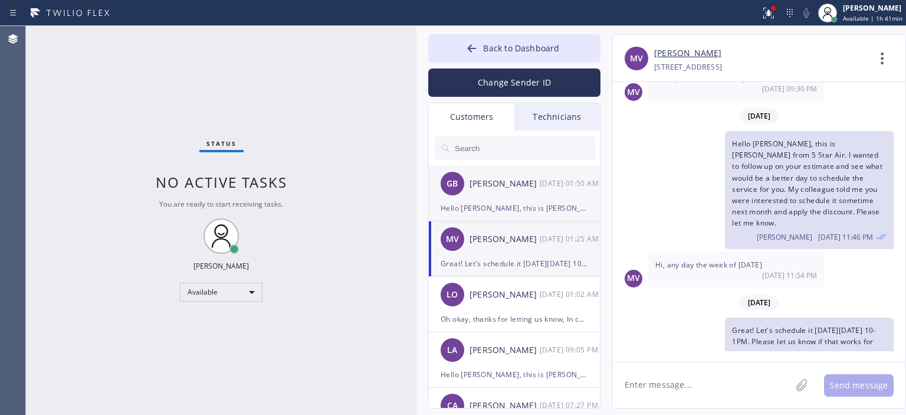
click at [525, 209] on div "Hello [PERSON_NAME], this is [PERSON_NAME] from Air Ducts Cleaning. We wanted t…" at bounding box center [514, 208] width 147 height 14
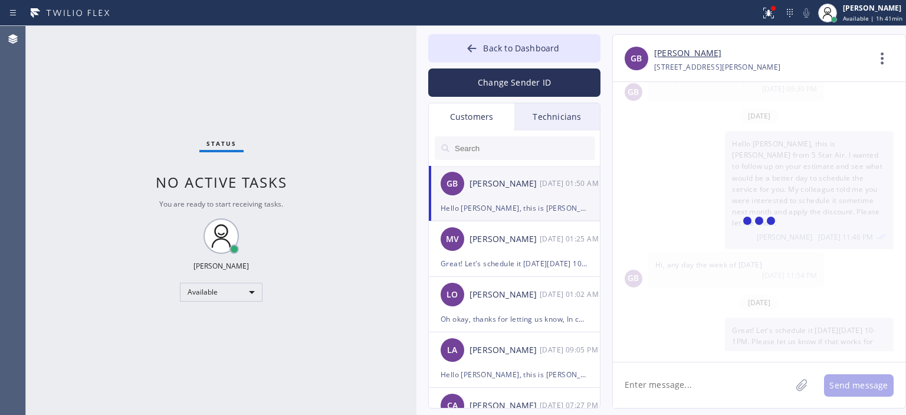
scroll to position [0, 0]
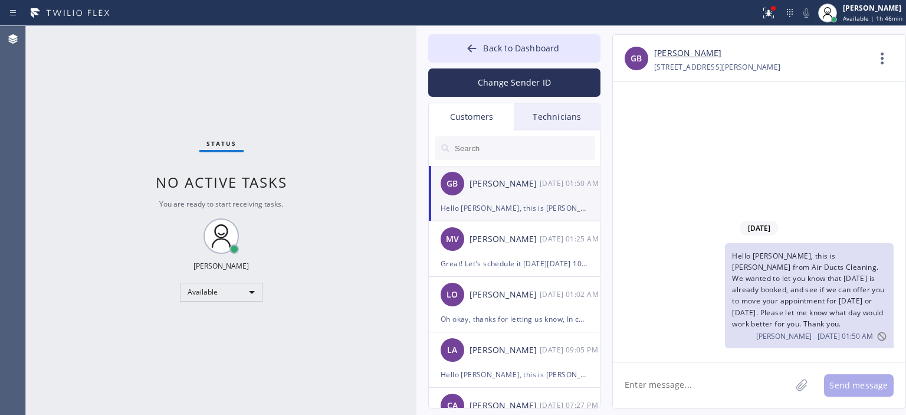
click at [525, 209] on div "Hello [PERSON_NAME], this is [PERSON_NAME] from Air Ducts Cleaning. We wanted t…" at bounding box center [514, 208] width 147 height 14
click at [520, 248] on div "MV [PERSON_NAME] [DATE] 01:25 AM" at bounding box center [515, 238] width 172 height 35
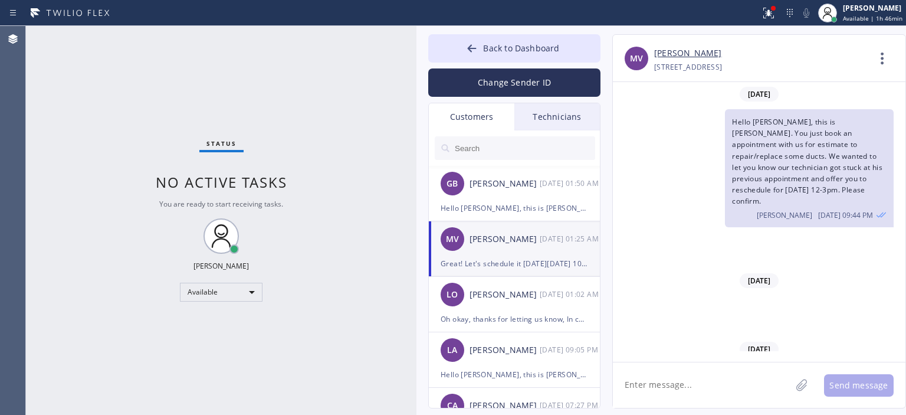
scroll to position [374, 0]
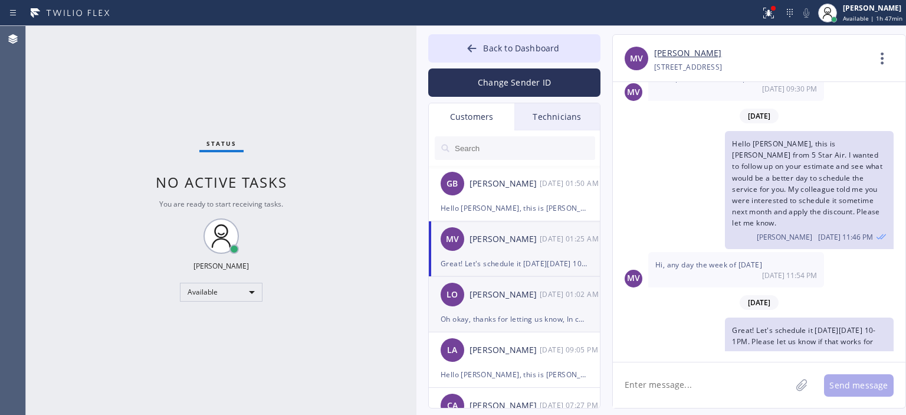
click at [518, 314] on div "Oh okay, thanks for letting us know, In case if you need any help feel free to …" at bounding box center [514, 319] width 147 height 14
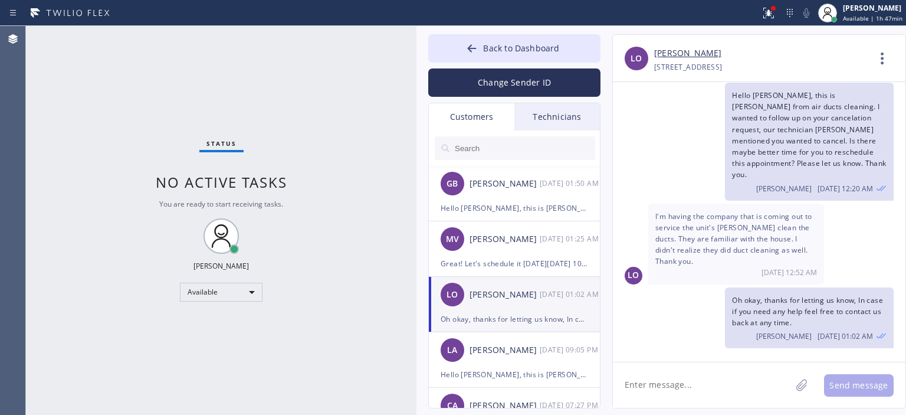
scroll to position [1, 0]
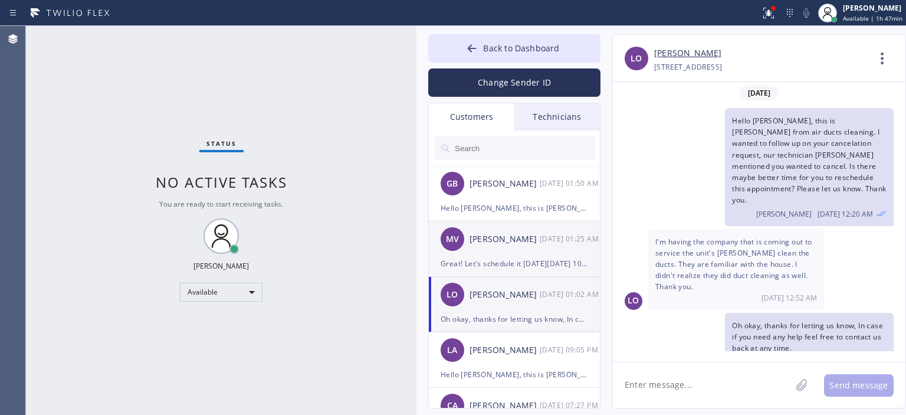
click at [560, 241] on div "[DATE] 01:25 AM" at bounding box center [570, 239] width 61 height 14
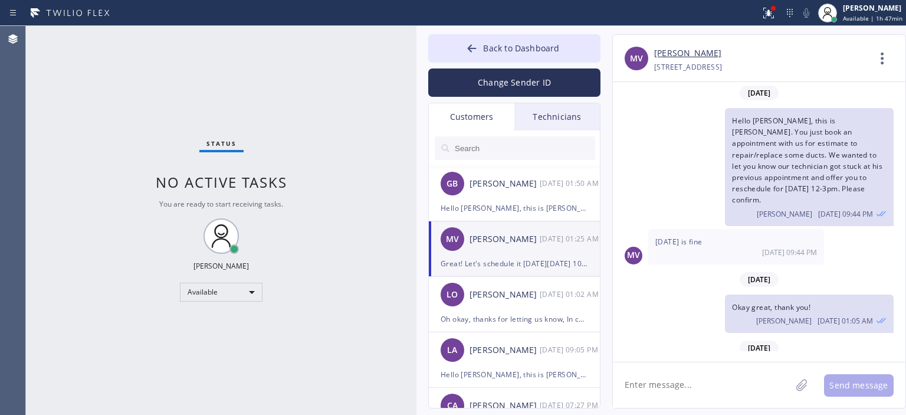
scroll to position [374, 0]
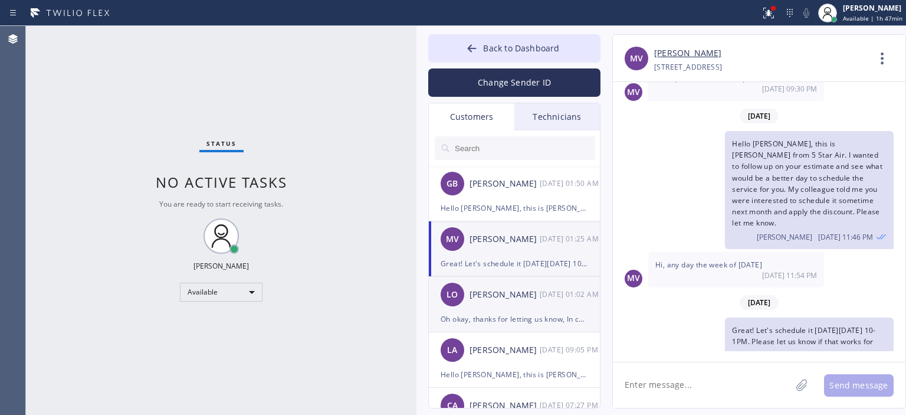
click at [533, 305] on div "LO [PERSON_NAME] [DATE] 01:02 AM" at bounding box center [515, 294] width 172 height 35
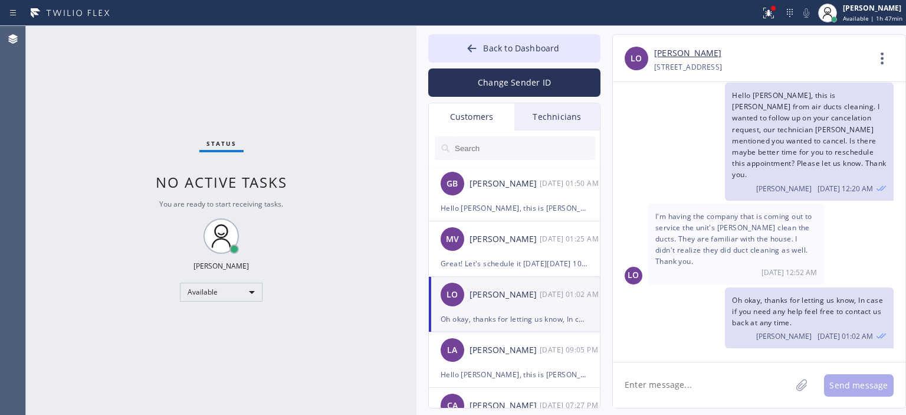
scroll to position [1, 0]
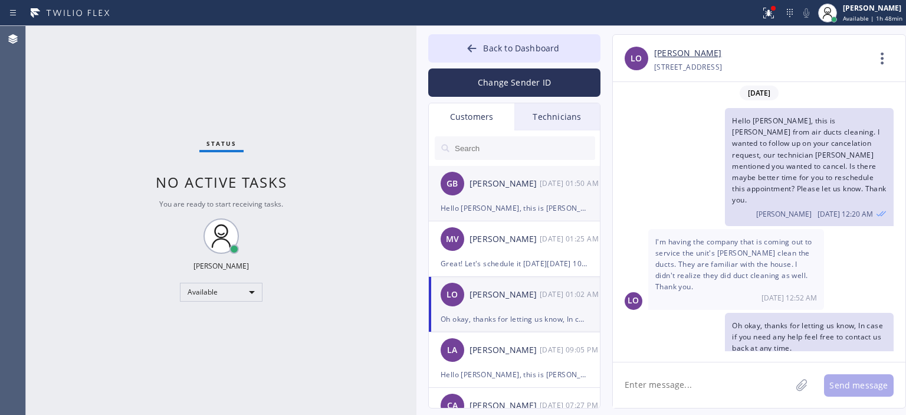
click at [540, 189] on div "[DATE] 01:50 AM" at bounding box center [570, 183] width 61 height 14
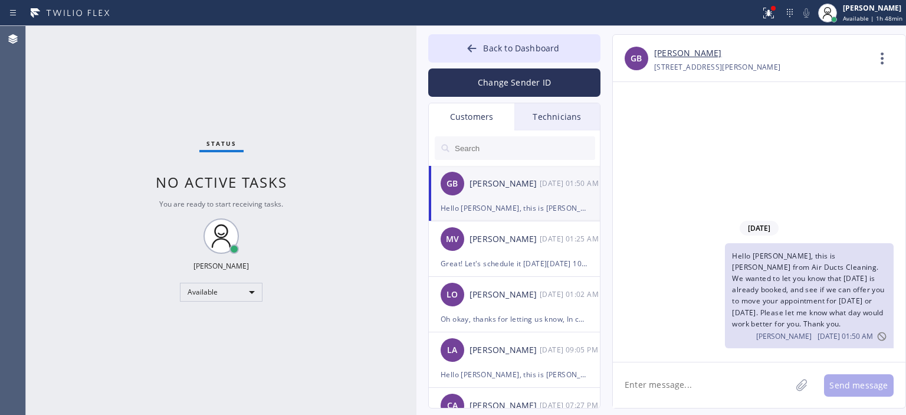
scroll to position [0, 0]
click at [543, 82] on button "Change Sender ID" at bounding box center [514, 82] width 172 height 28
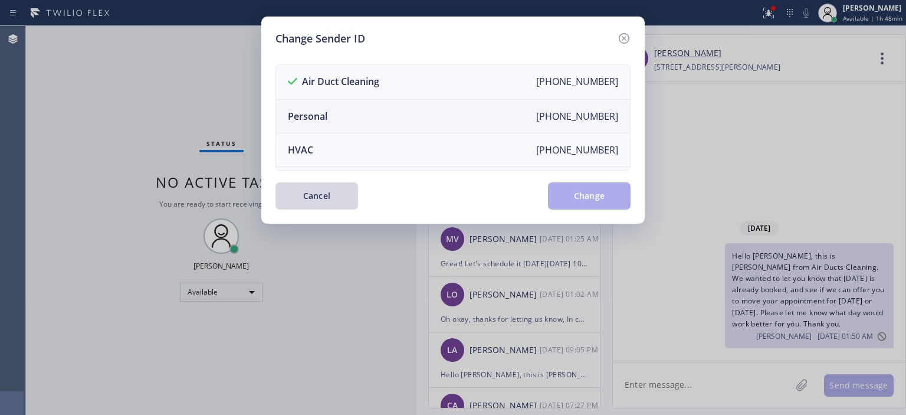
click at [399, 115] on li "Personal [PHONE_NUMBER]" at bounding box center [453, 117] width 354 height 34
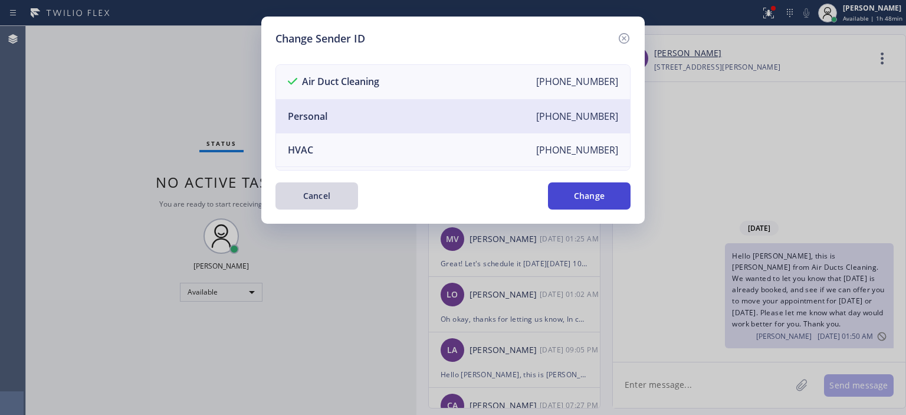
click at [573, 190] on button "Change" at bounding box center [589, 195] width 83 height 27
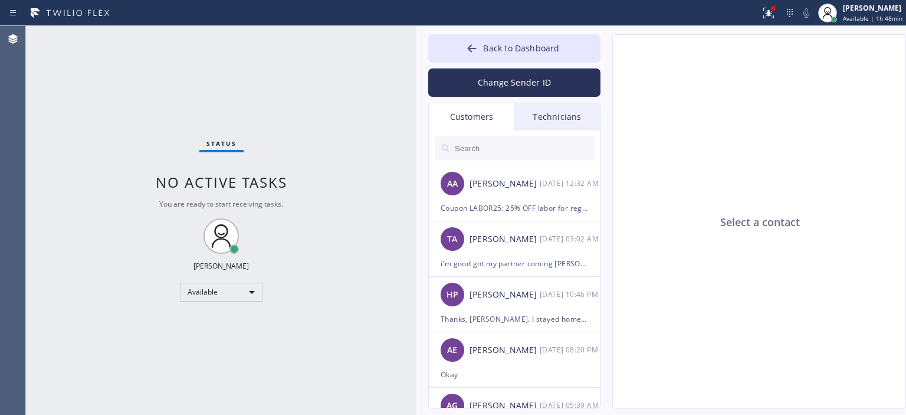
click at [558, 119] on div "Technicians" at bounding box center [557, 116] width 86 height 27
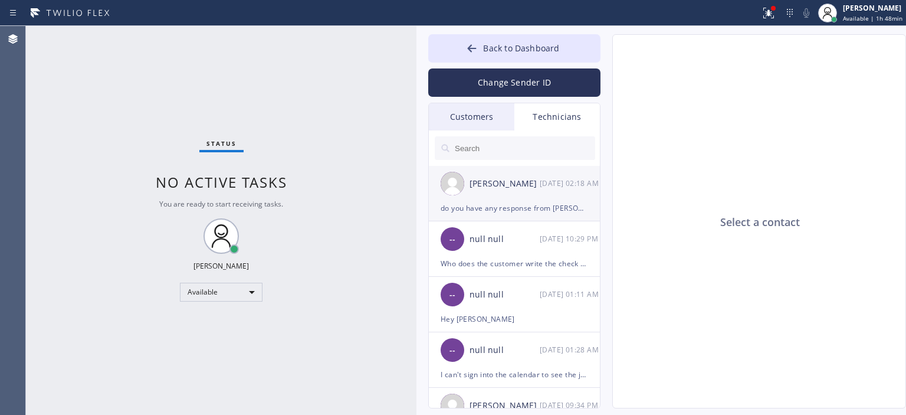
click at [535, 194] on div "[PERSON_NAME] [DATE] 02:18 AM" at bounding box center [515, 183] width 172 height 35
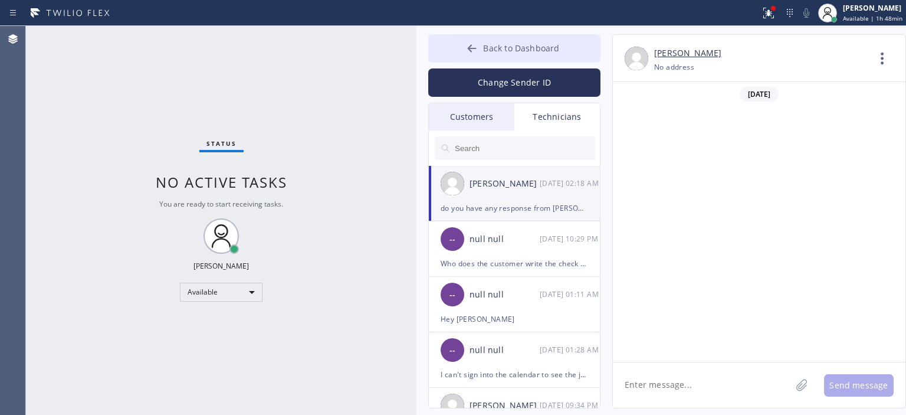
scroll to position [78515, 0]
click at [472, 45] on icon at bounding box center [472, 48] width 9 height 8
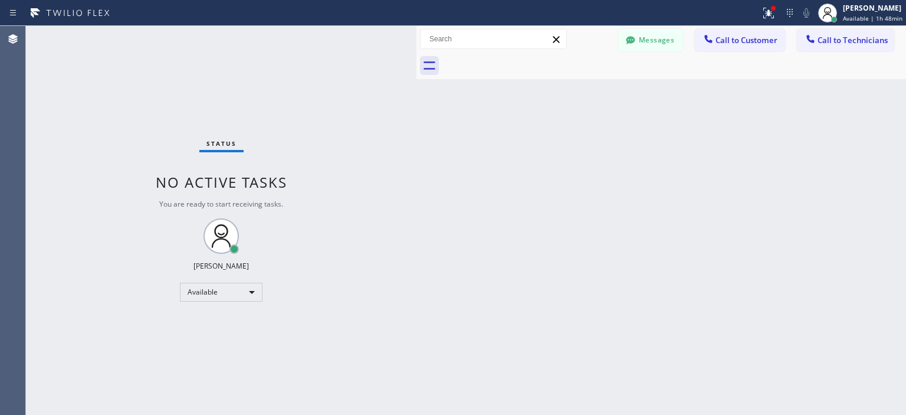
click at [34, 117] on div "Status No active tasks You are ready to start receiving tasks. [PERSON_NAME] Av…" at bounding box center [221, 220] width 390 height 389
click at [649, 38] on button "Messages" at bounding box center [650, 40] width 65 height 22
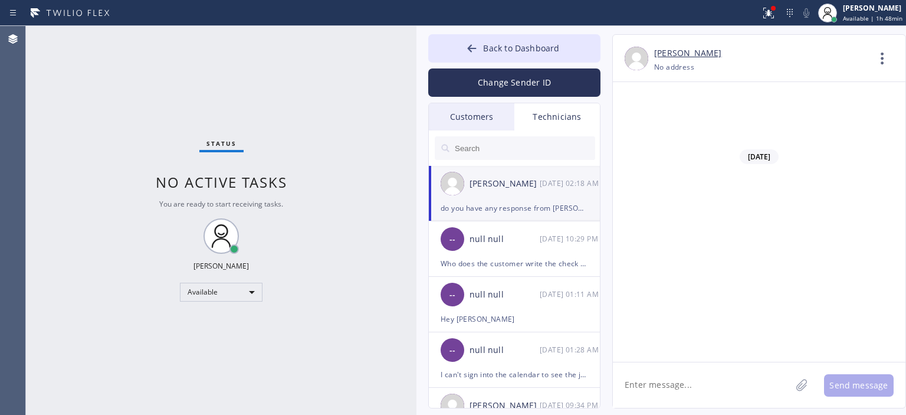
click at [510, 91] on button "Change Sender ID" at bounding box center [514, 82] width 172 height 28
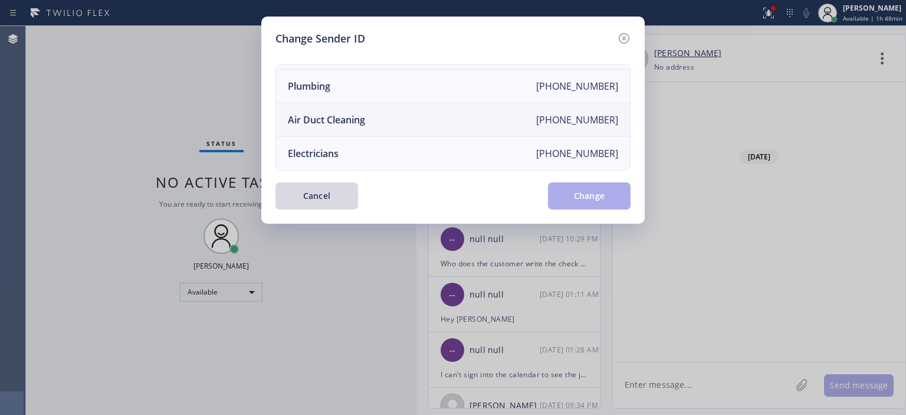
scroll to position [137, 0]
click at [408, 116] on li "Air Duct Cleaning [PHONE_NUMBER]" at bounding box center [453, 120] width 354 height 34
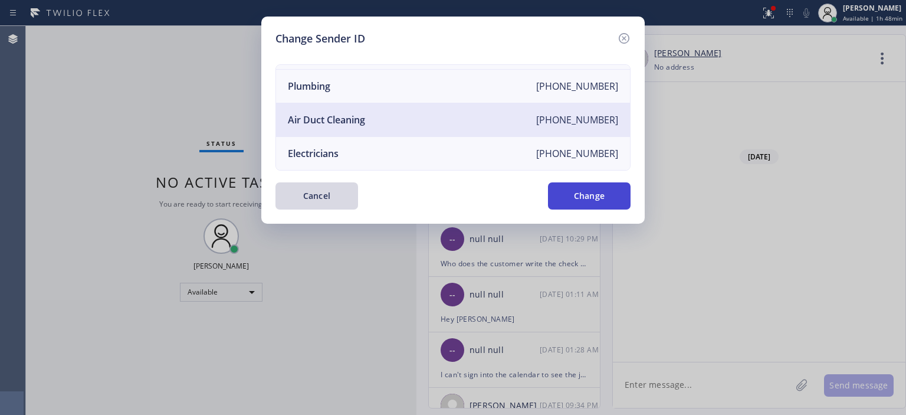
click at [597, 195] on button "Change" at bounding box center [589, 195] width 83 height 27
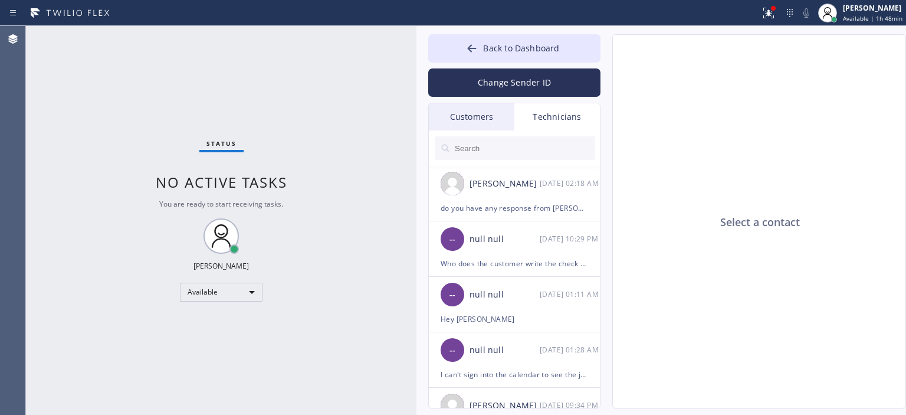
click at [489, 117] on div "Customers" at bounding box center [472, 116] width 86 height 27
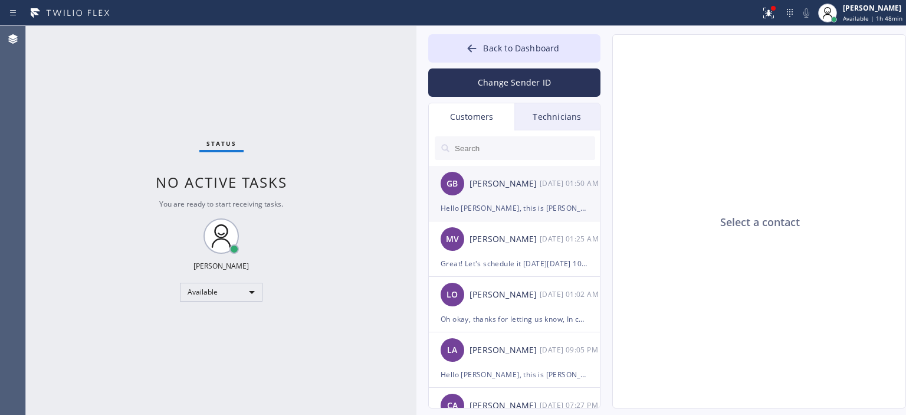
click at [545, 196] on div "GB [PERSON_NAME] [DATE] 01:50 AM" at bounding box center [515, 183] width 172 height 35
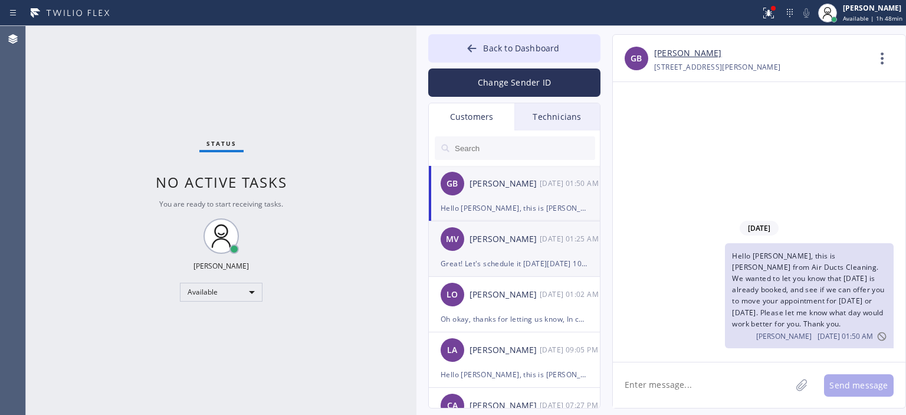
click at [525, 244] on div "[PERSON_NAME]" at bounding box center [504, 239] width 70 height 14
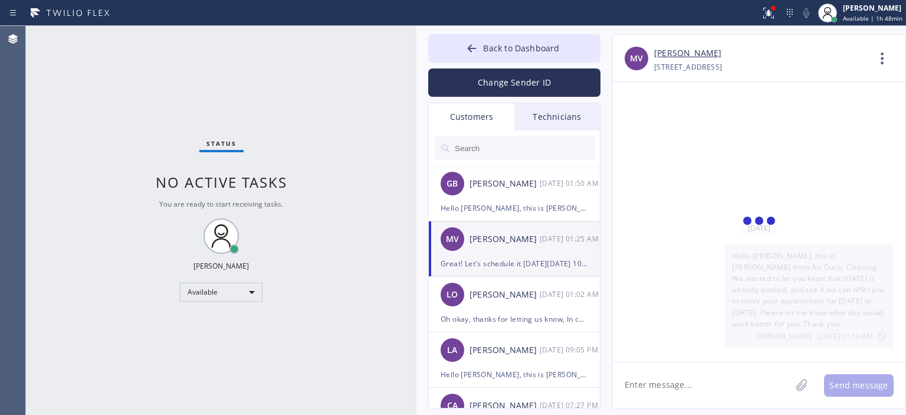
scroll to position [374, 0]
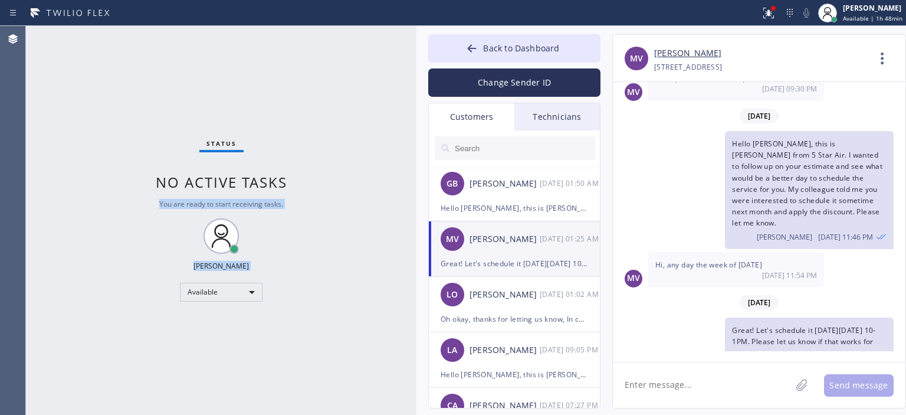
drag, startPoint x: 416, startPoint y: 57, endPoint x: 347, endPoint y: 49, distance: 69.4
click at [347, 49] on div "Status No active tasks You are ready to start receiving tasks. [PERSON_NAME] Av…" at bounding box center [466, 220] width 880 height 389
click at [689, 51] on link "[PERSON_NAME]" at bounding box center [687, 54] width 67 height 14
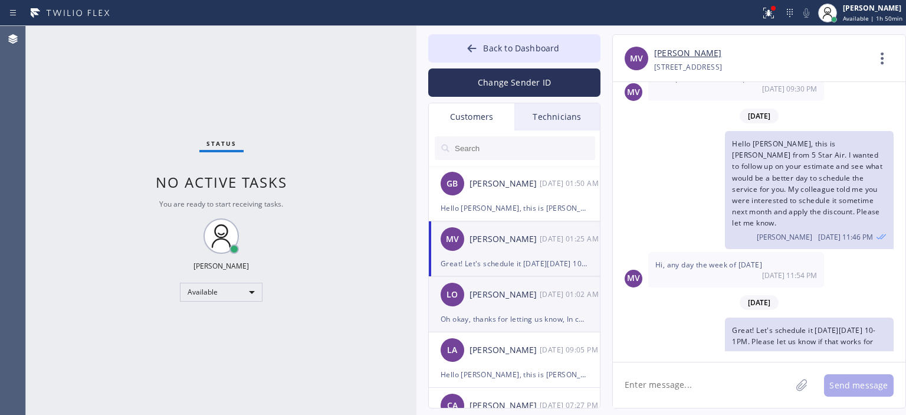
click at [535, 297] on div "[PERSON_NAME]" at bounding box center [504, 295] width 70 height 14
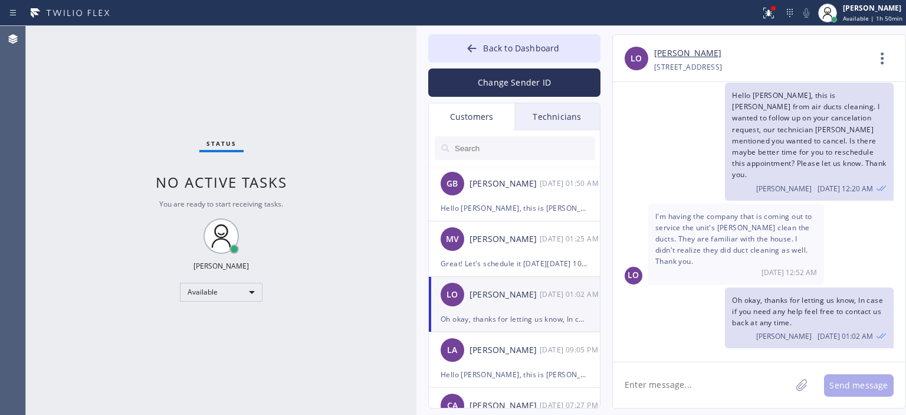
scroll to position [1, 0]
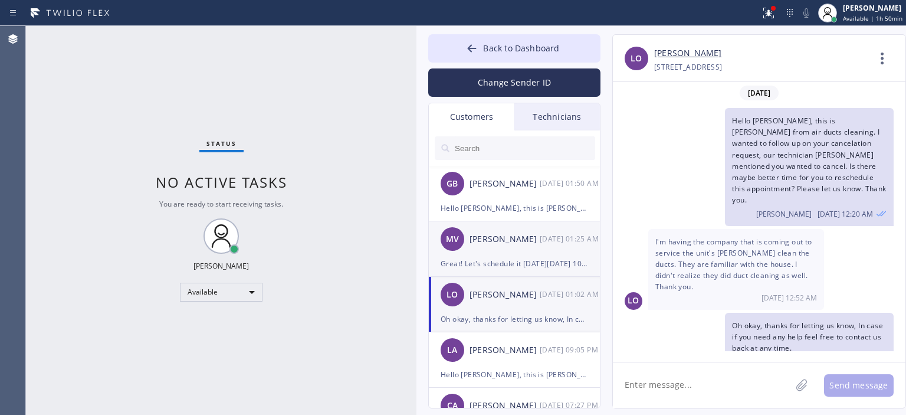
click at [552, 247] on div "MV [PERSON_NAME] [DATE] 01:25 AM" at bounding box center [515, 238] width 172 height 35
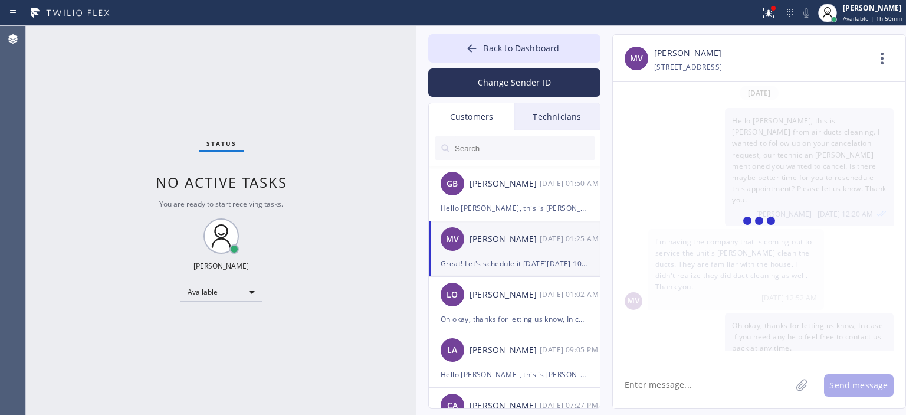
scroll to position [374, 0]
